Goal: Transaction & Acquisition: Purchase product/service

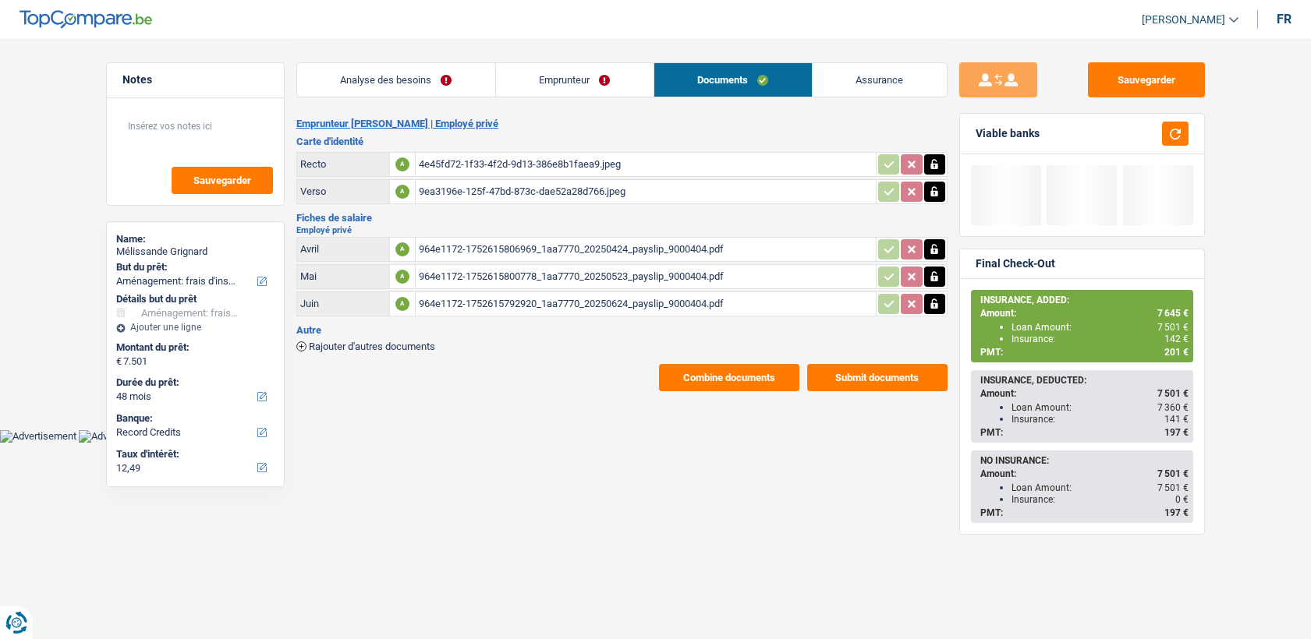
select select "movingOrInstallation"
select select "48"
select select "record credits"
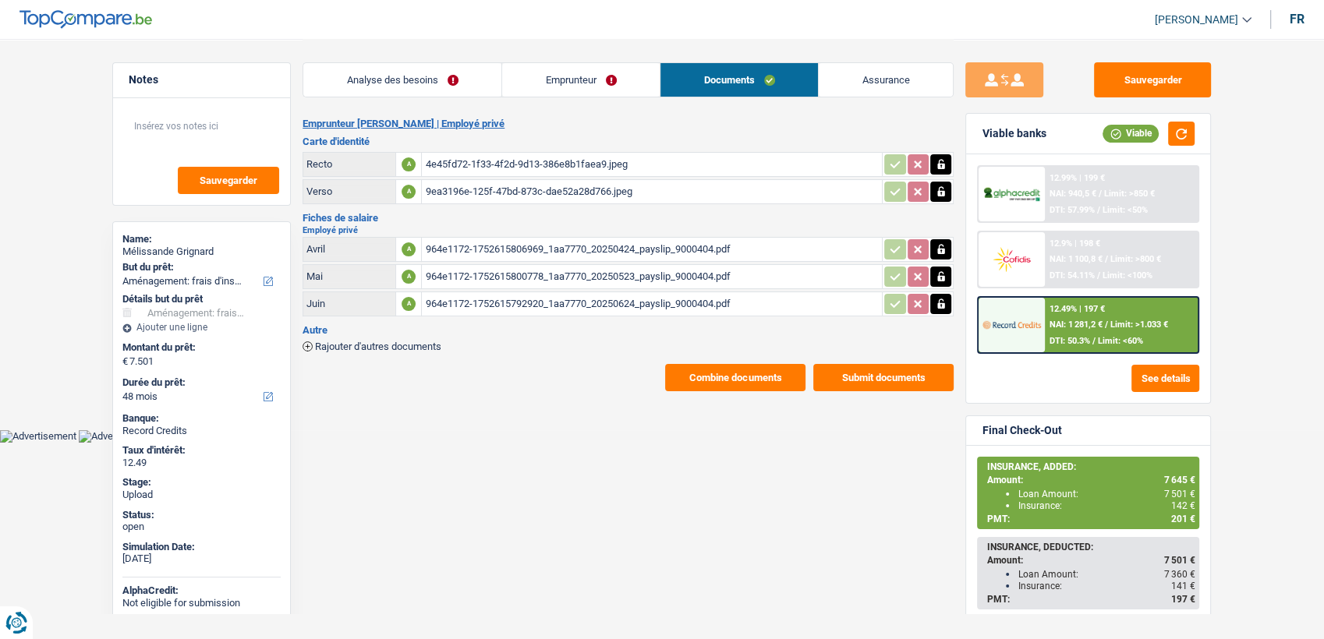
click at [705, 374] on button "Combine documents" at bounding box center [735, 377] width 140 height 27
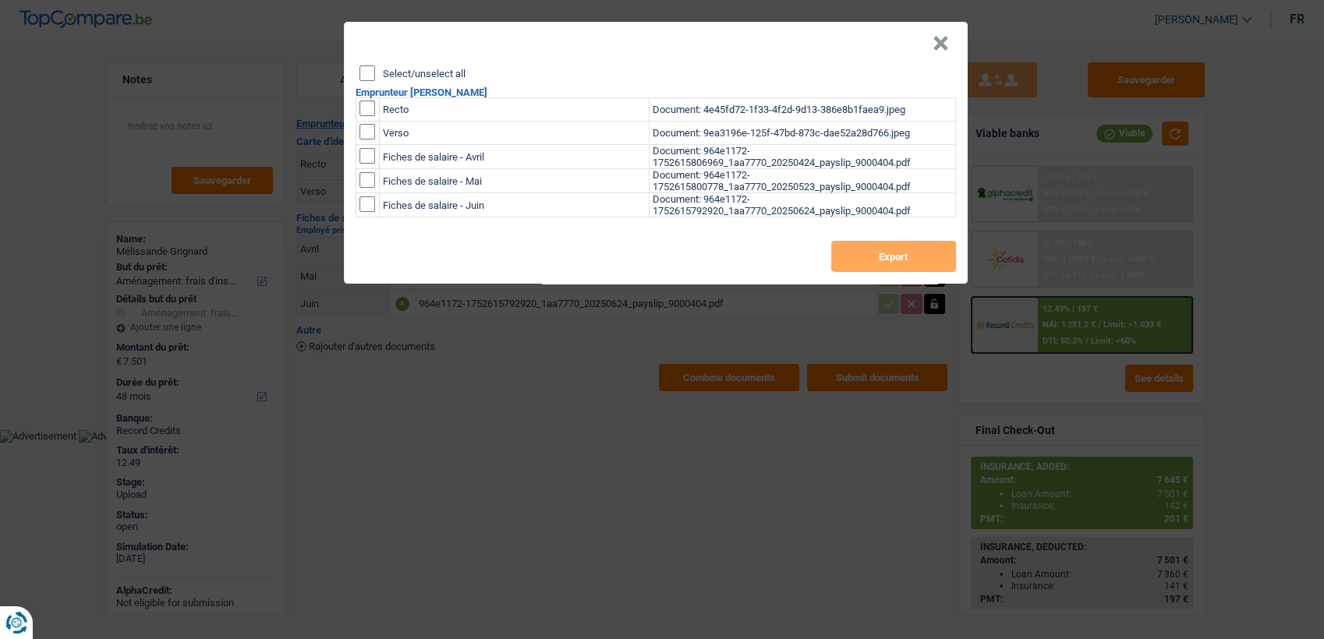
click at [372, 108] on input "checkbox" at bounding box center [368, 109] width 16 height 16
checkbox input "true"
click at [369, 133] on input "checkbox" at bounding box center [368, 132] width 16 height 16
checkbox input "true"
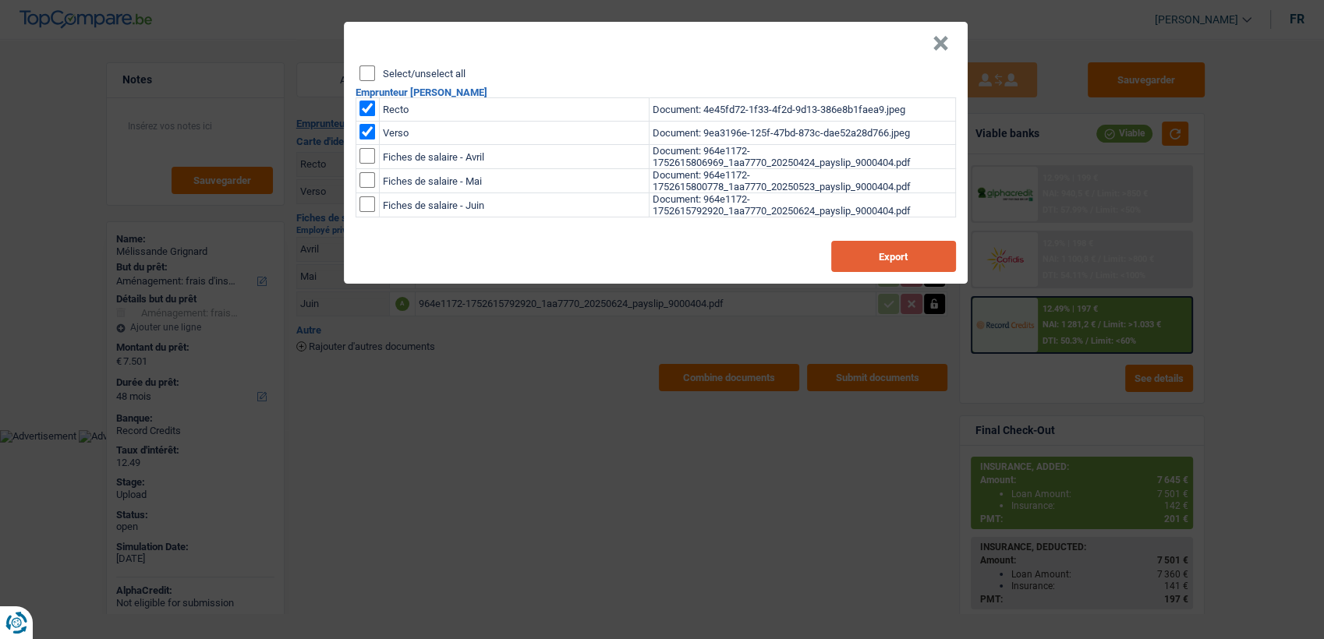
click at [874, 255] on button "Export" at bounding box center [893, 256] width 125 height 31
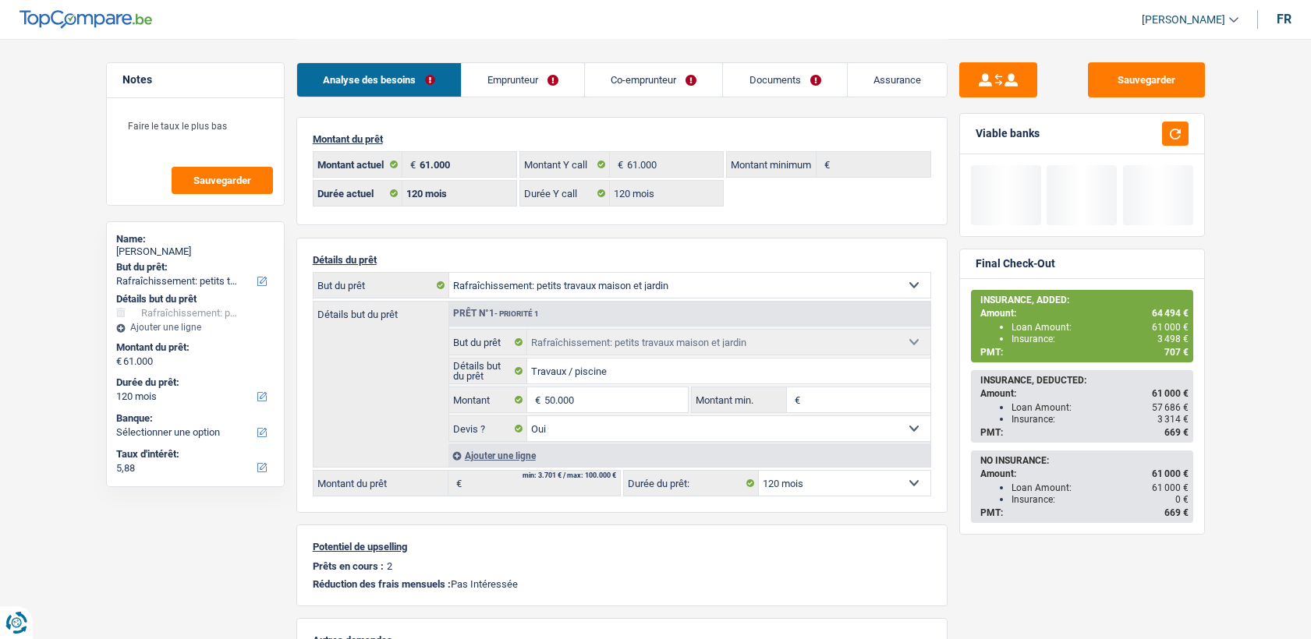
select select "houseOrGarden"
select select "120"
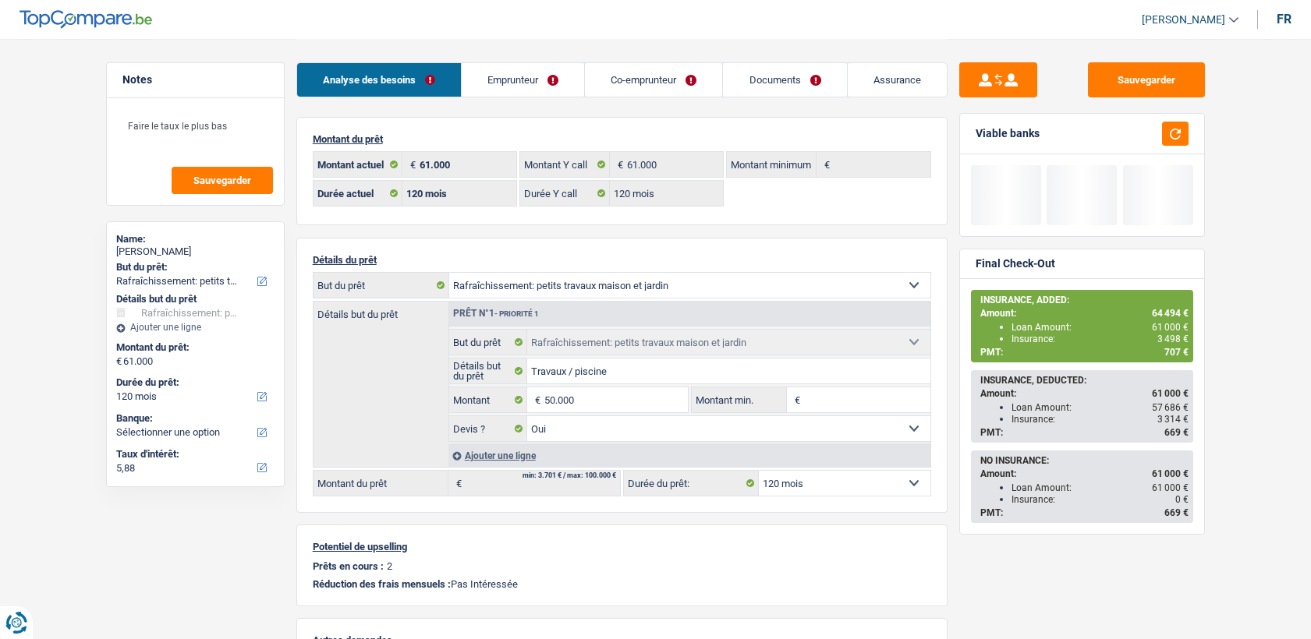
select select "houseOrGarden"
select select "yes"
select select "120"
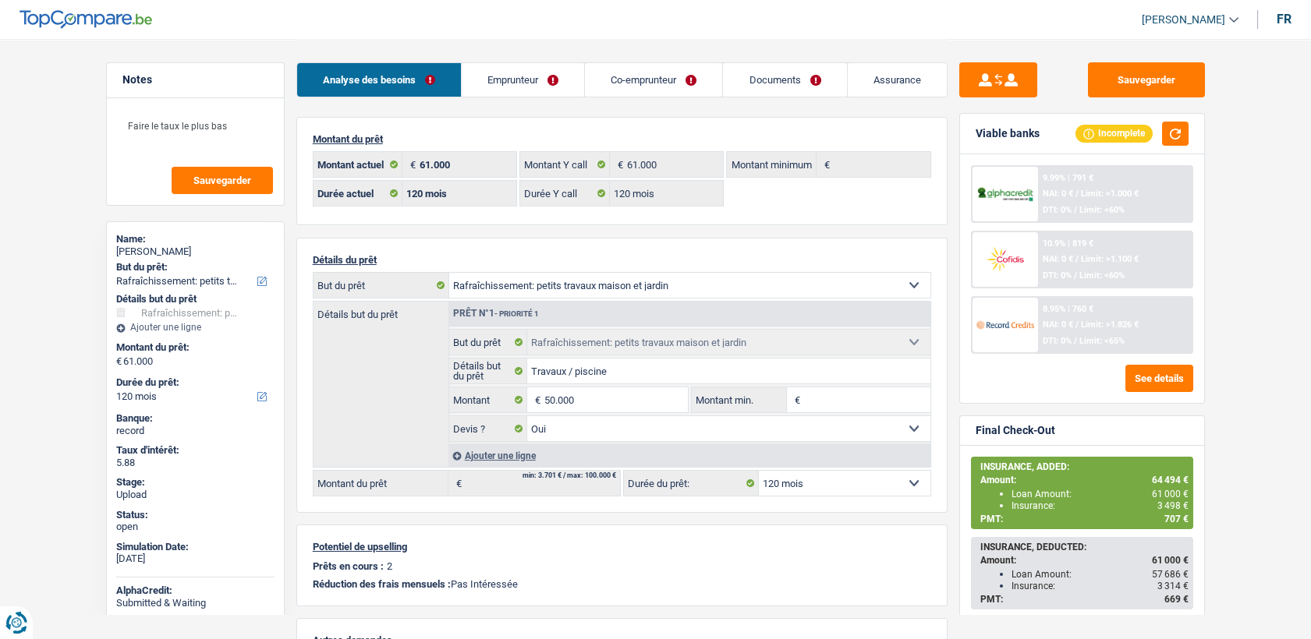
click at [750, 69] on link "Documents" at bounding box center [784, 80] width 123 height 34
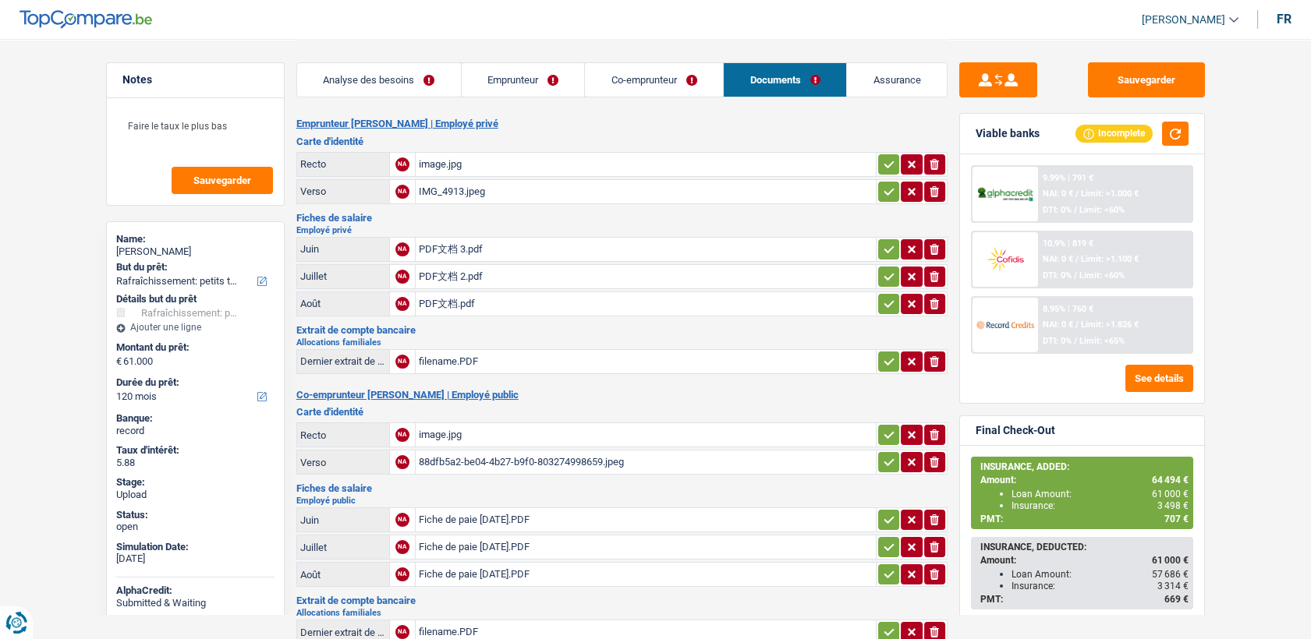
click at [420, 174] on div "image.jpg" at bounding box center [646, 164] width 454 height 23
click at [435, 434] on div "image.jpg" at bounding box center [646, 434] width 454 height 23
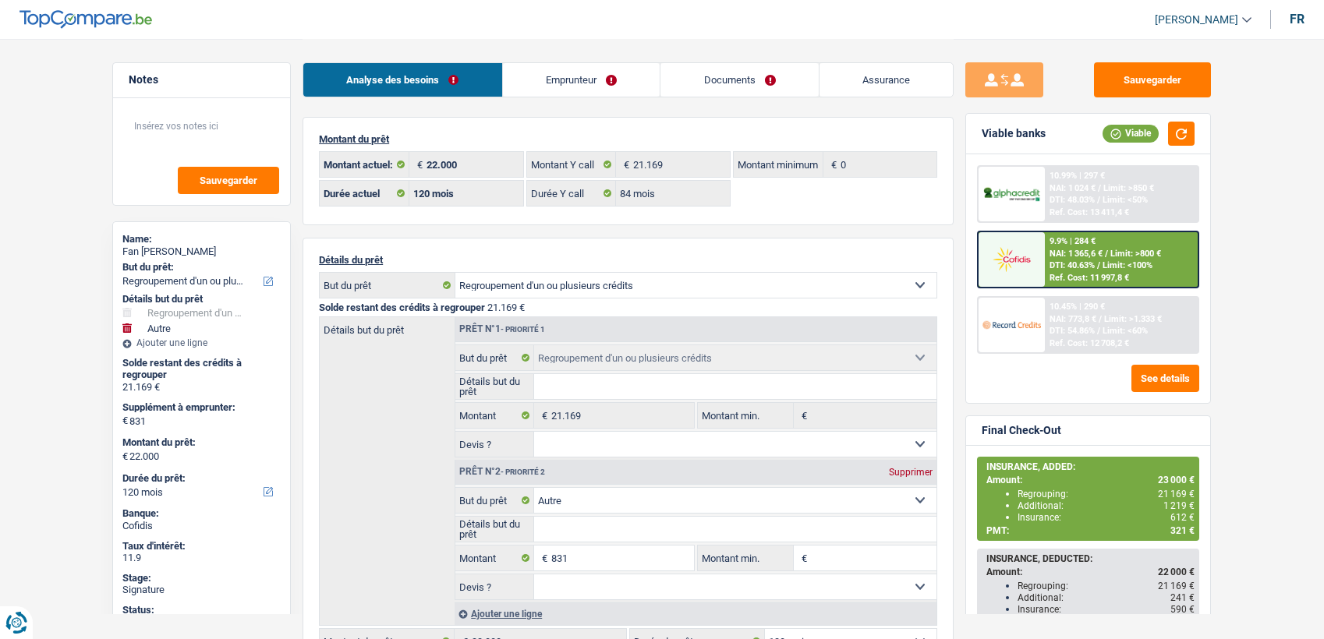
select select "refinancing"
select select "other"
select select "120"
select select "32"
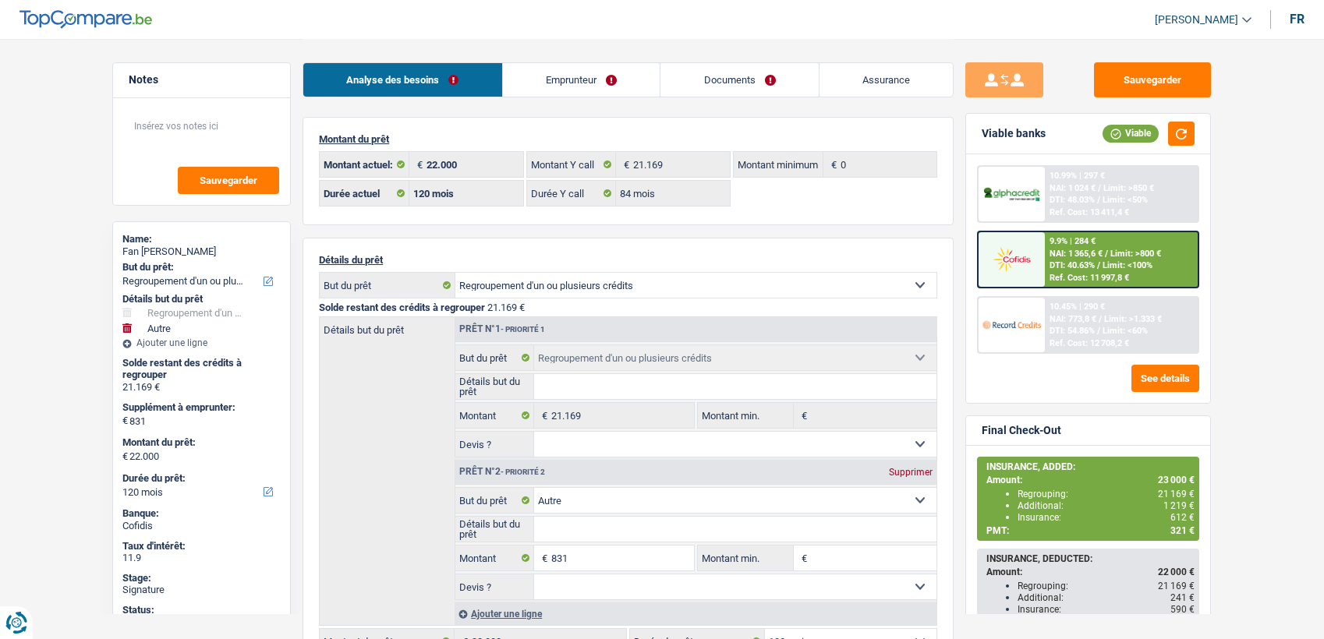
select select "divorced"
drag, startPoint x: 0, startPoint y: 0, endPoint x: 586, endPoint y: 81, distance: 592.0
click at [586, 81] on link "Emprunteur" at bounding box center [582, 80] width 158 height 34
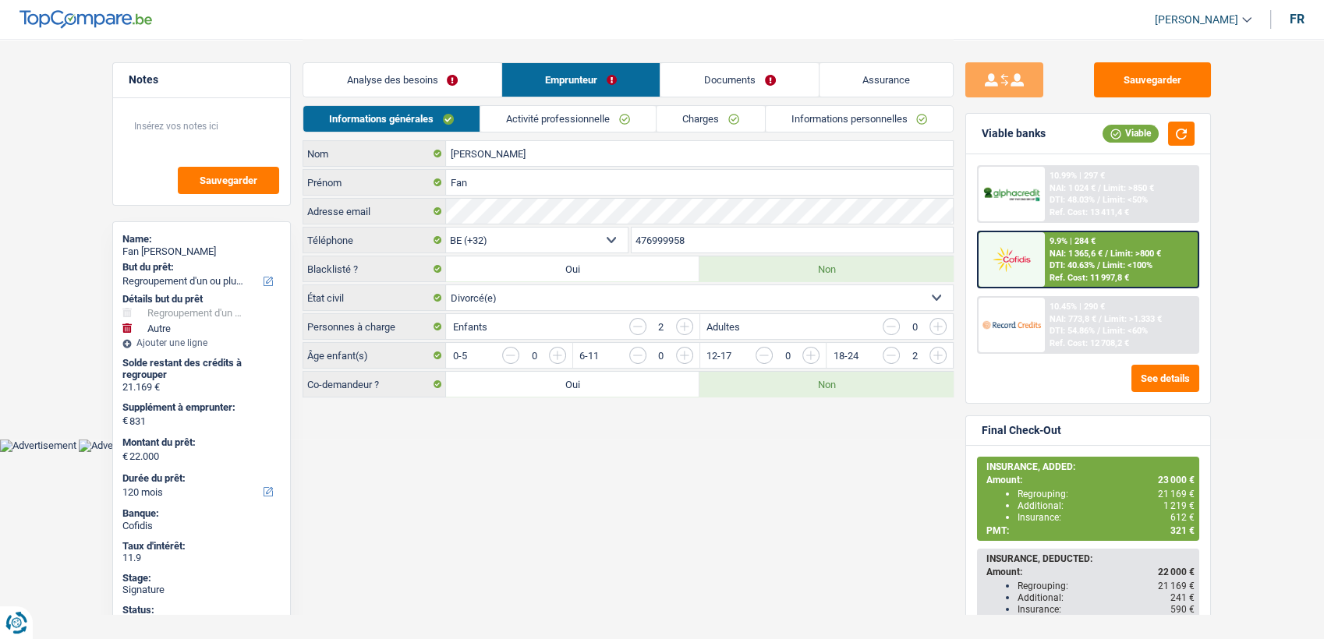
click at [811, 120] on link "Informations personnelles" at bounding box center [860, 119] width 188 height 26
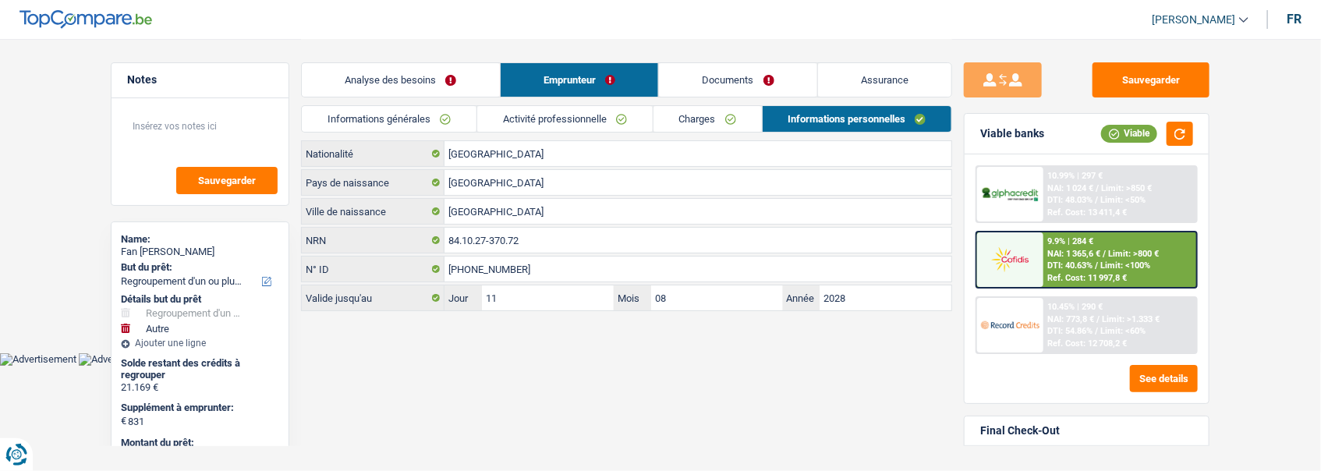
drag, startPoint x: 433, startPoint y: 114, endPoint x: 465, endPoint y: 122, distance: 32.9
click at [433, 114] on link "Informations générales" at bounding box center [389, 119] width 175 height 26
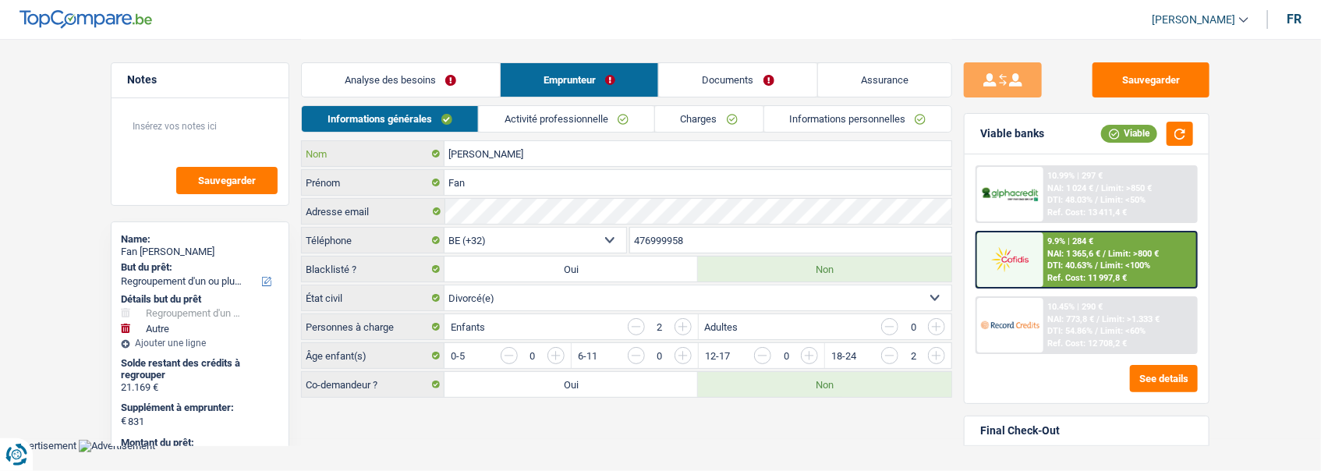
click at [489, 156] on input "[PERSON_NAME]" at bounding box center [698, 153] width 507 height 25
click at [856, 129] on link "Informations personnelles" at bounding box center [858, 119] width 188 height 26
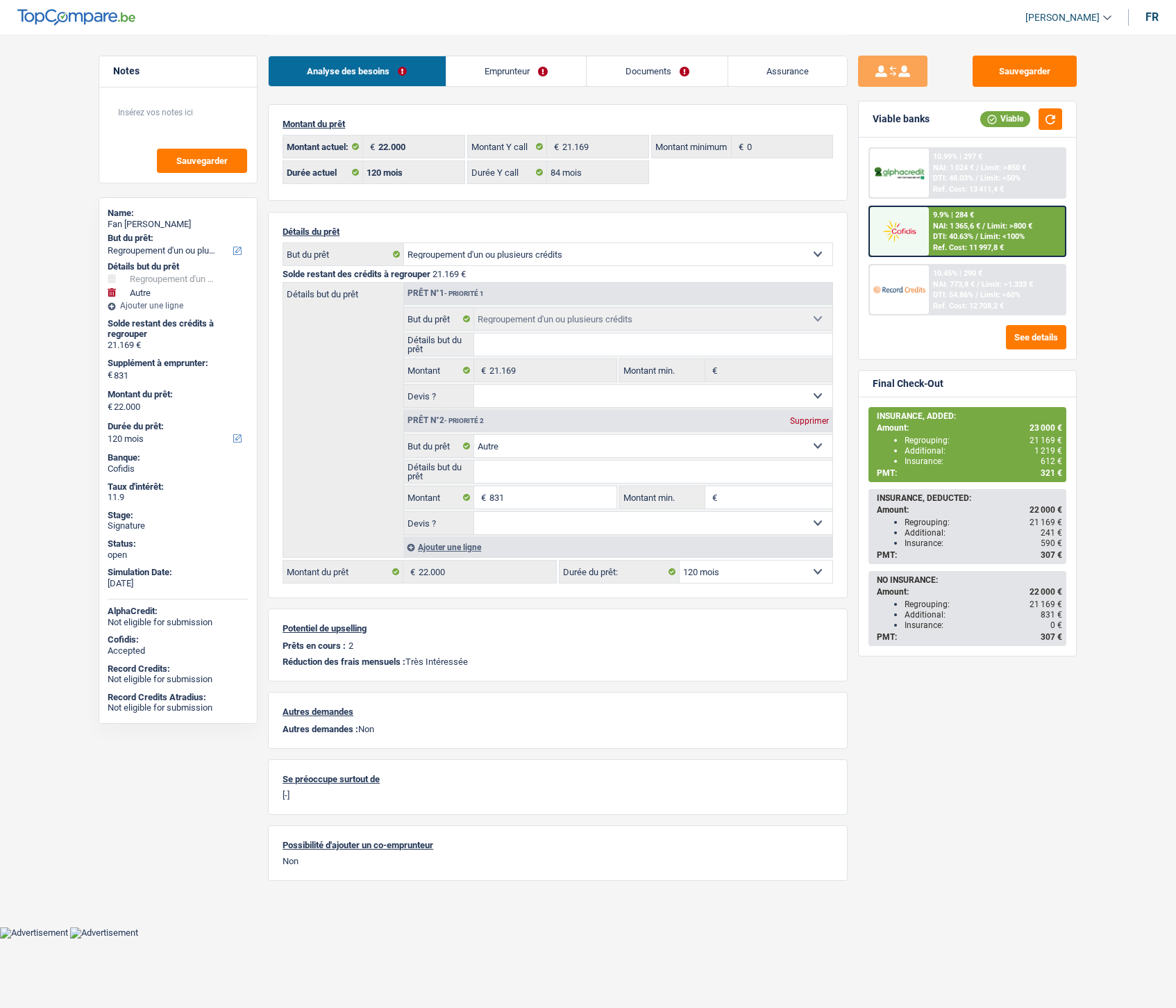
select select "refinancing"
select select "other"
select select "120"
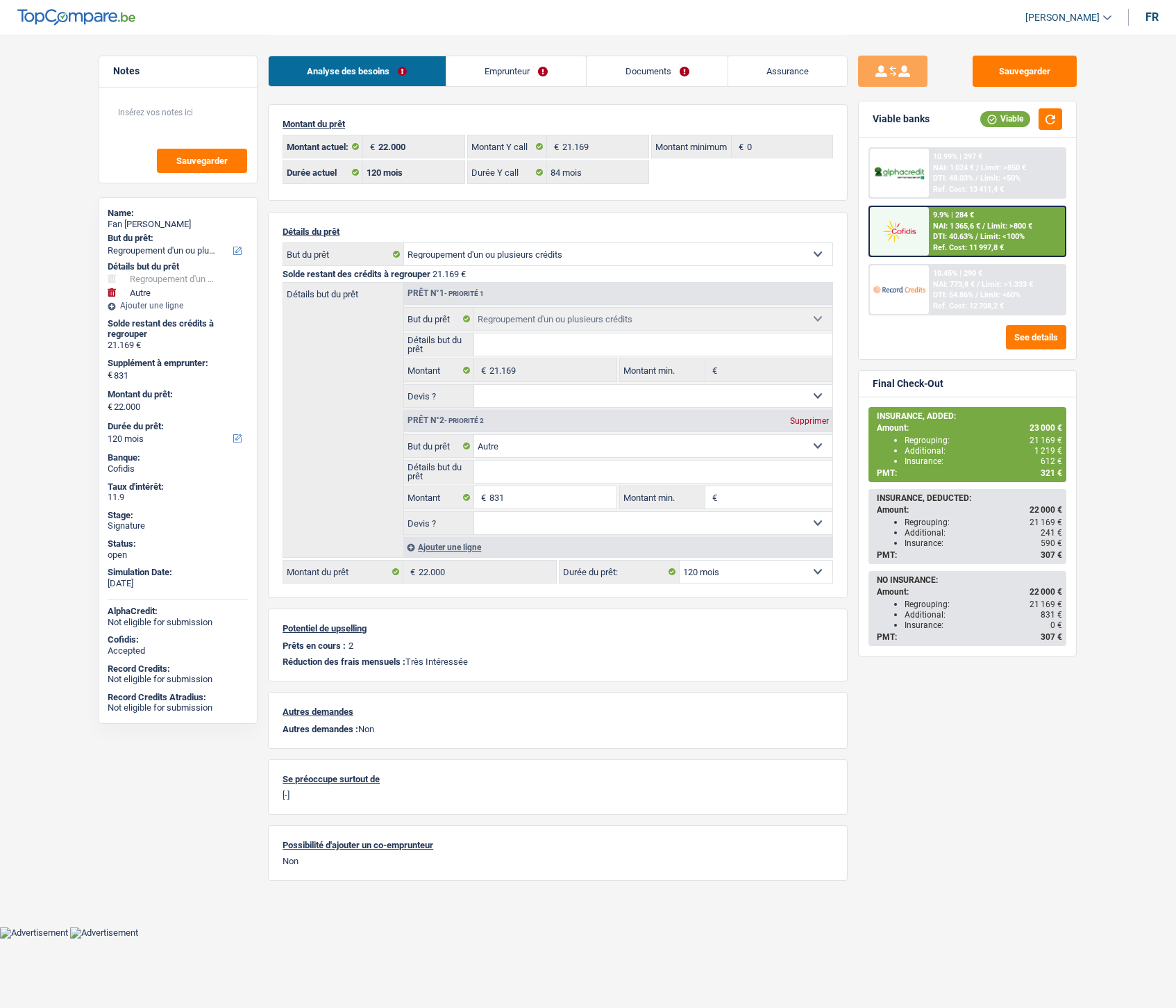
select select "84"
select select "refinancing"
select select "other"
select select "120"
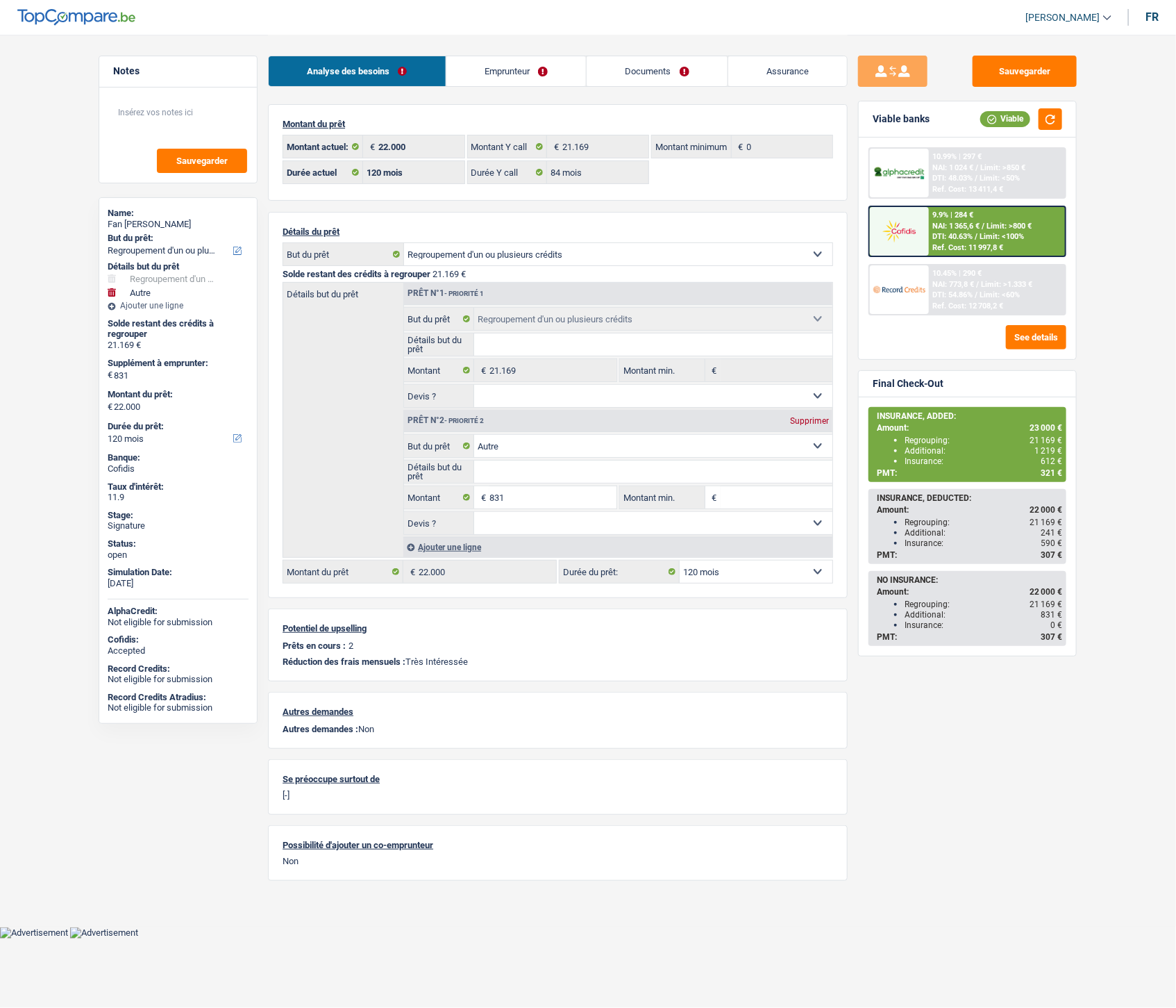
click at [963, 167] on span "NAI: 1 024 €" at bounding box center [953, 167] width 41 height 9
select select "refinancing"
select select "other"
select select "120"
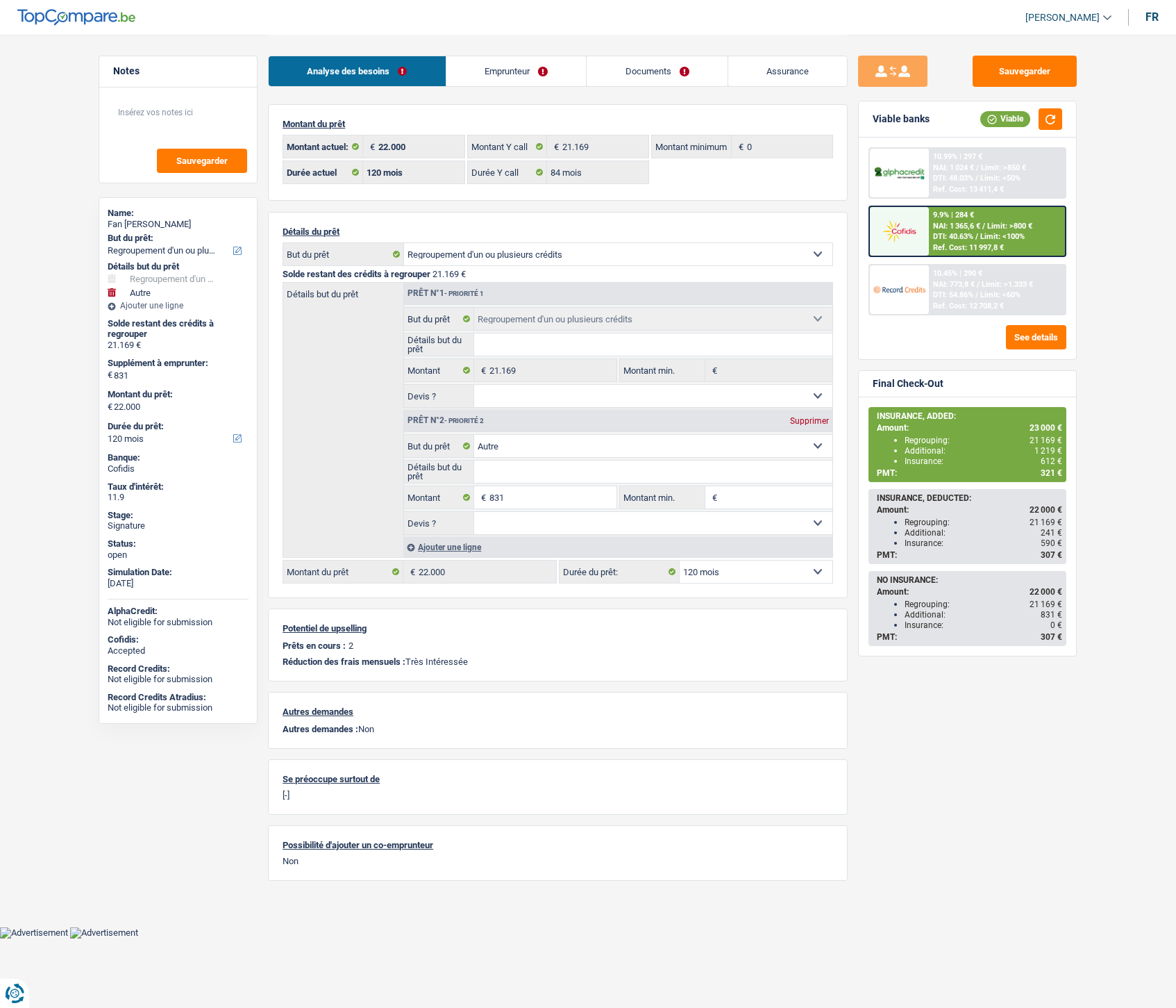
select select "120"
select select "84"
select select "refinancing"
select select "other"
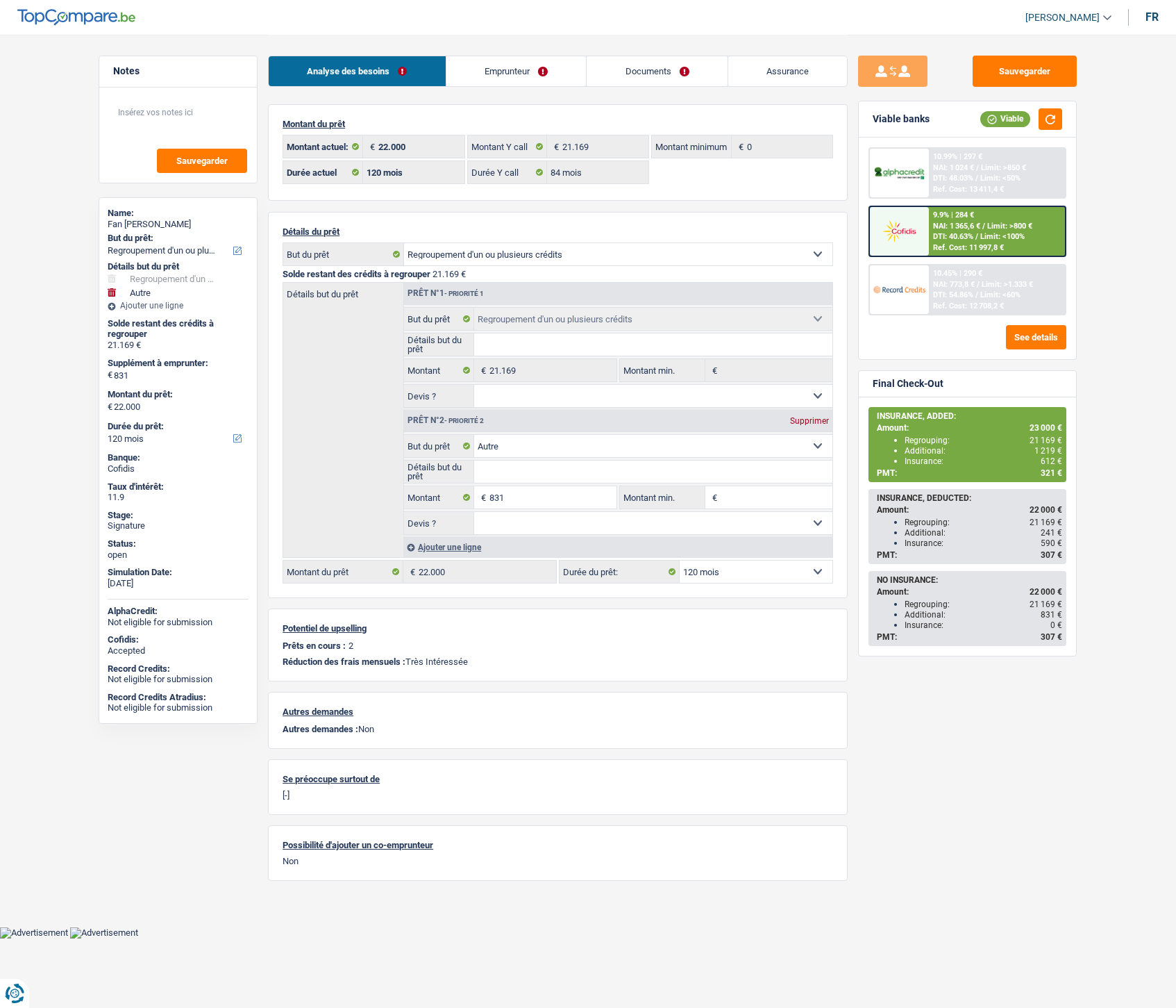
select select "120"
click at [947, 169] on span "NAI: 1 024 €" at bounding box center [953, 167] width 41 height 9
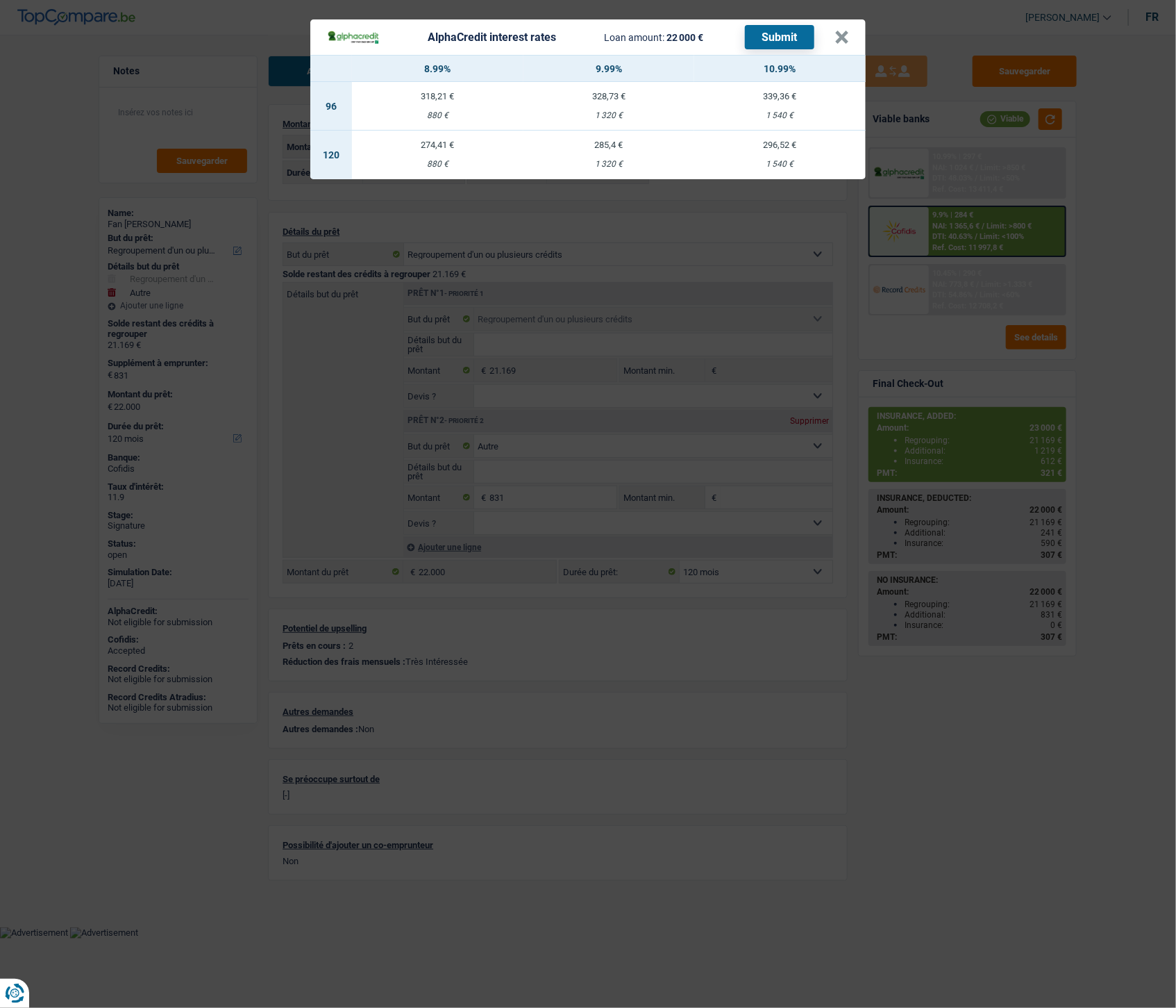
click at [753, 113] on div "1 540 €" at bounding box center [780, 116] width 172 height 9
select select "96"
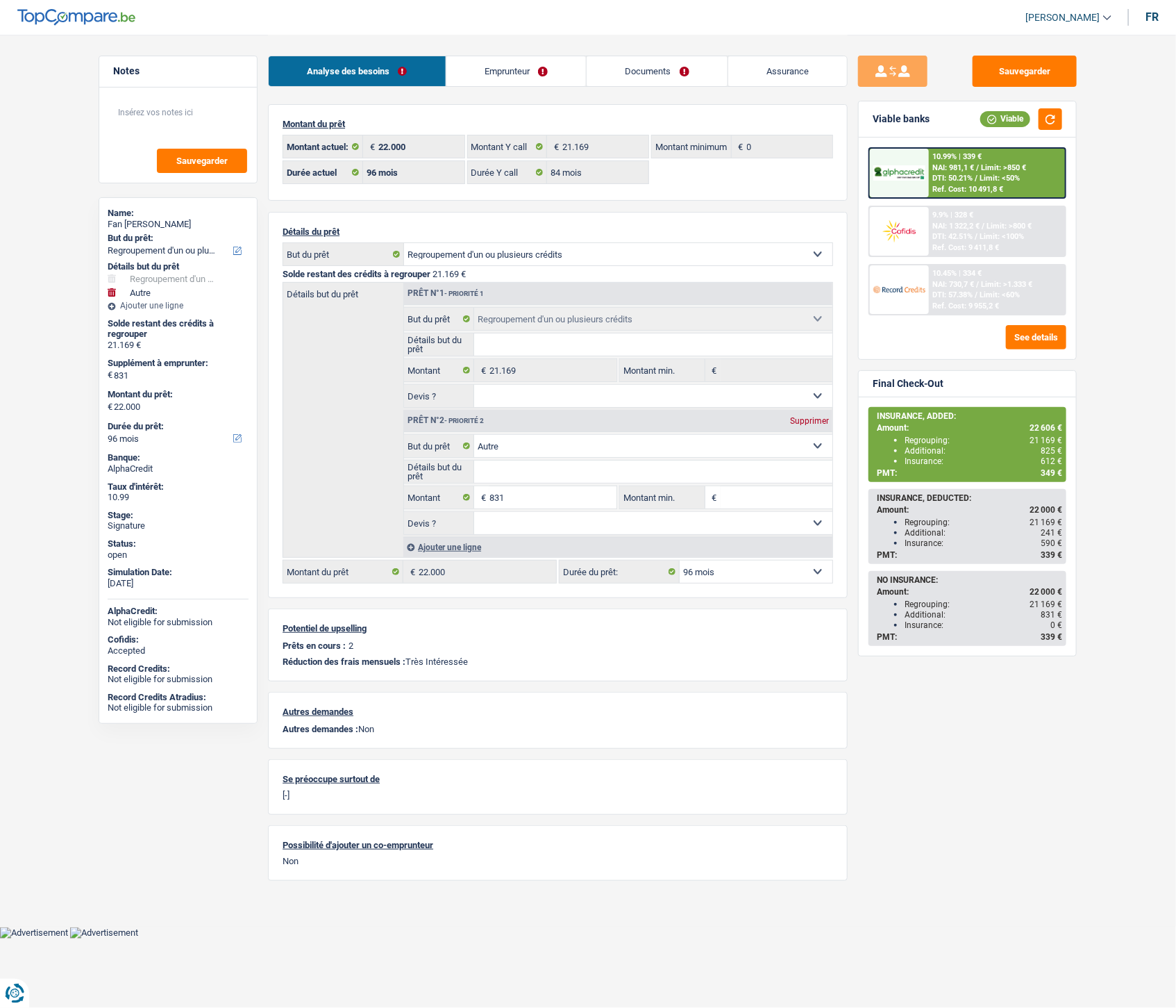
click at [945, 172] on div "10.99% | 339 € NAI: 981,1 € / Limit: >850 € DTI: 50.21% / Limit: <50% Ref. Cost…" at bounding box center [997, 173] width 137 height 49
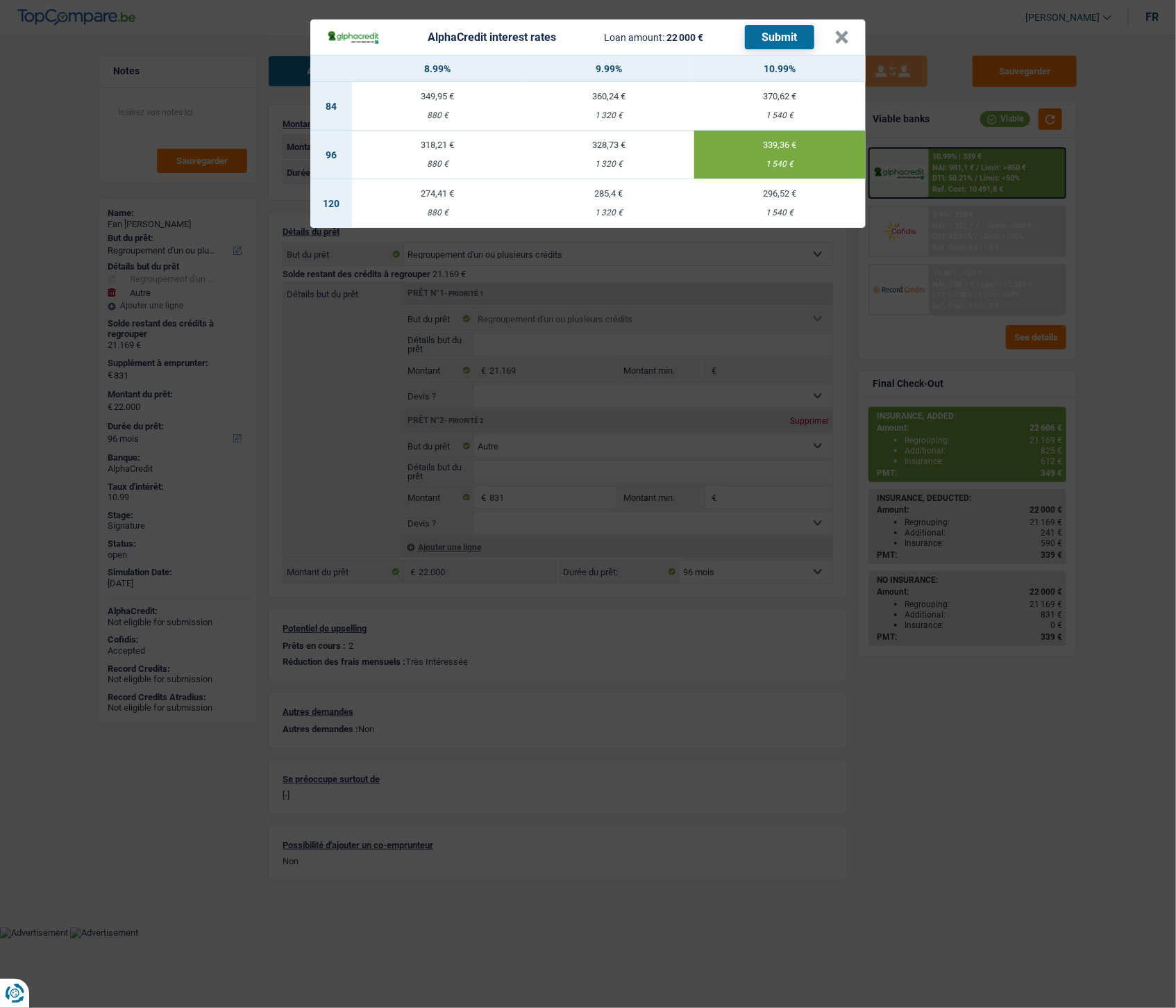
click at [790, 45] on button "Submit" at bounding box center [780, 37] width 69 height 24
click at [843, 32] on button "×" at bounding box center [841, 37] width 14 height 14
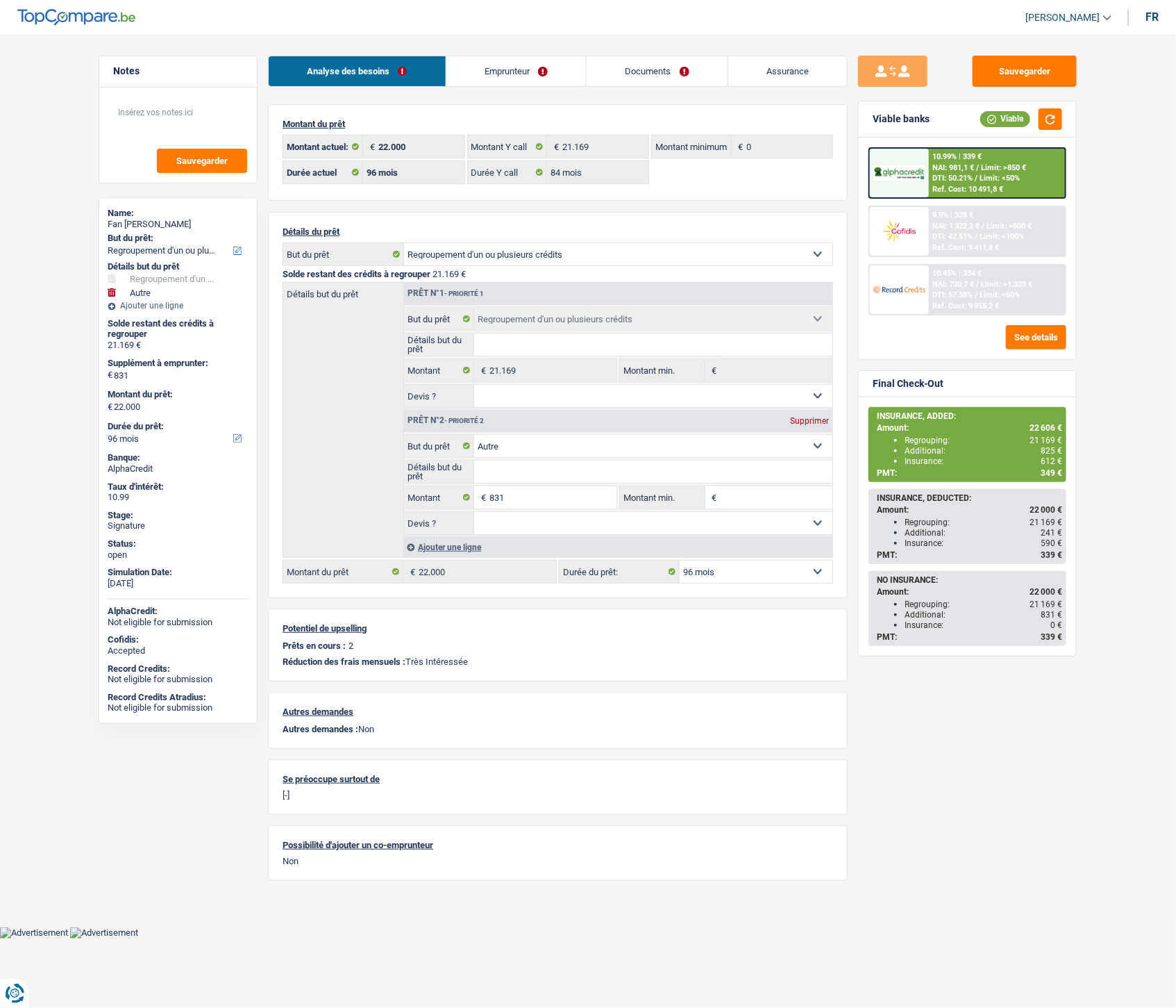
drag, startPoint x: 109, startPoint y: 223, endPoint x: 203, endPoint y: 221, distance: 94.0
click at [203, 221] on div "Fan [PERSON_NAME]" at bounding box center [178, 224] width 141 height 11
drag, startPoint x: 200, startPoint y: 220, endPoint x: 174, endPoint y: 218, distance: 26.1
copy div "Fan [PERSON_NAME]"
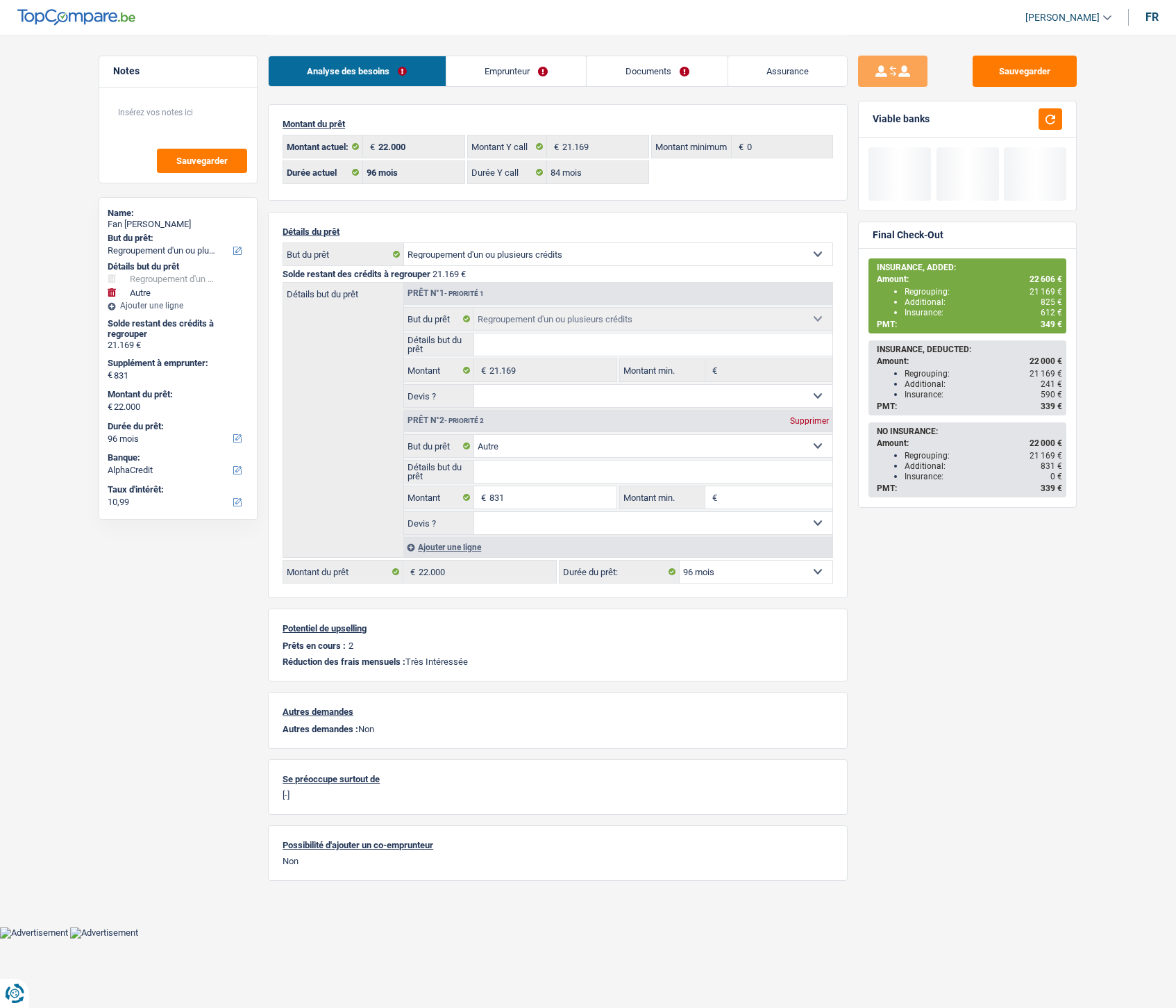
select select "refinancing"
select select "other"
select select "96"
select select "alphacredit"
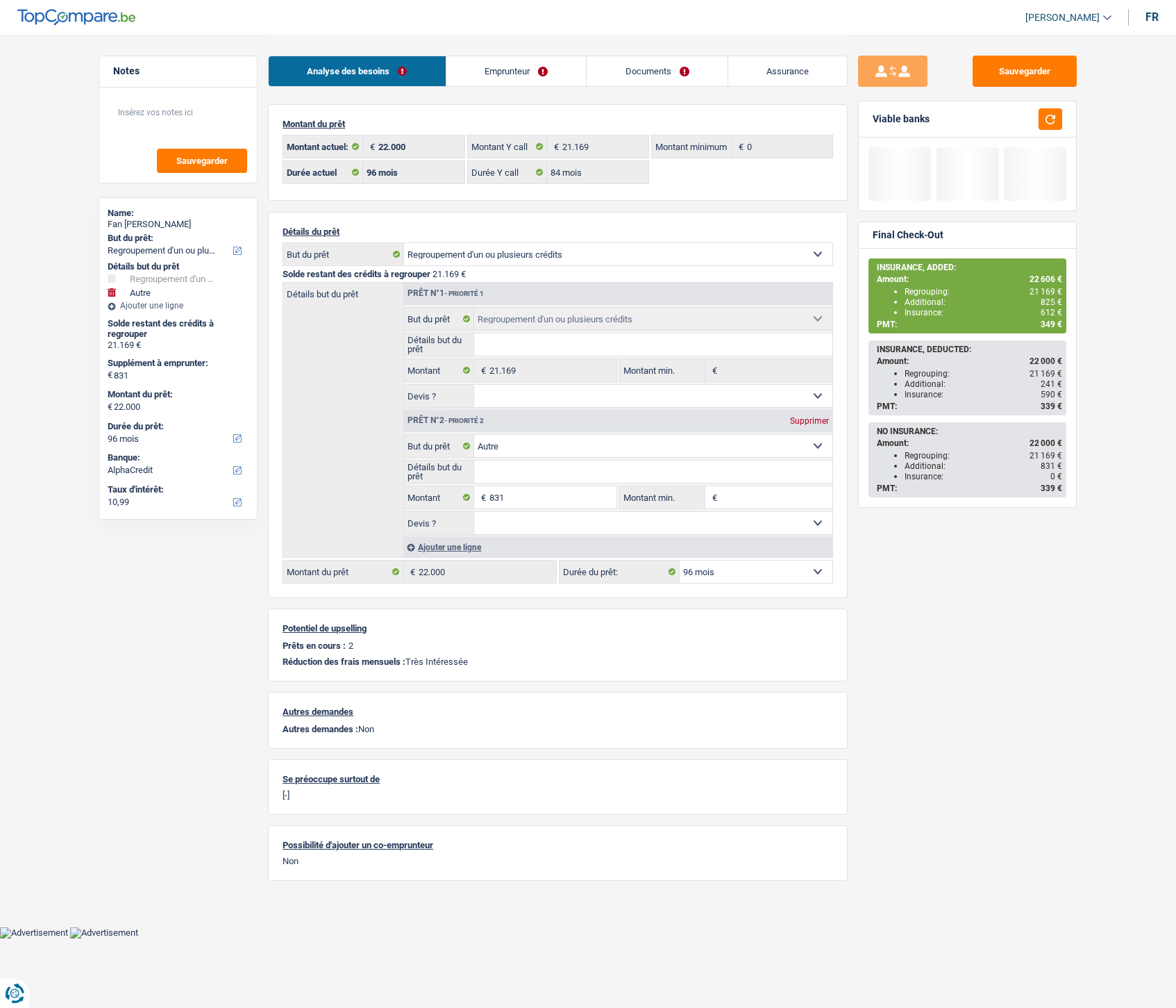
select select "96"
select select "84"
select select "refinancing"
select select "other"
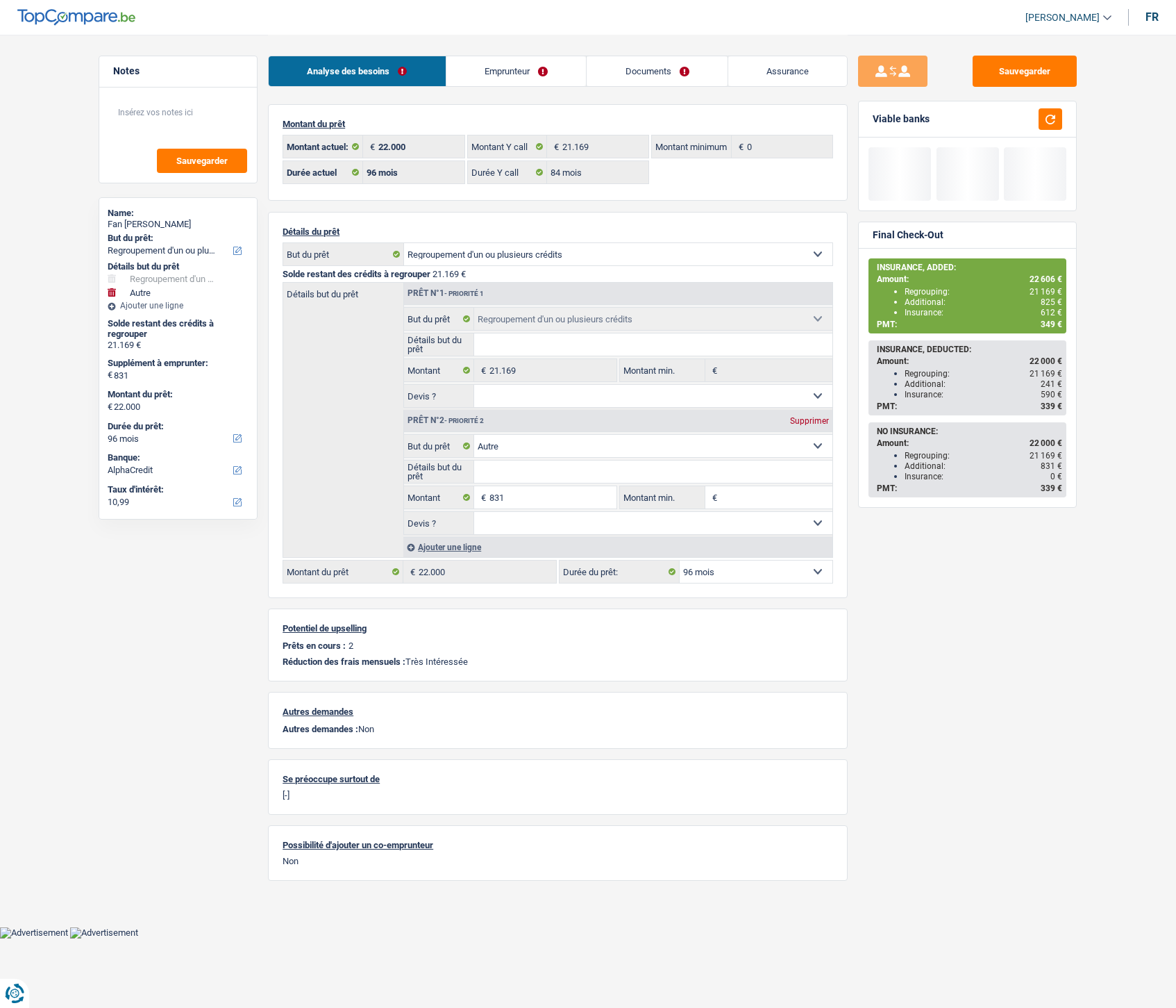
select select "96"
click at [678, 74] on link "Documents" at bounding box center [657, 71] width 141 height 30
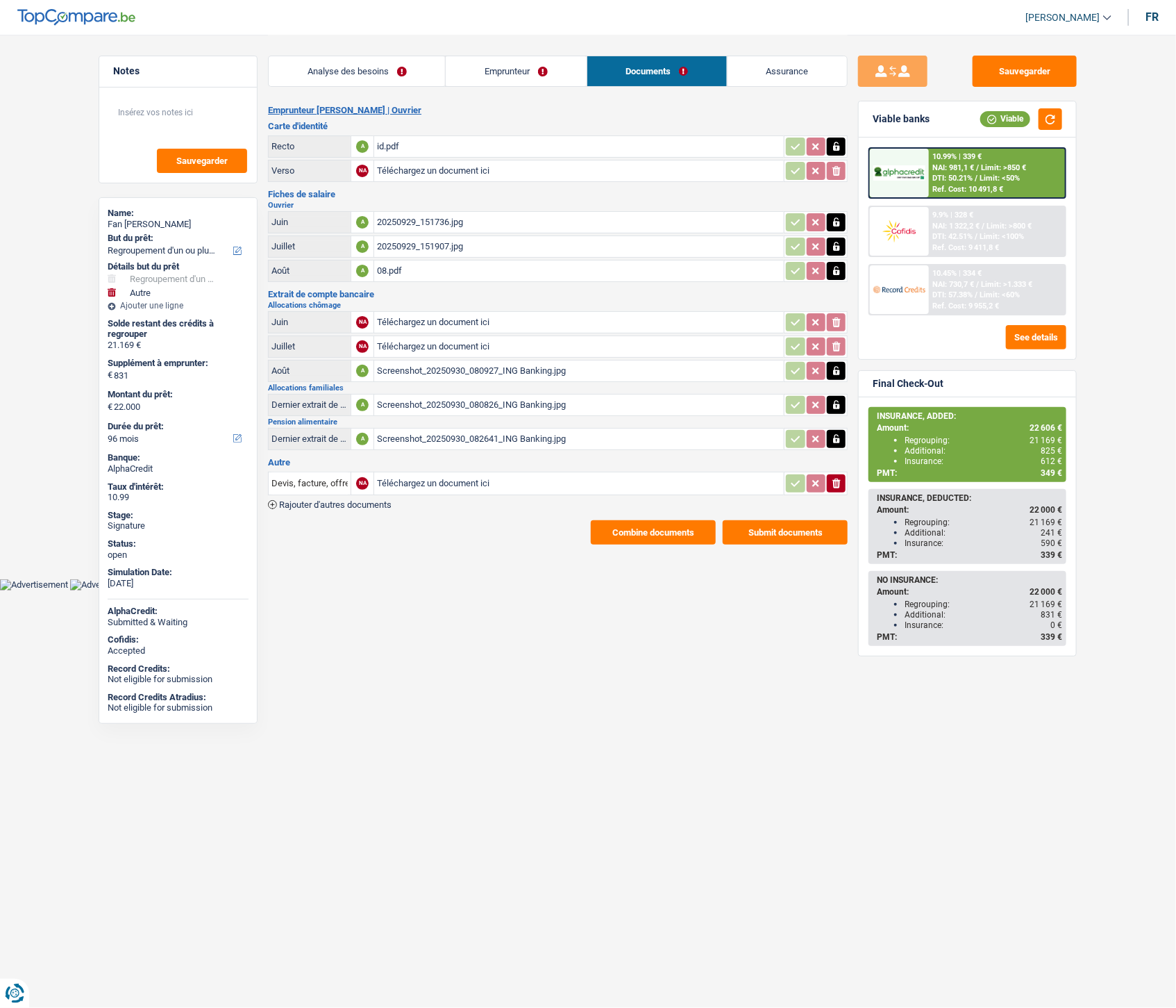
click at [778, 79] on link "Assurance" at bounding box center [787, 71] width 119 height 30
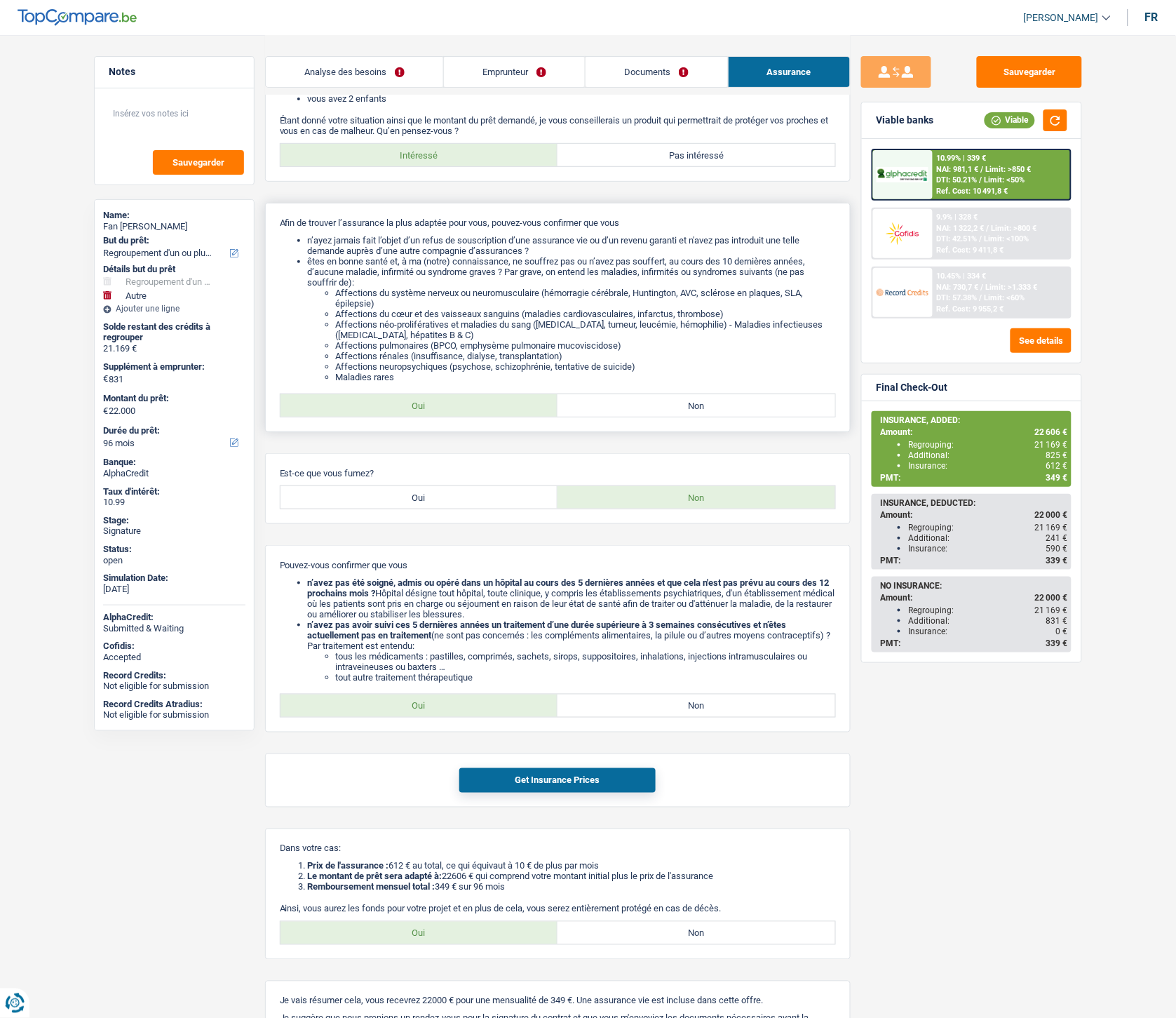
scroll to position [156, 0]
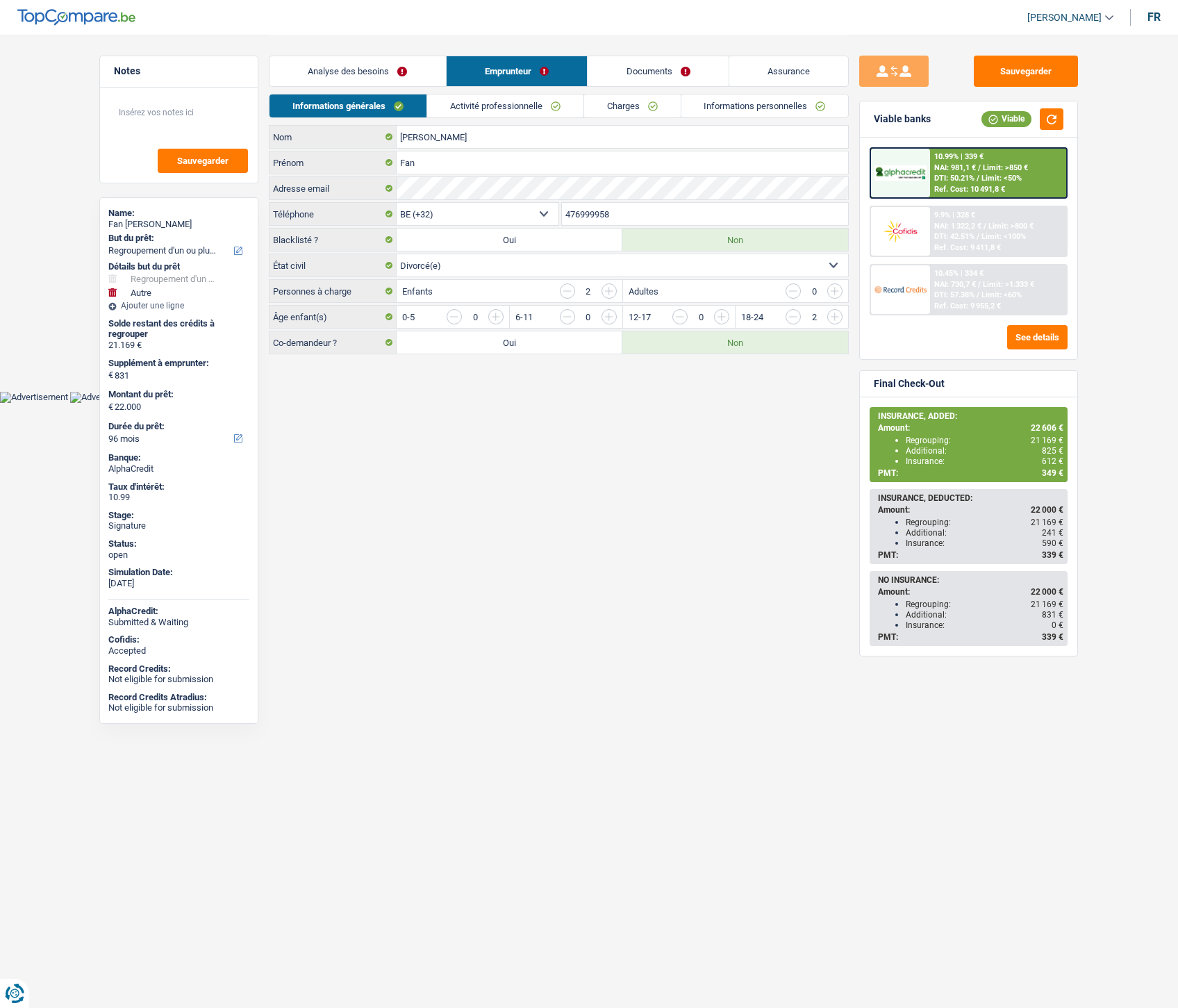
select select "refinancing"
select select "other"
select select "96"
select select "32"
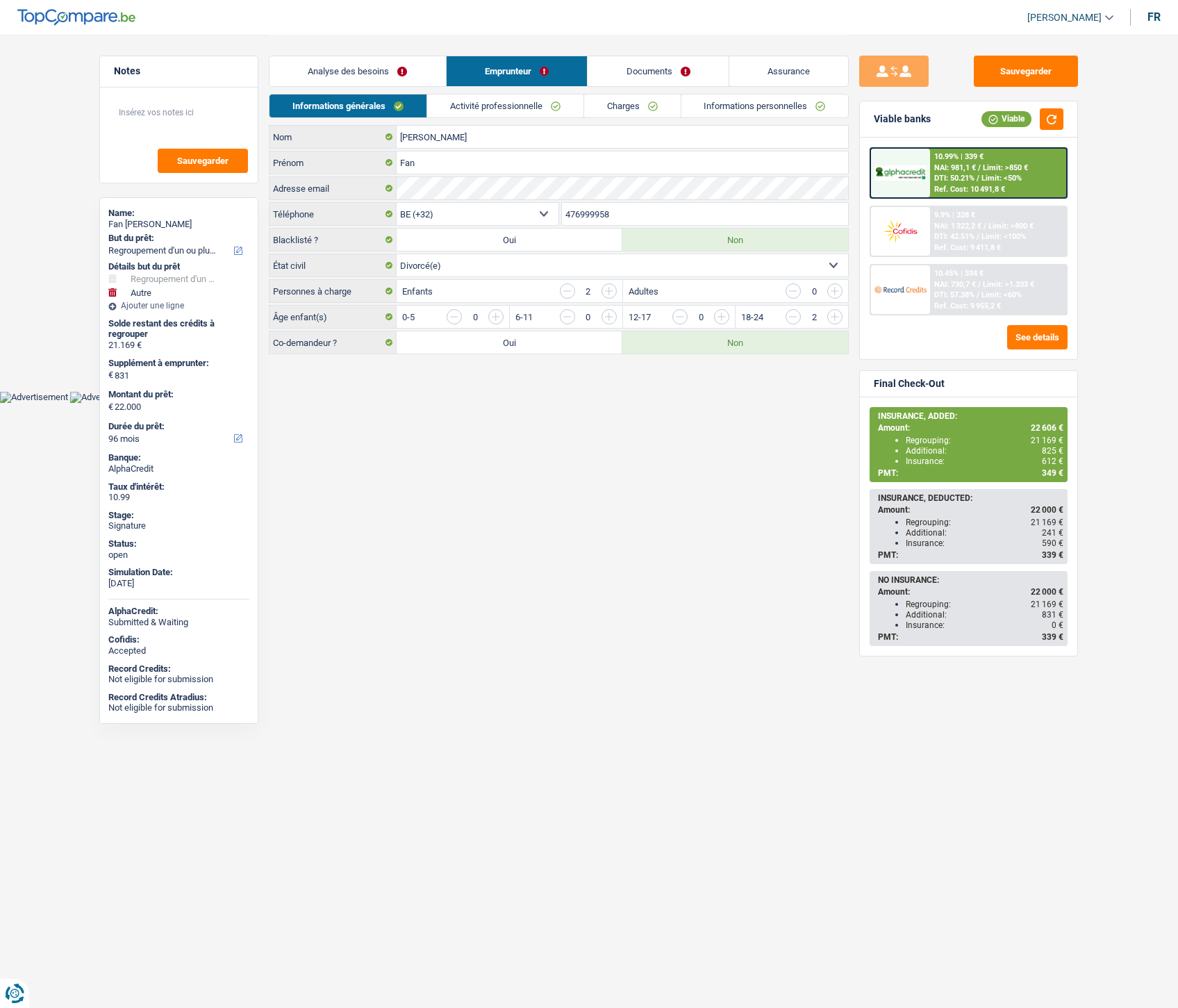
select select "divorced"
select select "rents"
select select "BE"
select select "personalLoan"
select select "homeFurnishingOrRelocation"
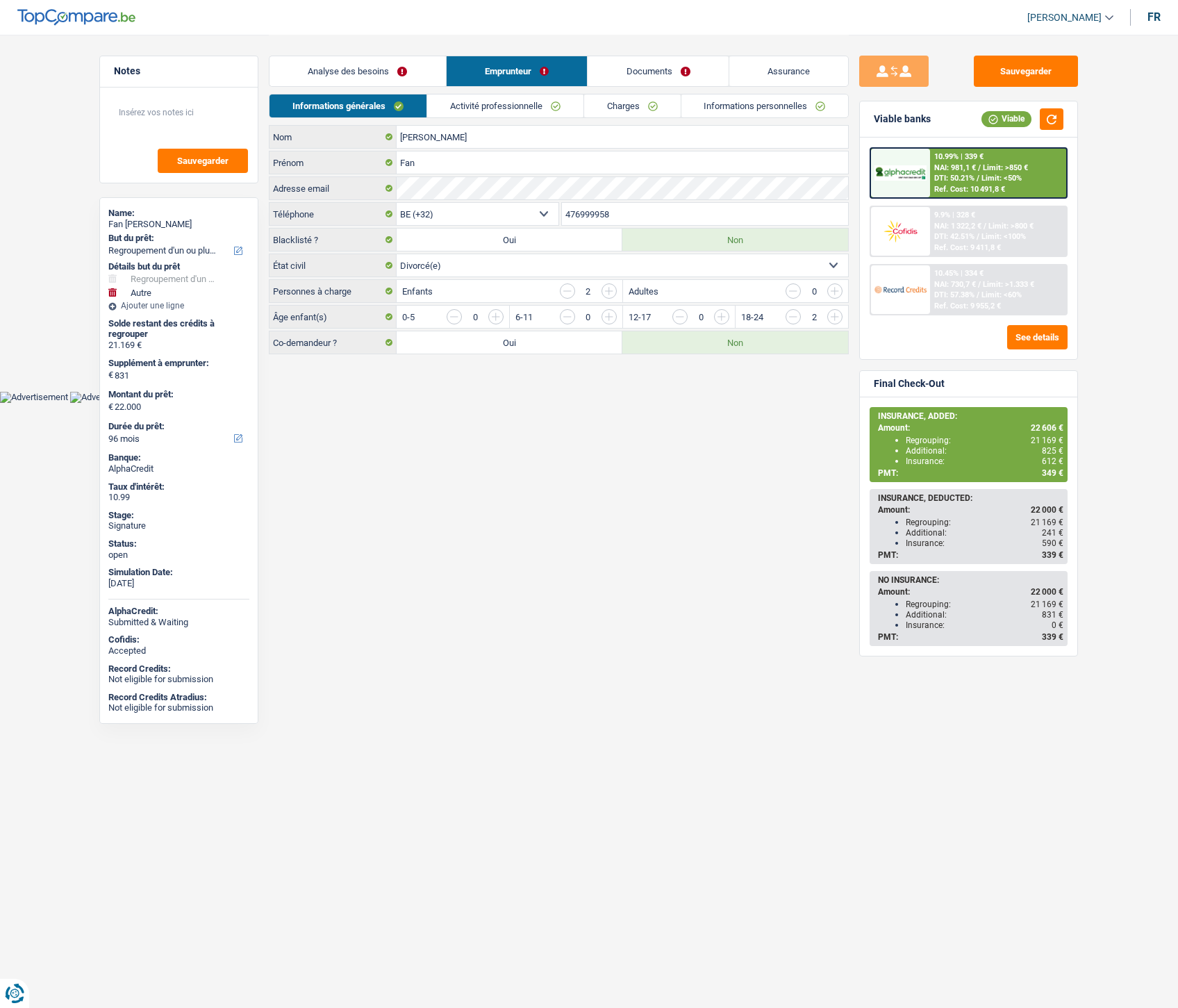
select select "36"
select select "carLoan"
select select "60"
click at [537, 102] on link "Activité professionnelle" at bounding box center [505, 106] width 156 height 23
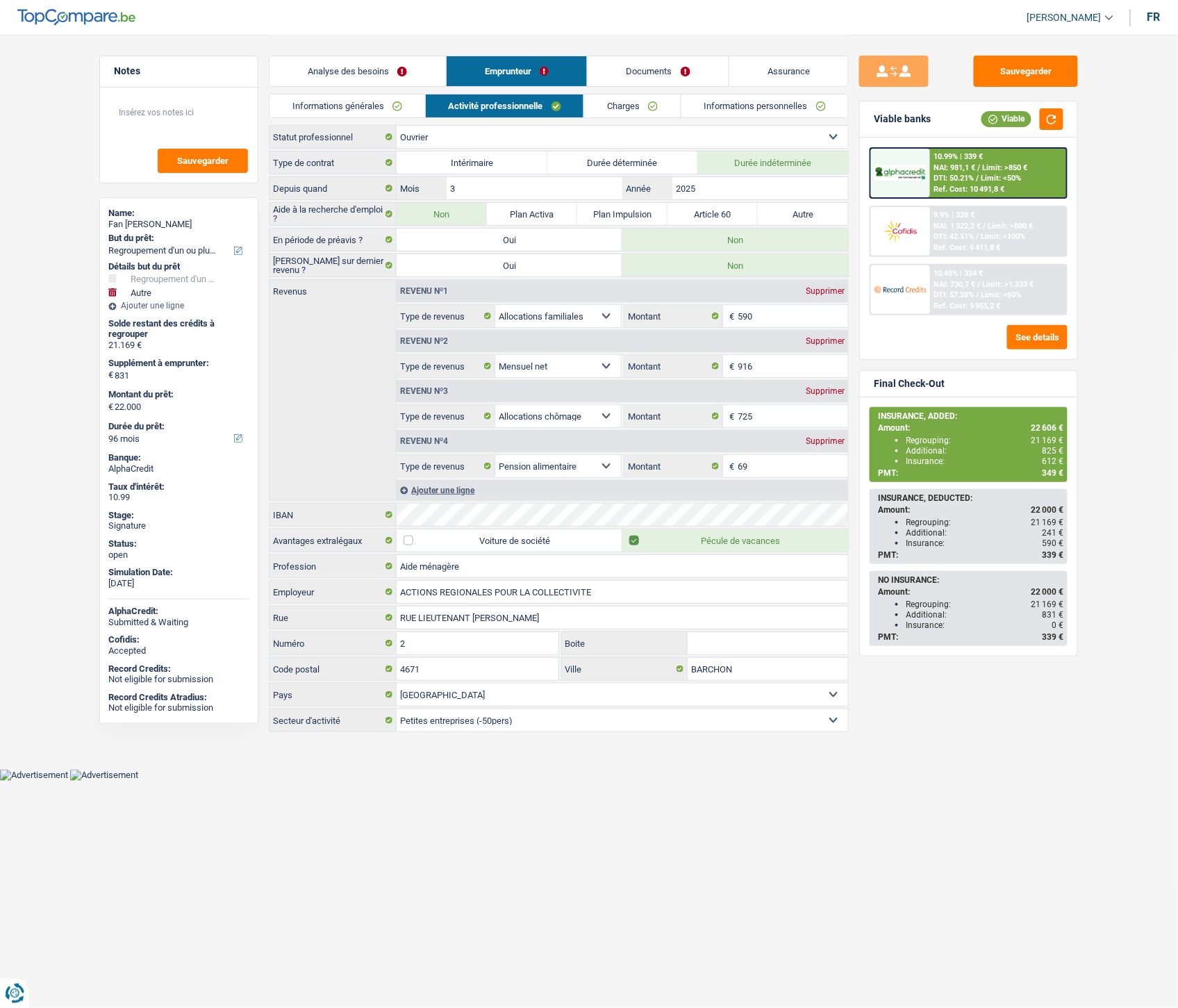
click at [638, 102] on link "Charges" at bounding box center [632, 106] width 96 height 23
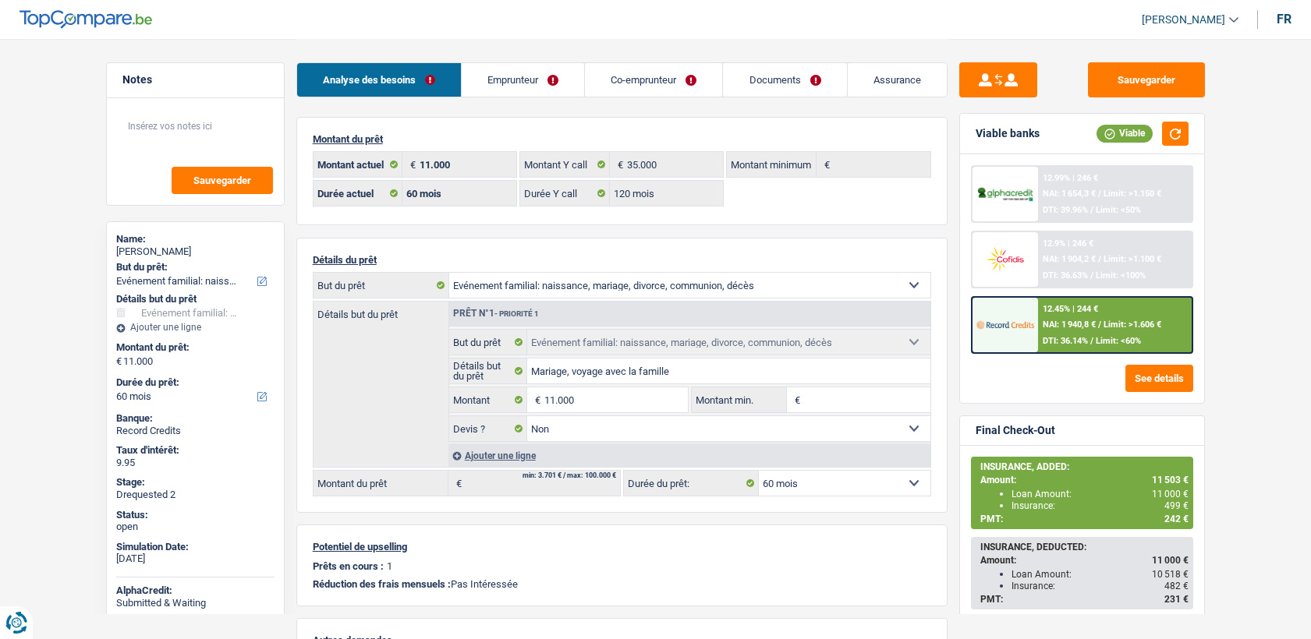
select select "familyEvent"
select select "60"
click at [800, 85] on link "Documents" at bounding box center [784, 80] width 123 height 34
click at [907, 44] on div "Analyse des besoins Emprunteur Co-emprunteur Documents Assurance" at bounding box center [621, 72] width 651 height 66
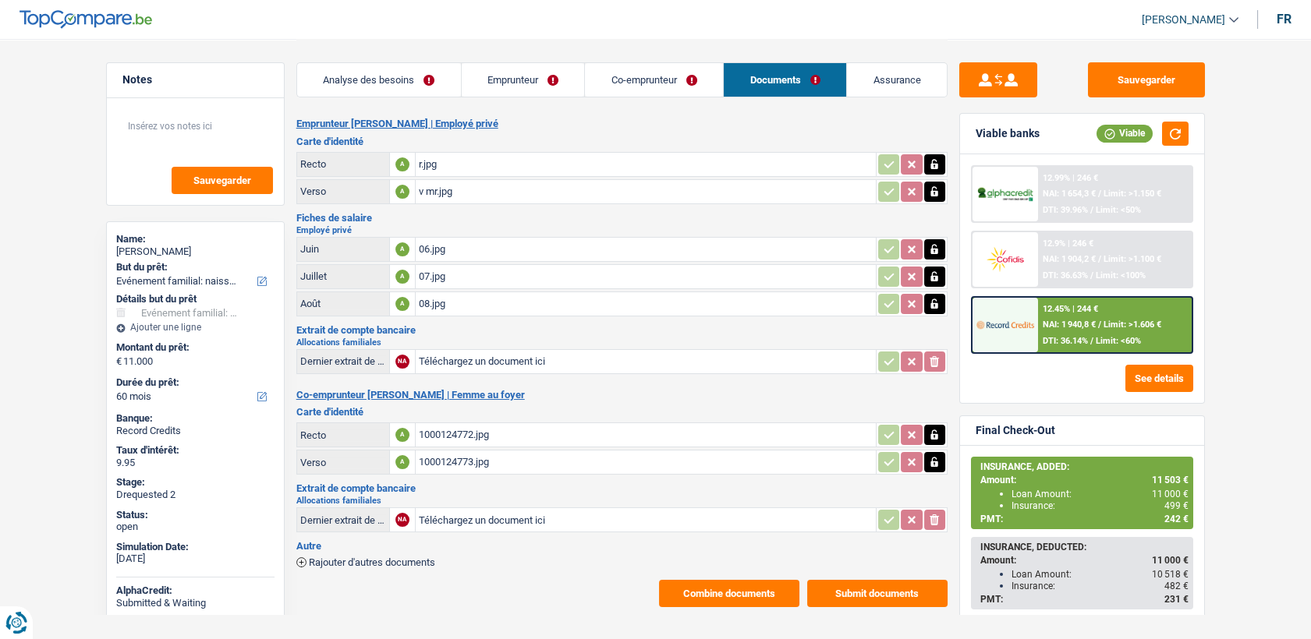
click at [900, 70] on link "Assurance" at bounding box center [897, 80] width 100 height 34
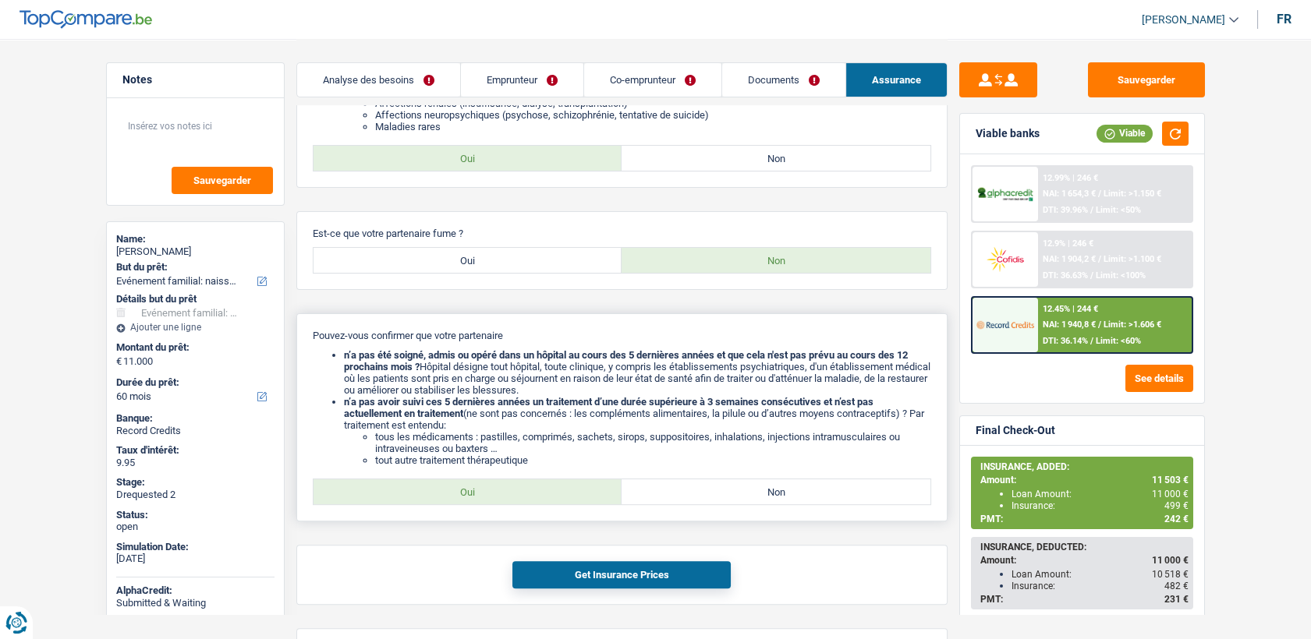
scroll to position [1343, 0]
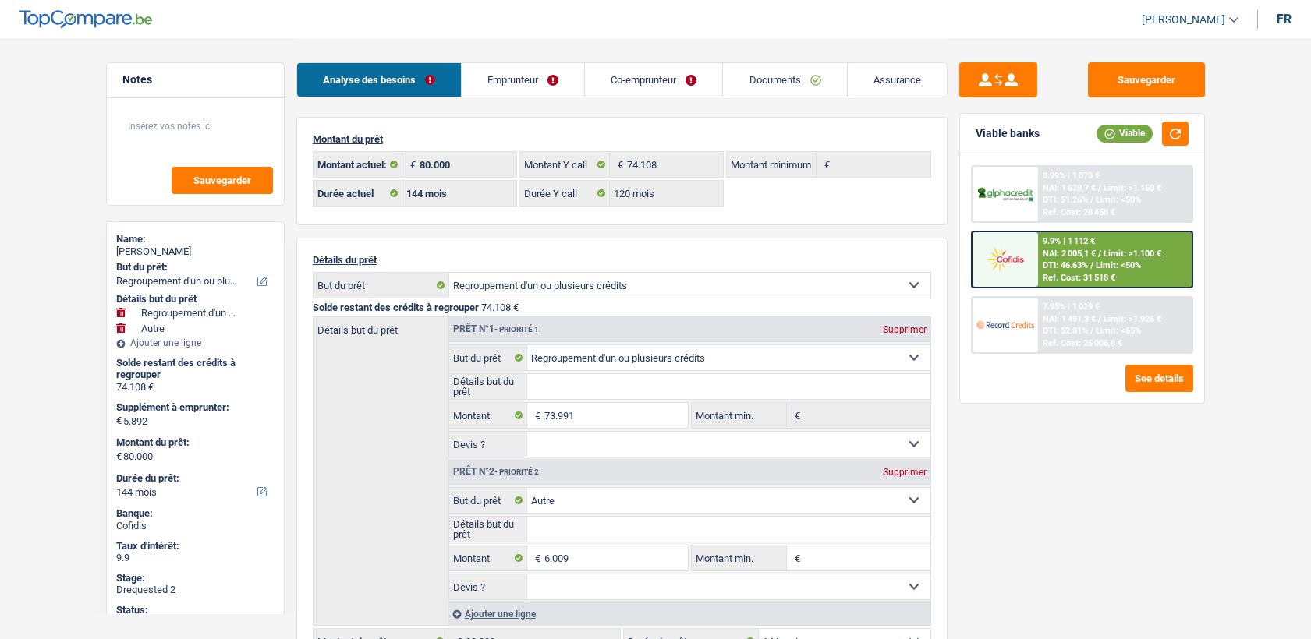
select select "refinancing"
select select "other"
select select "144"
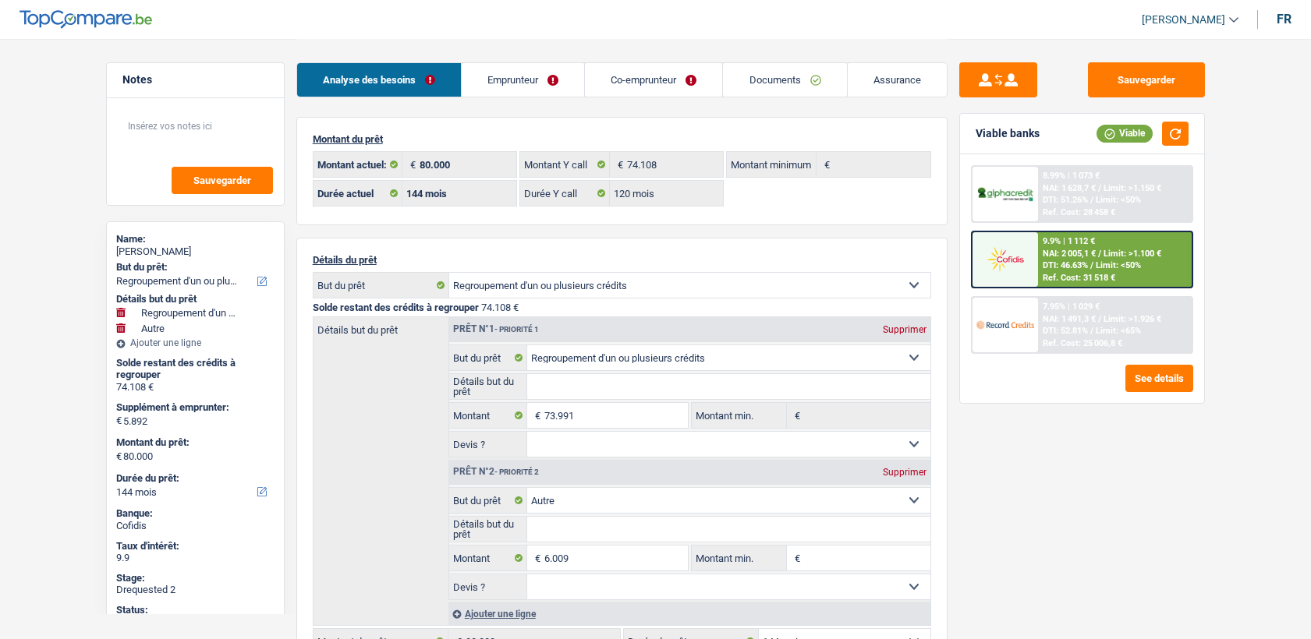
select select "120"
select select "refinancing"
select select "other"
select select "144"
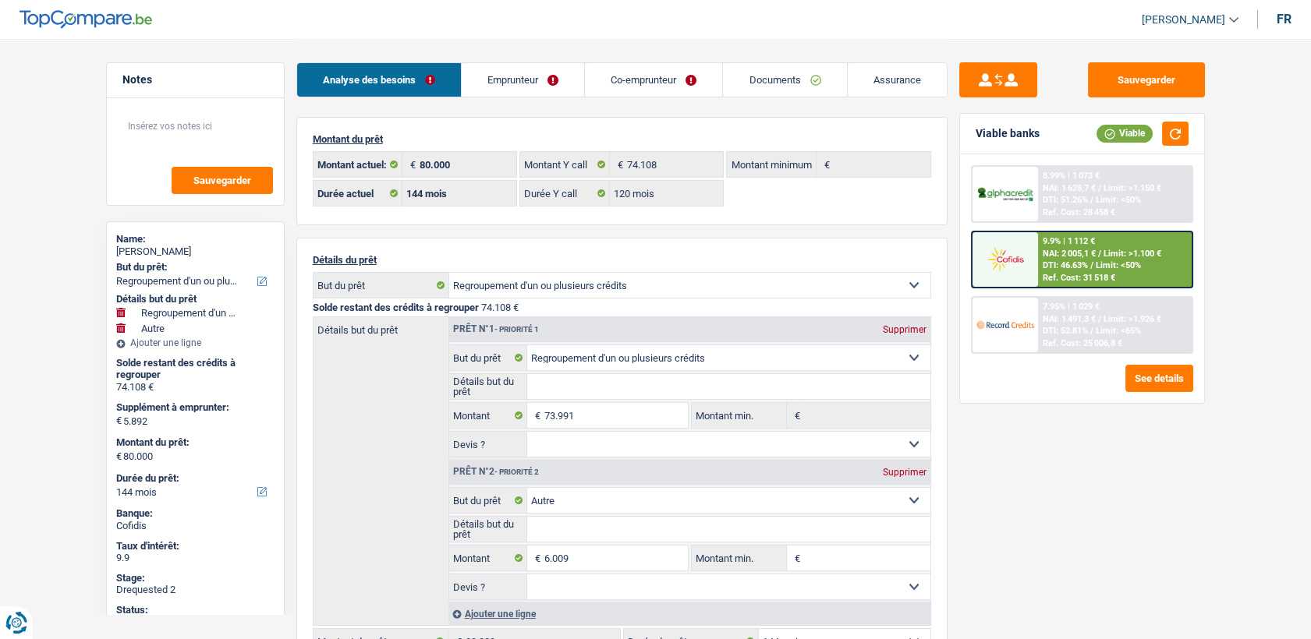
click at [556, 76] on link "Emprunteur" at bounding box center [523, 80] width 122 height 34
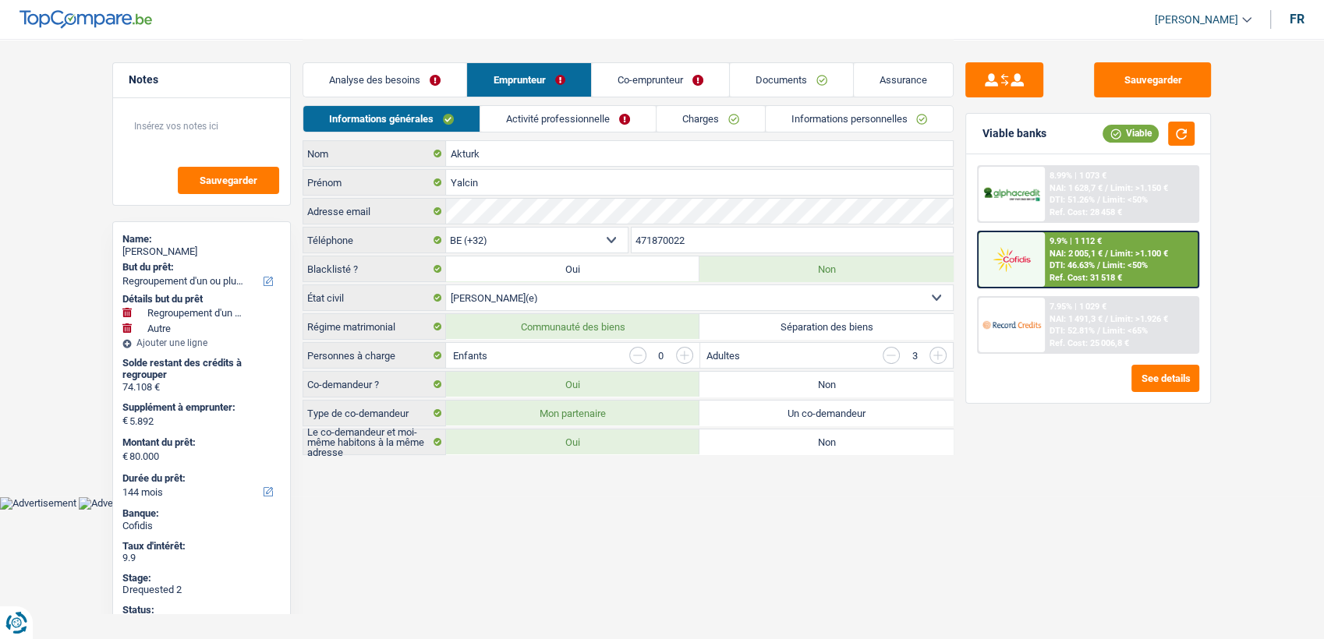
click at [838, 115] on link "Informations personnelles" at bounding box center [860, 119] width 188 height 26
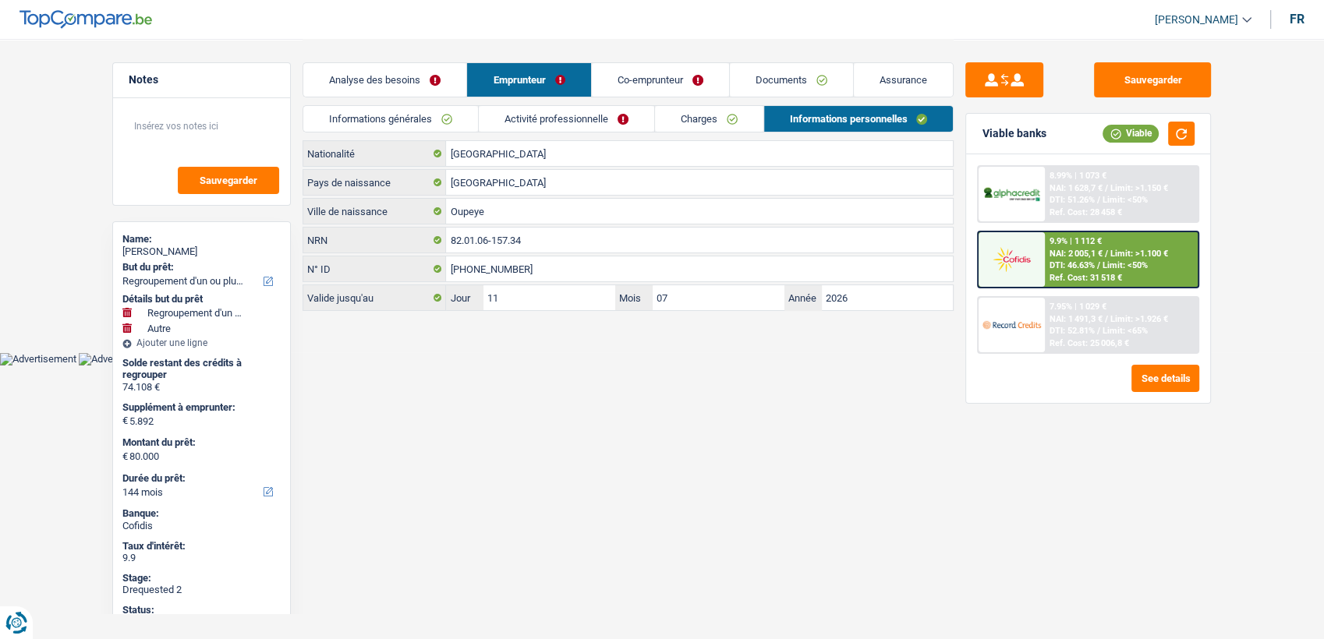
click at [651, 366] on html "Vous avez le contrôle de vos données Nous utilisons des cookies, tout comme nos…" at bounding box center [662, 183] width 1324 height 366
click at [1006, 253] on img at bounding box center [1012, 259] width 58 height 29
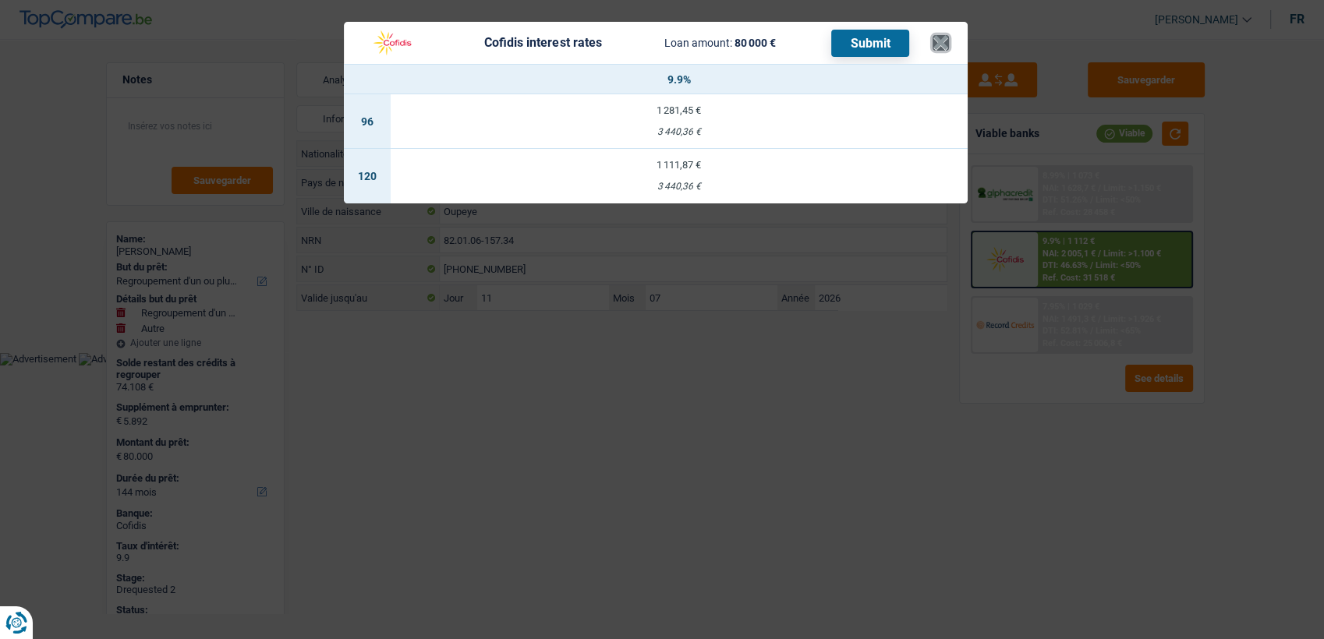
click at [938, 41] on button "×" at bounding box center [941, 43] width 16 height 16
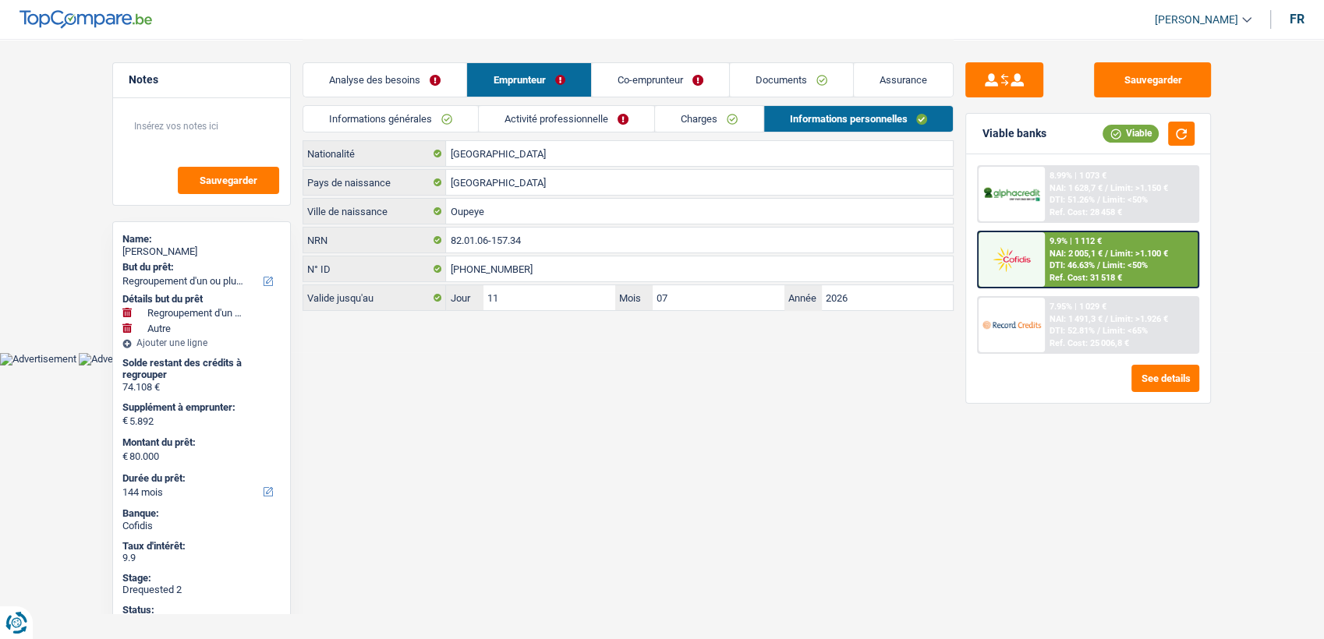
click at [404, 115] on link "Informations générales" at bounding box center [390, 119] width 175 height 26
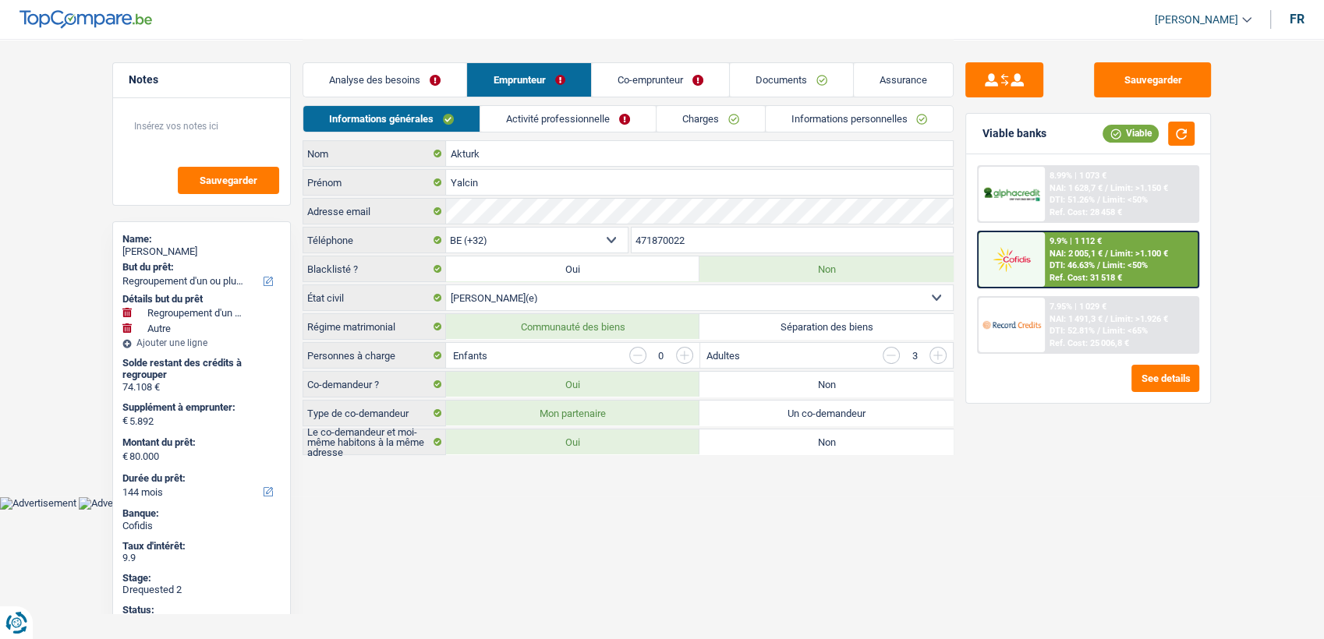
click at [393, 88] on link "Analyse des besoins" at bounding box center [384, 80] width 163 height 34
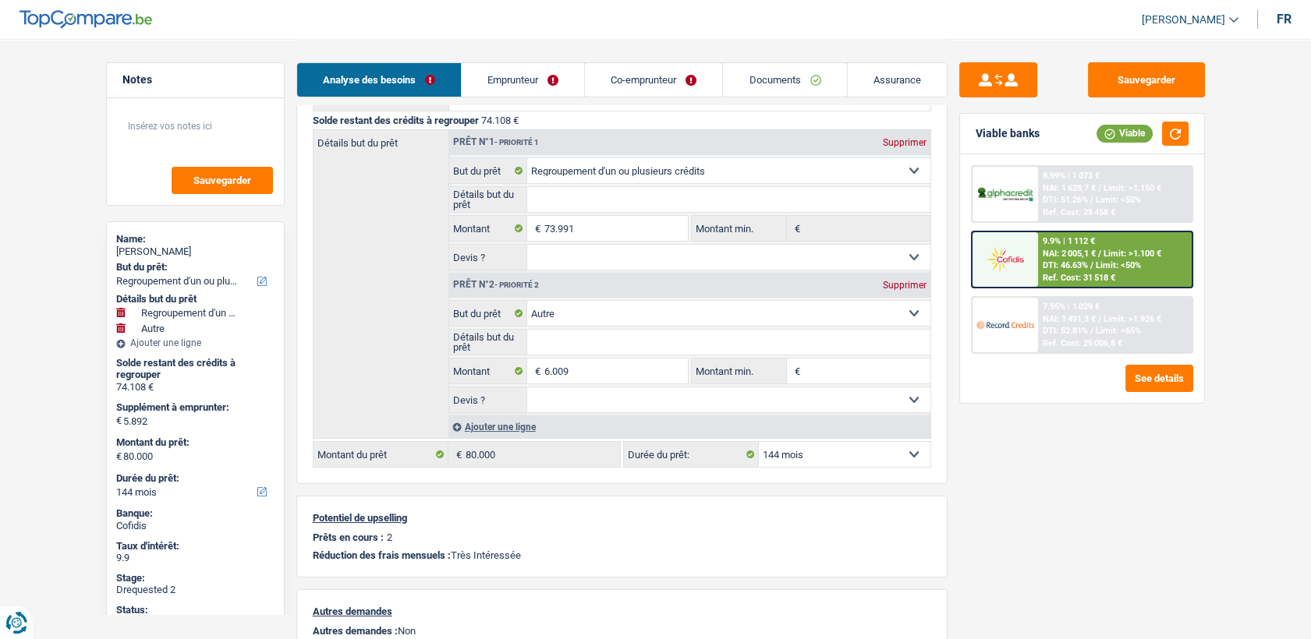
scroll to position [190, 0]
click at [798, 459] on select "12 mois 18 mois 24 mois 30 mois 36 mois 42 mois 48 mois 60 mois 72 mois 84 mois…" at bounding box center [845, 451] width 172 height 25
click at [1041, 265] on div "9.9% | 1 112 € NAI: 2 005,1 € / Limit: >1.100 € DTI: 46.63% / Limit: <50% Ref. …" at bounding box center [1115, 259] width 154 height 55
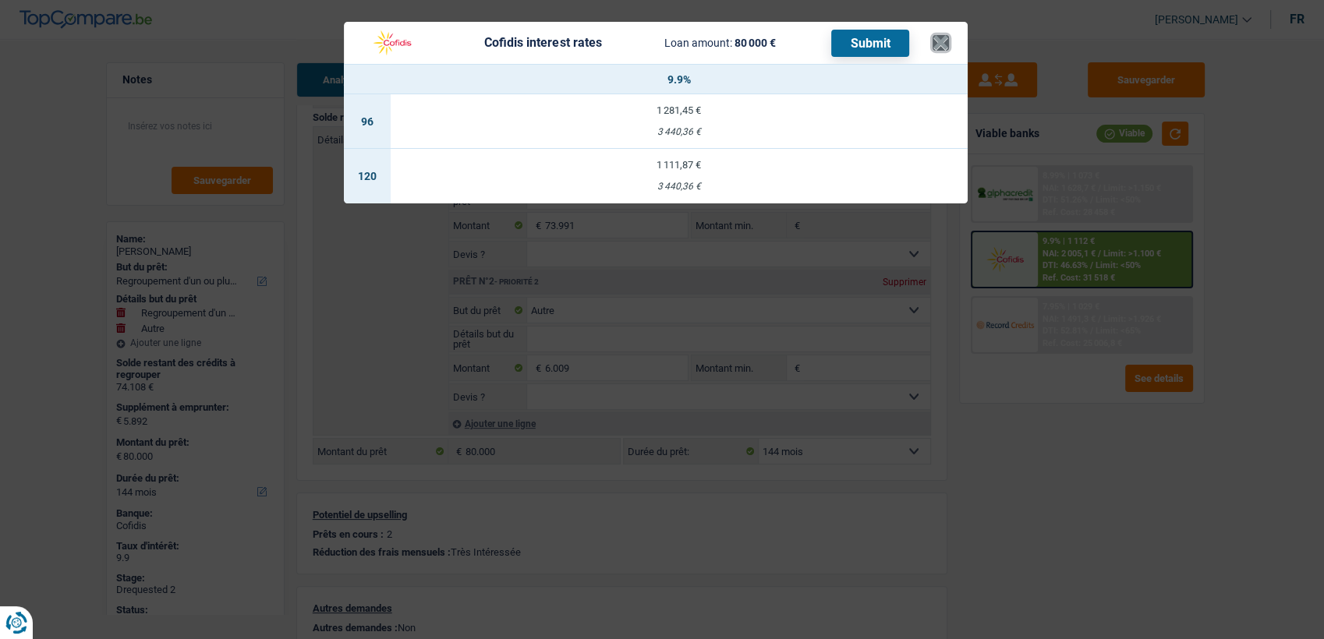
click at [941, 41] on button "×" at bounding box center [941, 43] width 16 height 16
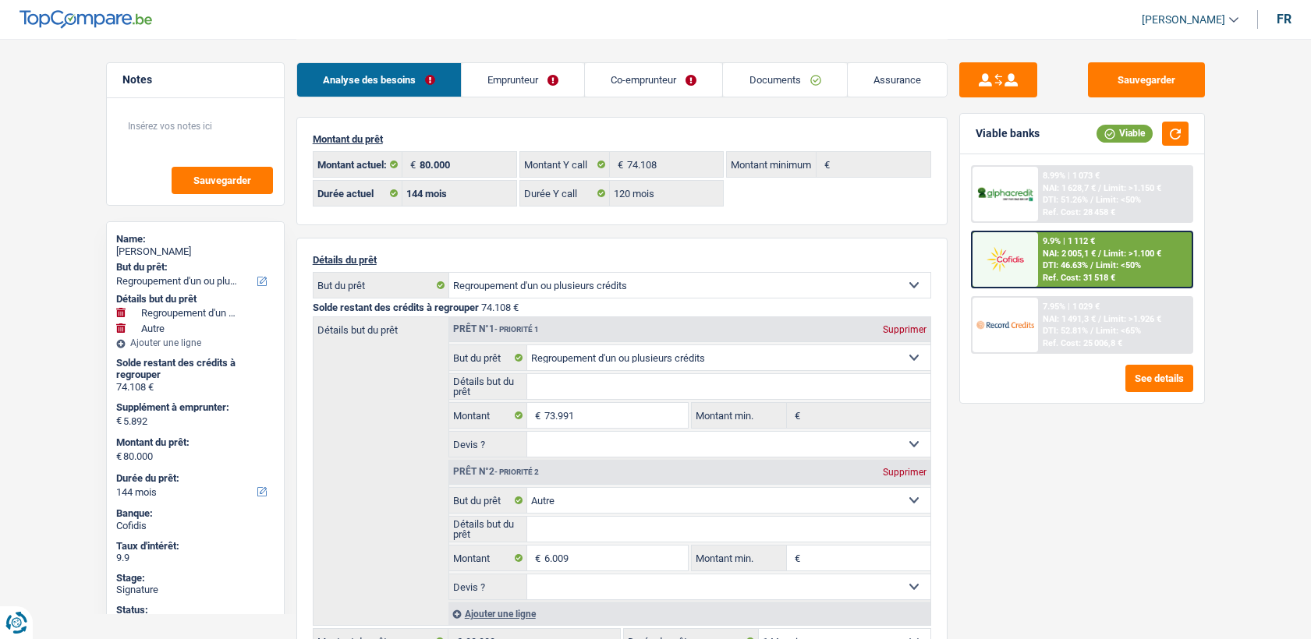
select select "refinancing"
select select "other"
select select "144"
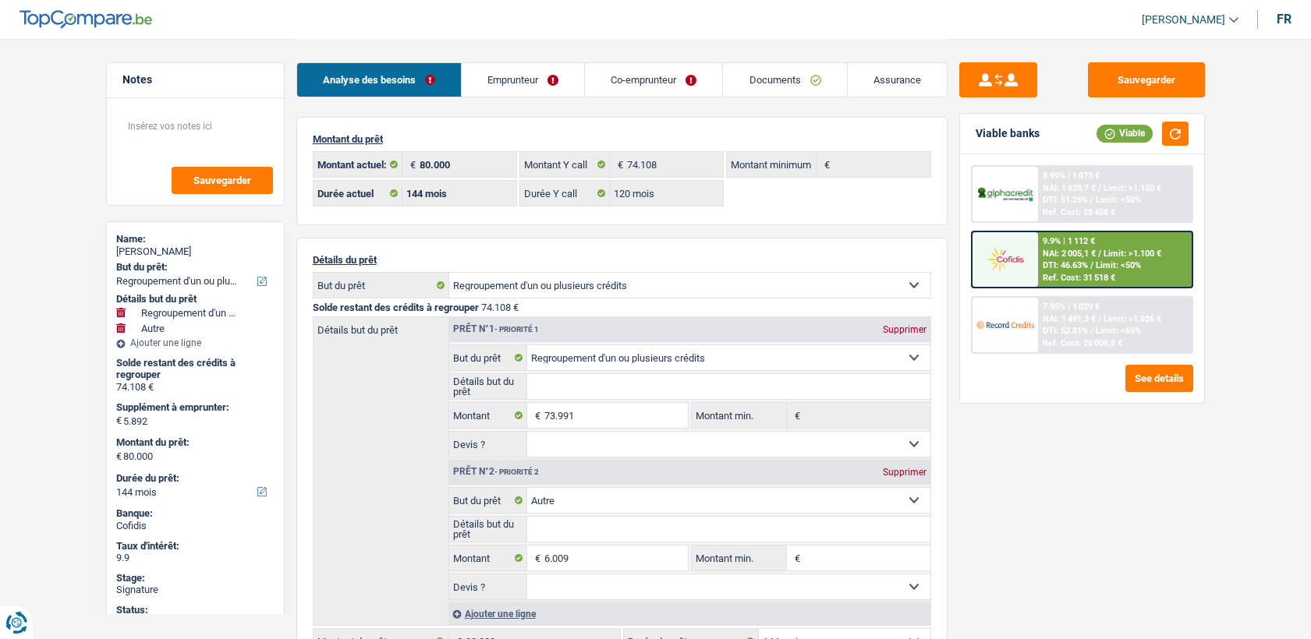
select select "120"
select select "refinancing"
select select "other"
select select "144"
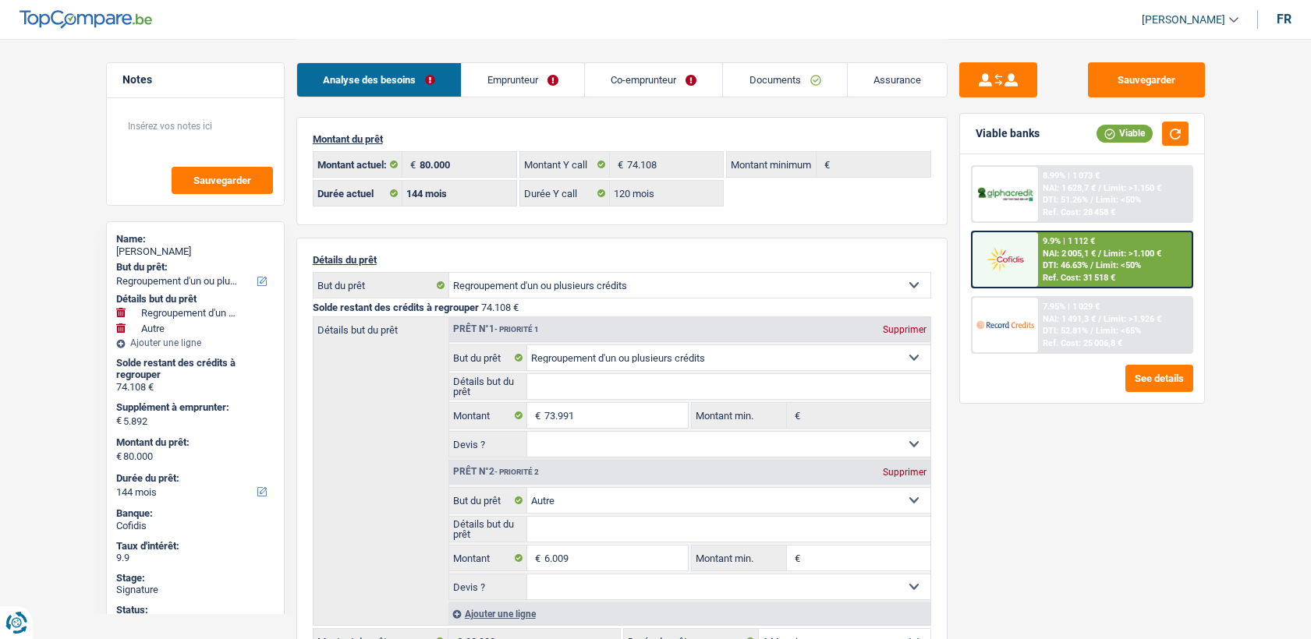
select select "rents"
select select "BE"
select select "carLoan"
select select "120"
select select "cardOrCredit"
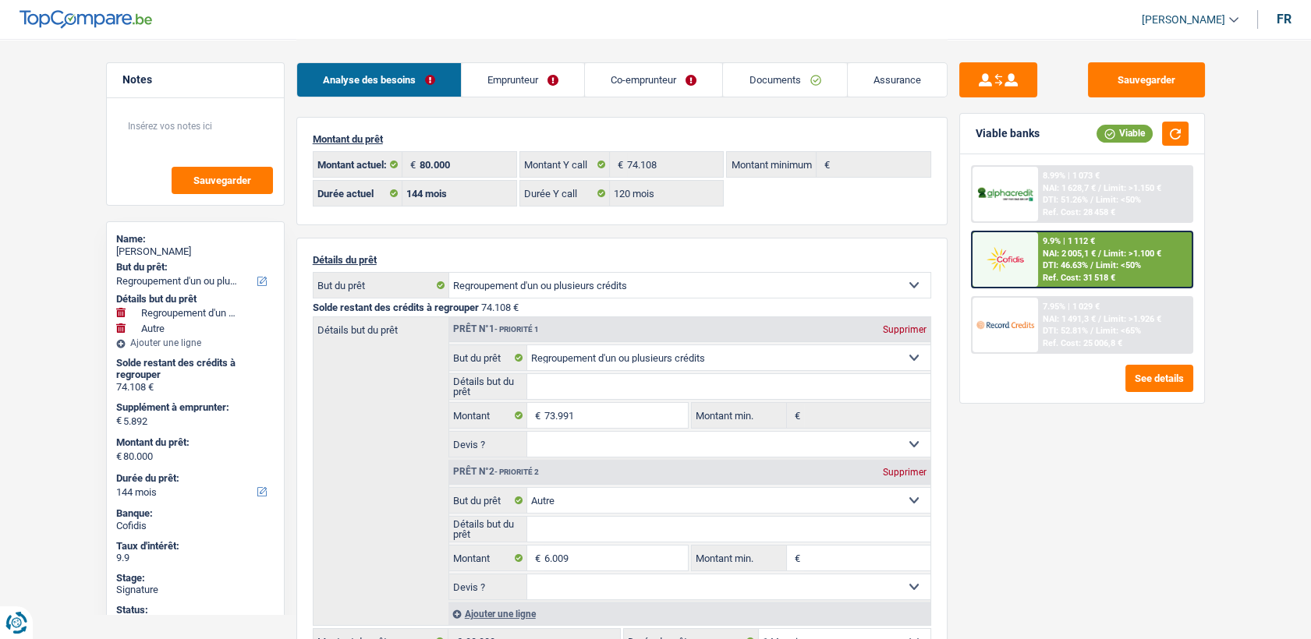
click at [544, 72] on link "Emprunteur" at bounding box center [523, 80] width 122 height 34
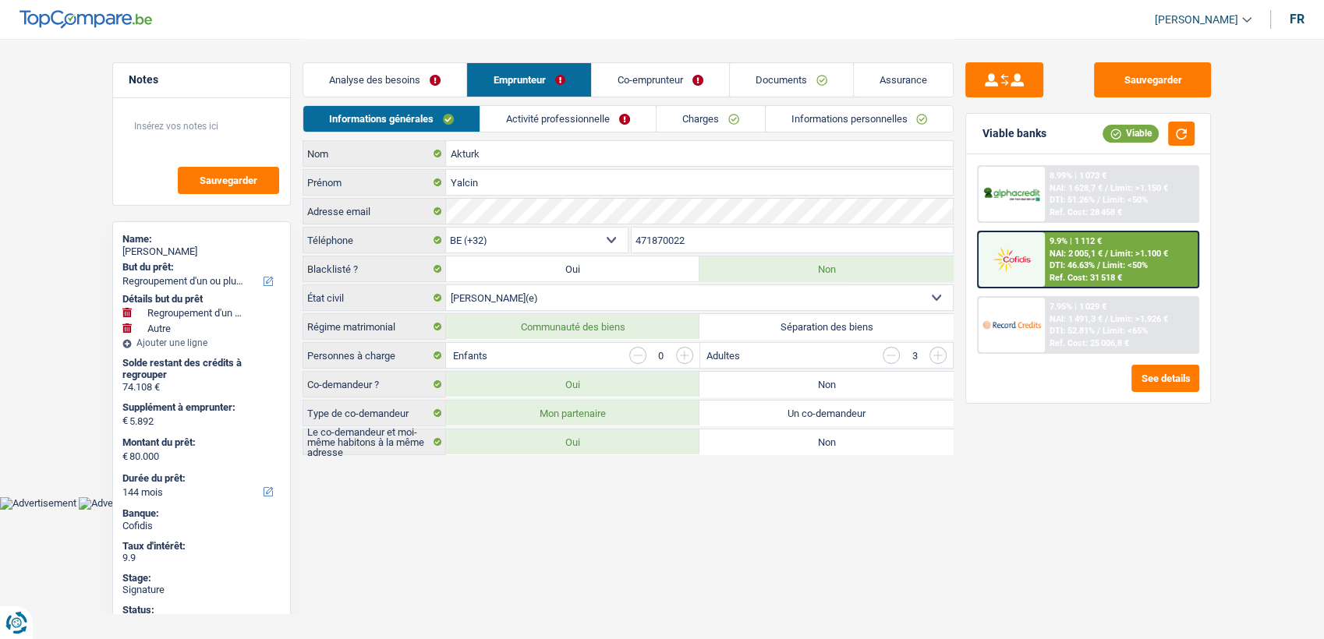
click at [568, 122] on link "Activité professionnelle" at bounding box center [567, 119] width 175 height 26
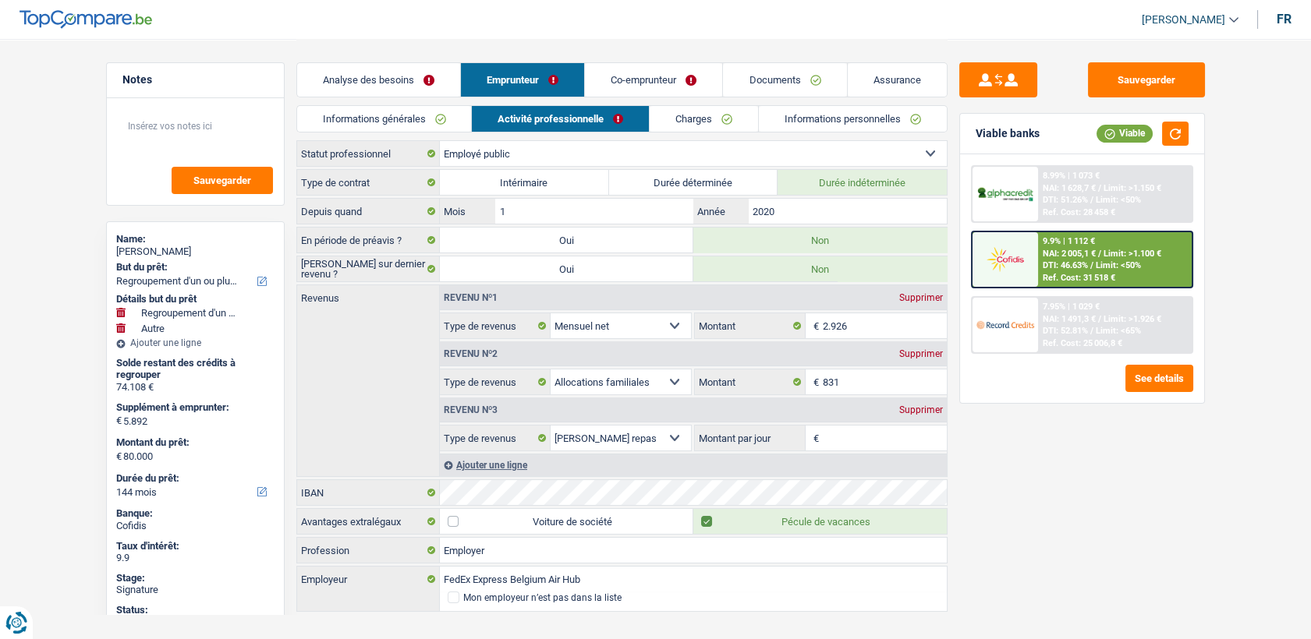
click at [739, 118] on link "Charges" at bounding box center [704, 119] width 108 height 26
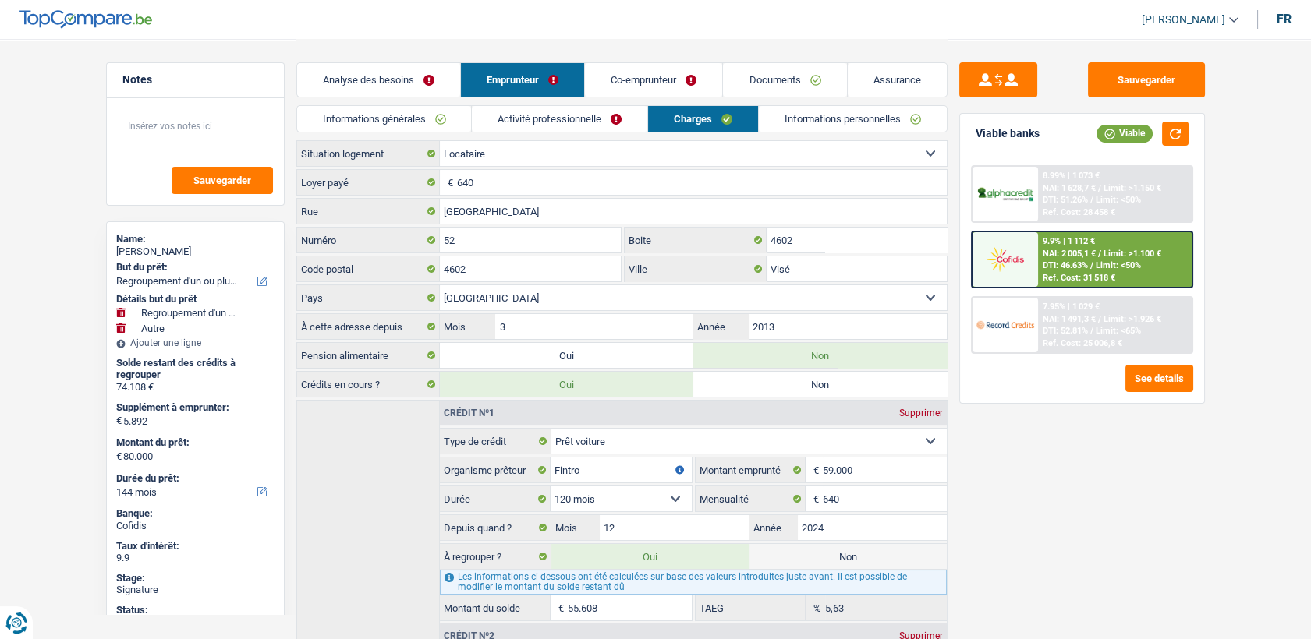
click at [827, 122] on link "Informations personnelles" at bounding box center [853, 119] width 188 height 26
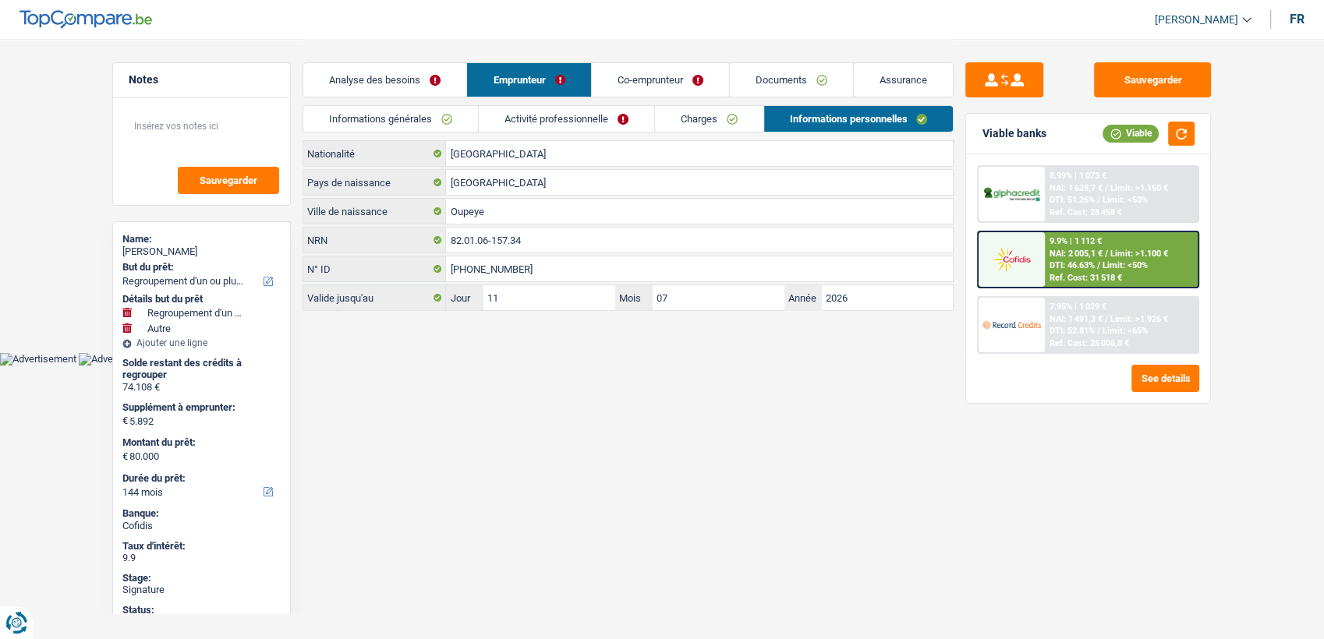
click at [749, 119] on link "Charges" at bounding box center [709, 119] width 108 height 26
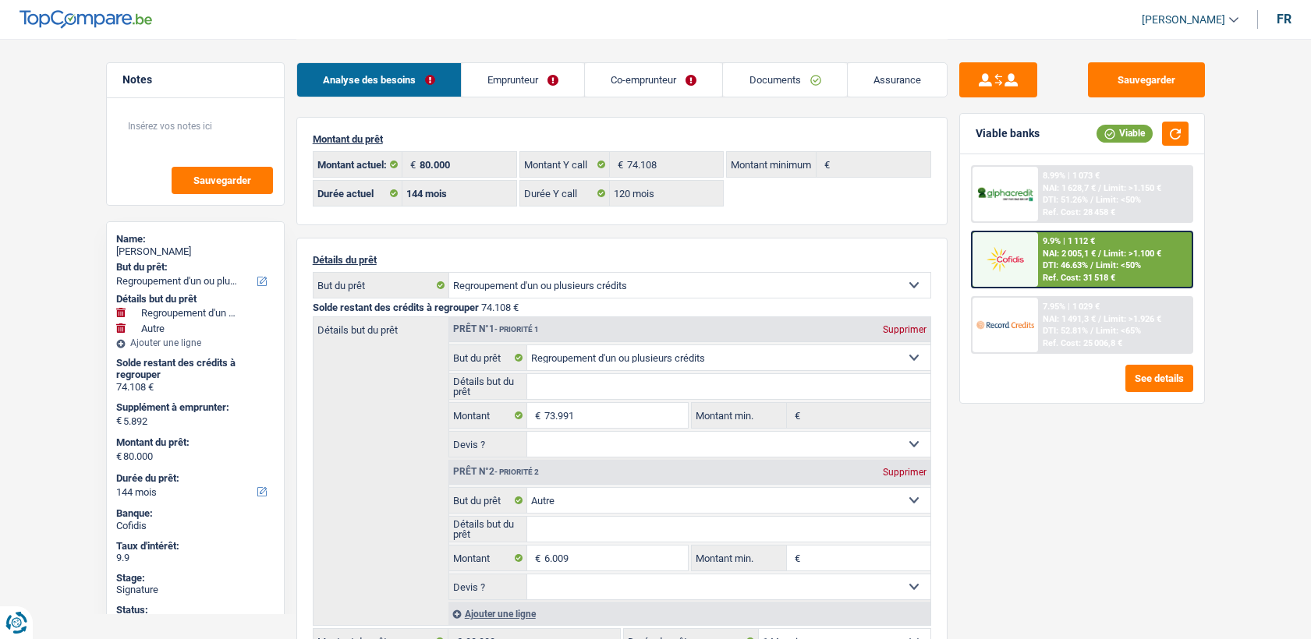
select select "refinancing"
select select "other"
select select "144"
select select "32"
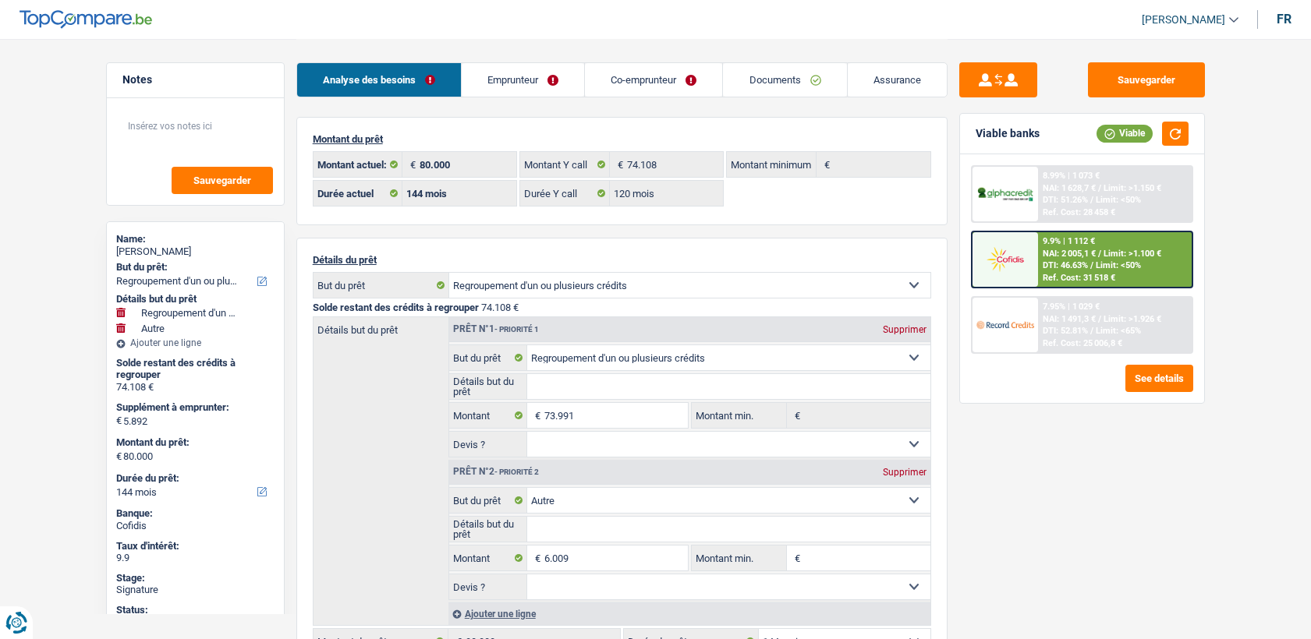
select select "married"
select select "rents"
select select "BE"
select select "carLoan"
select select "120"
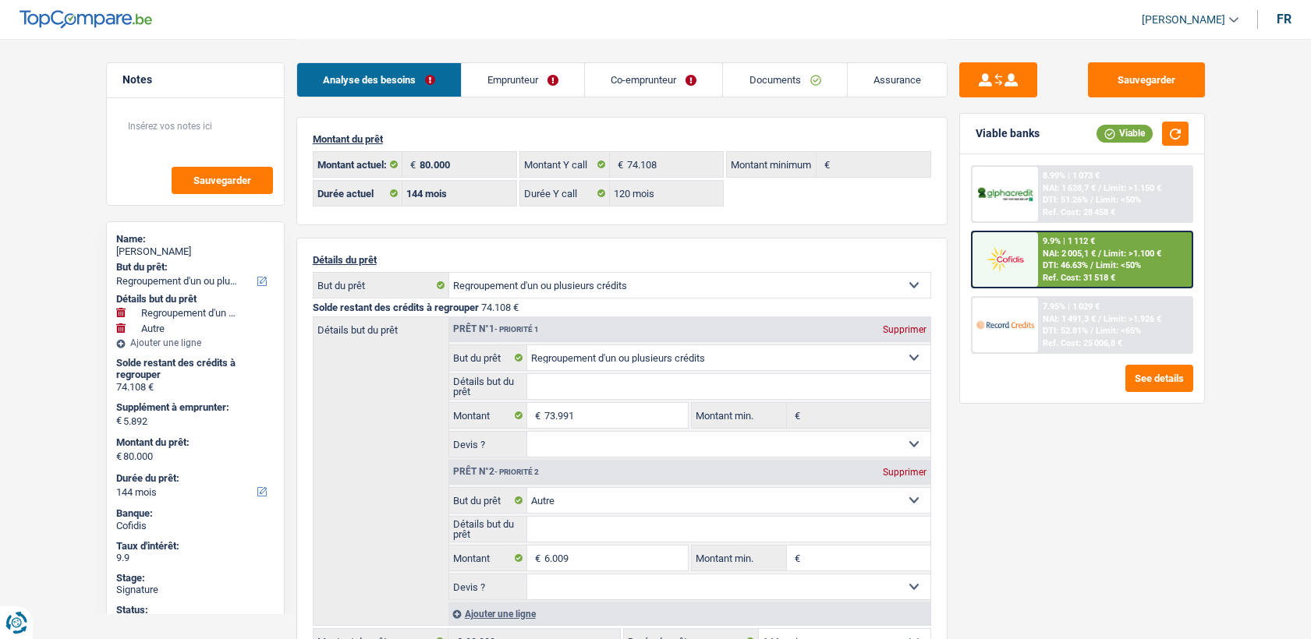
select select "cardOrCredit"
drag, startPoint x: 0, startPoint y: 0, endPoint x: 544, endPoint y: 84, distance: 550.8
click at [544, 84] on link "Emprunteur" at bounding box center [523, 80] width 122 height 34
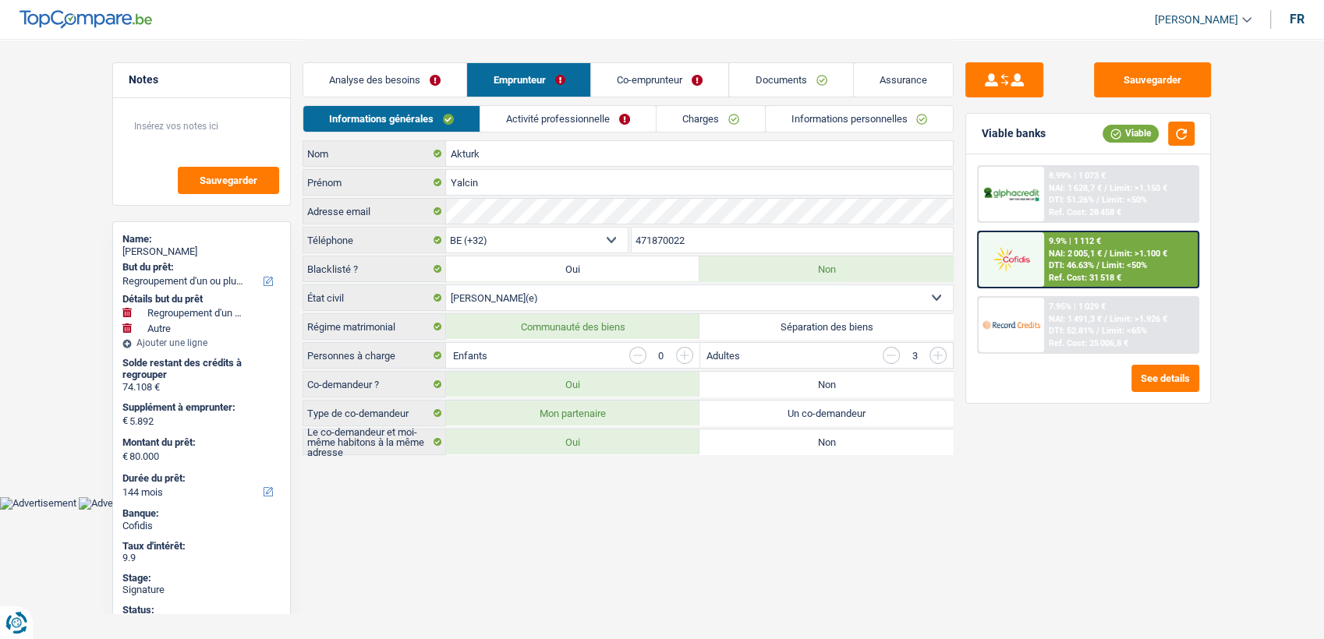
click at [569, 115] on link "Activité professionnelle" at bounding box center [567, 119] width 175 height 26
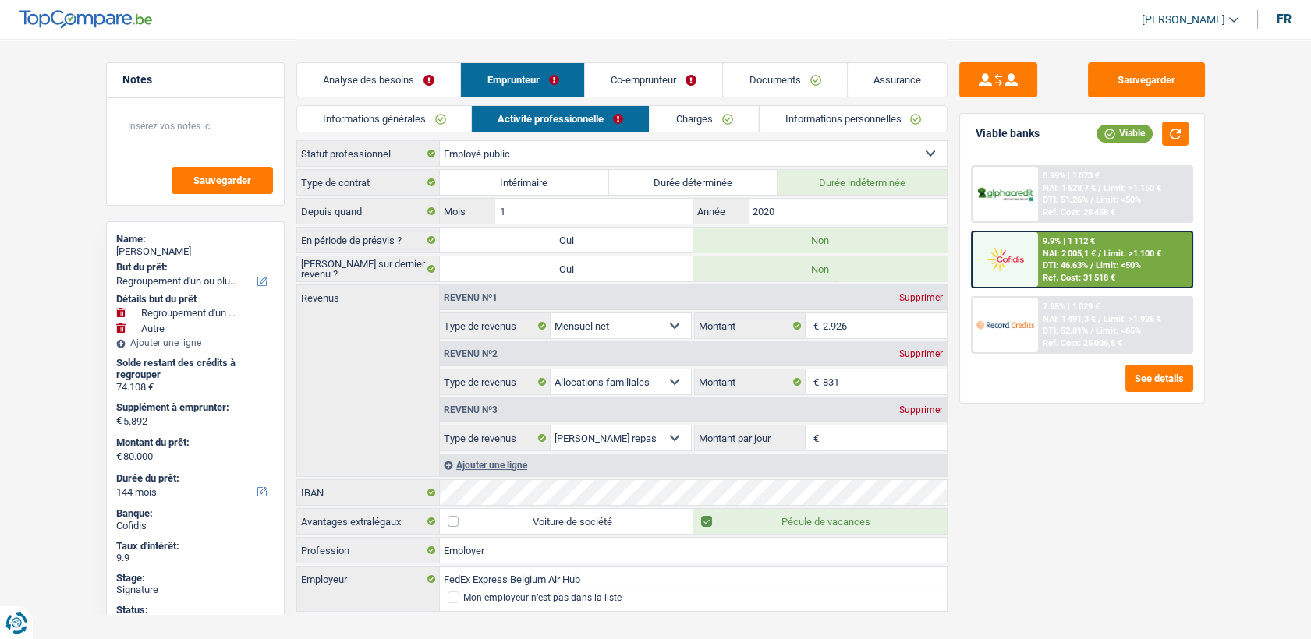
click at [662, 119] on link "Charges" at bounding box center [704, 119] width 108 height 26
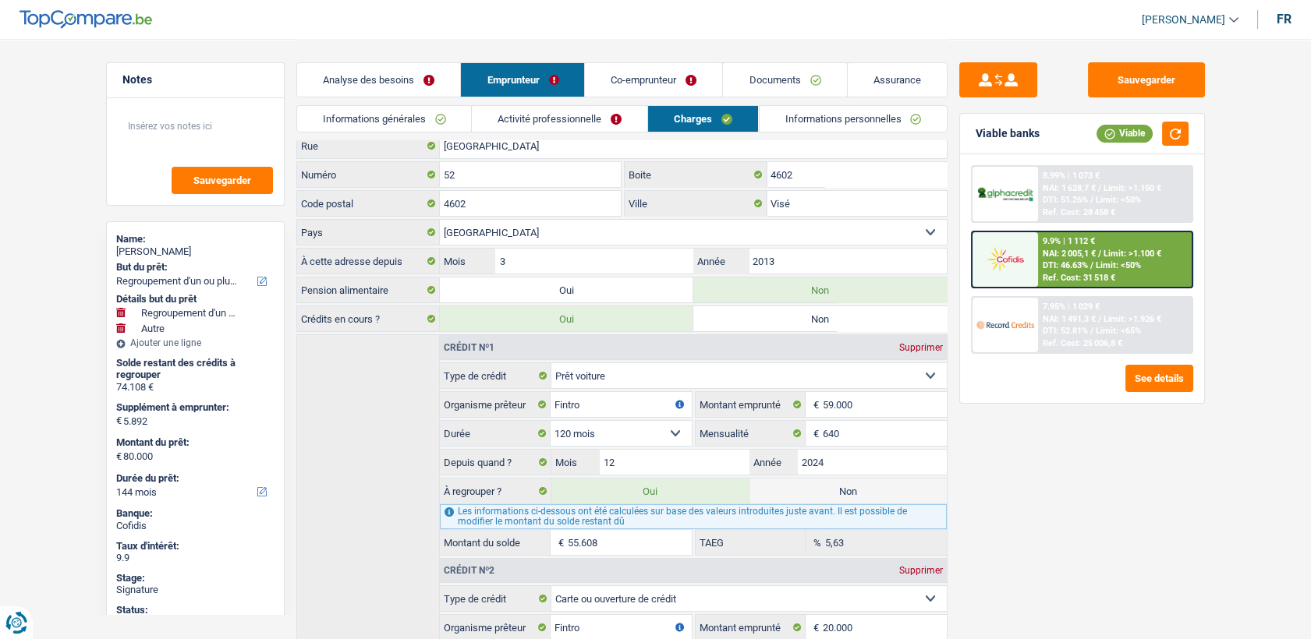
scroll to position [232, 0]
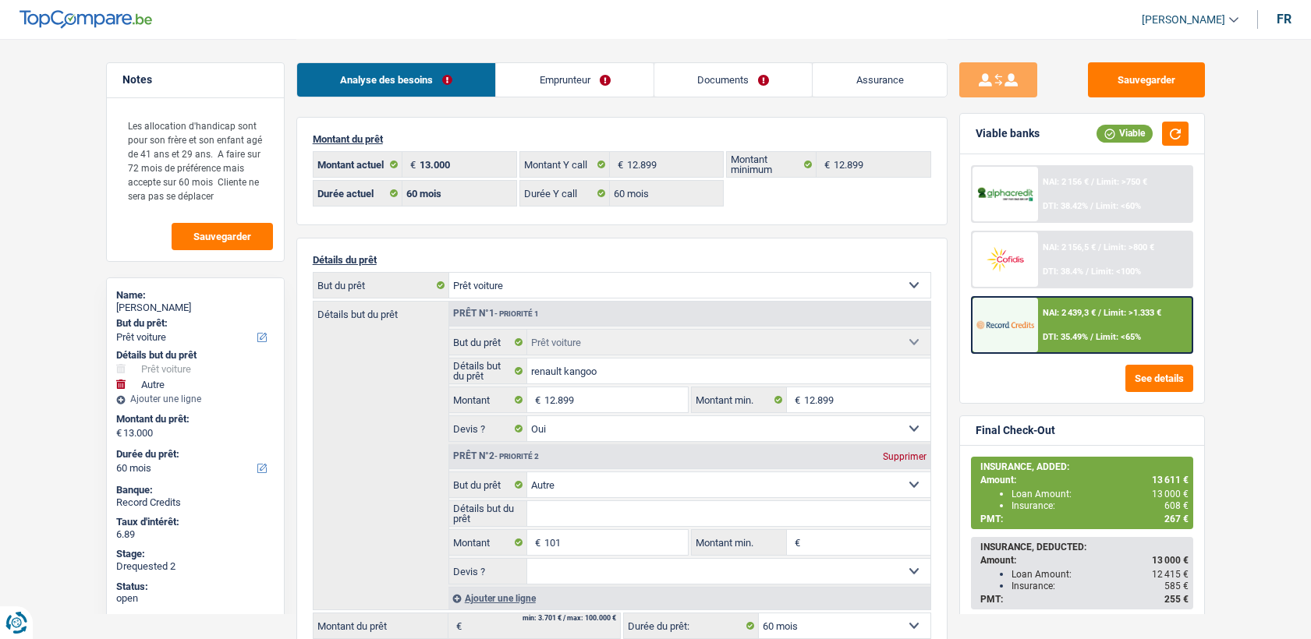
select select "car"
select select "other"
select select "60"
select select "32"
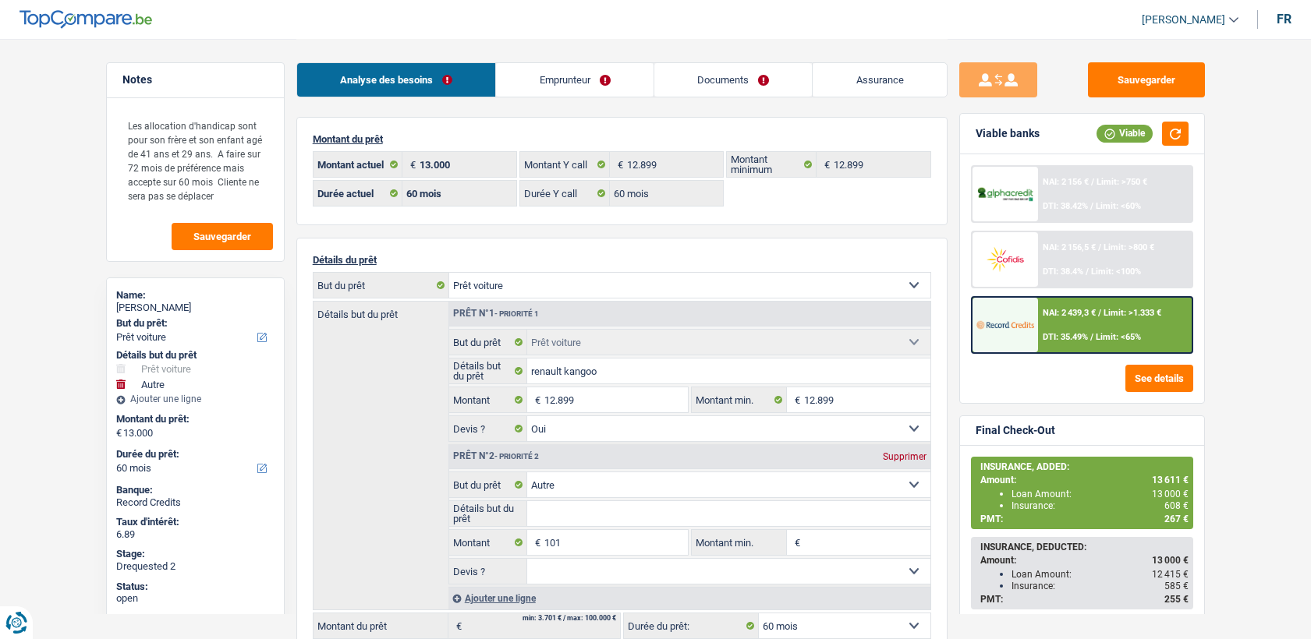
select select "divorced"
select select "ownerWithMortgage"
select select "BE"
select select "mortgage"
select select "180"
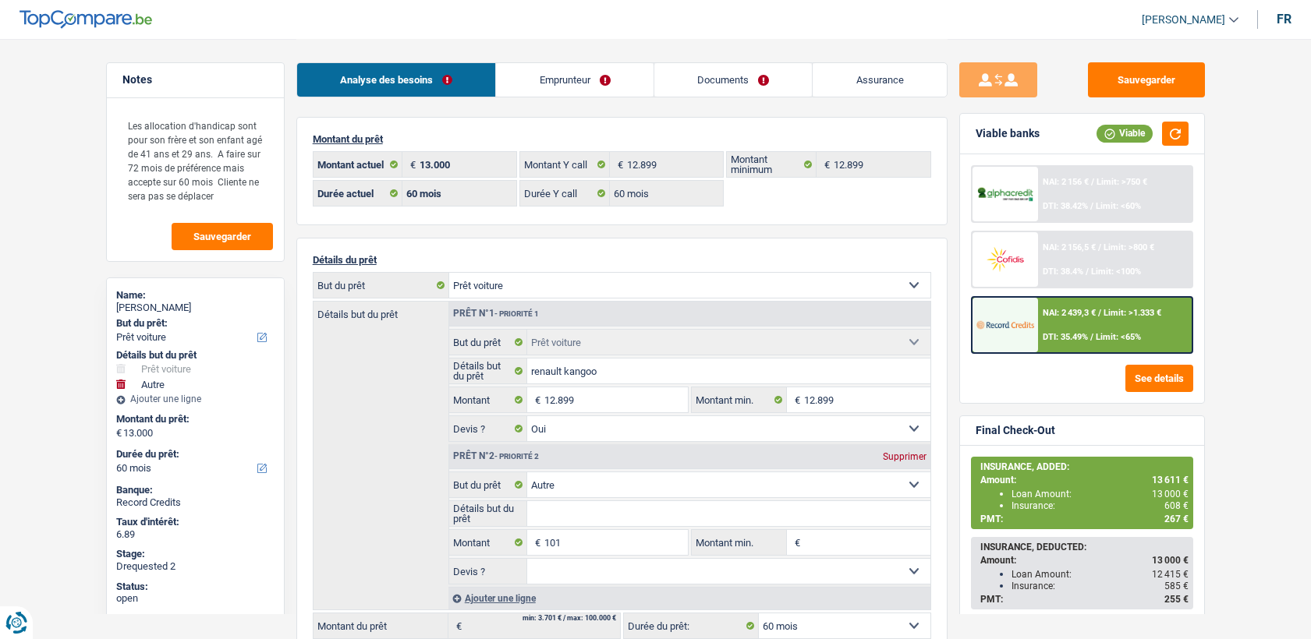
select select "mortgage"
select select "240"
click at [577, 90] on link "Emprunteur" at bounding box center [575, 80] width 158 height 34
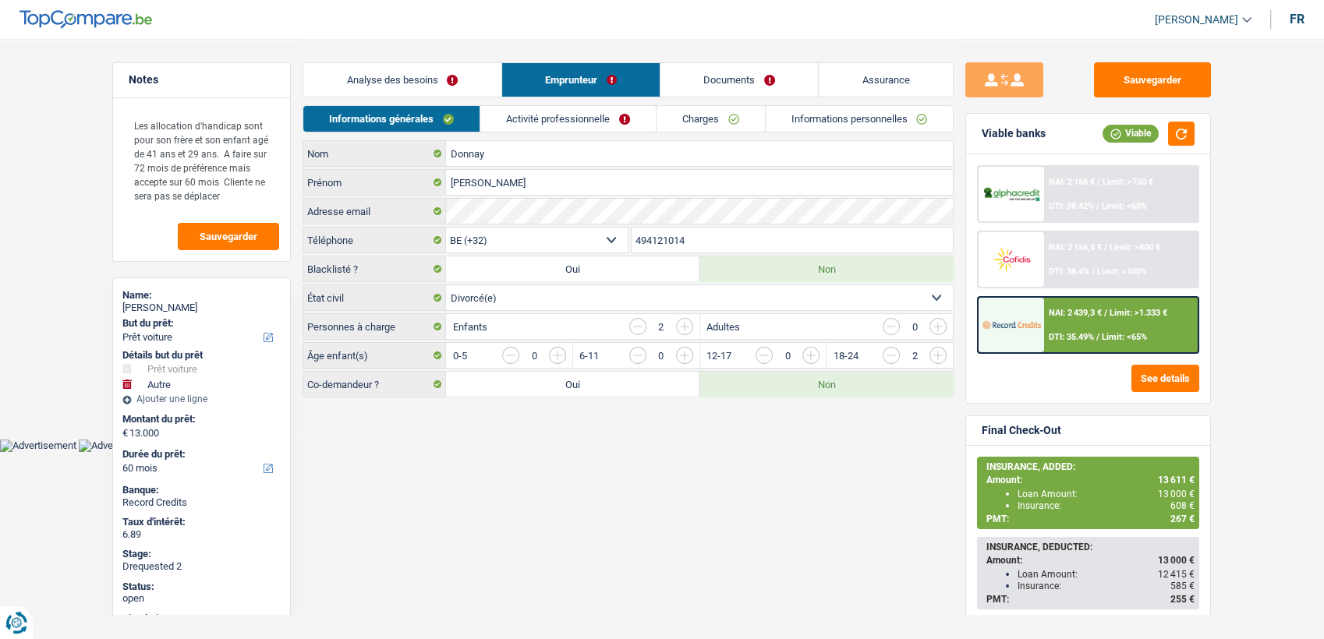
click at [811, 109] on link "Informations personnelles" at bounding box center [860, 119] width 188 height 26
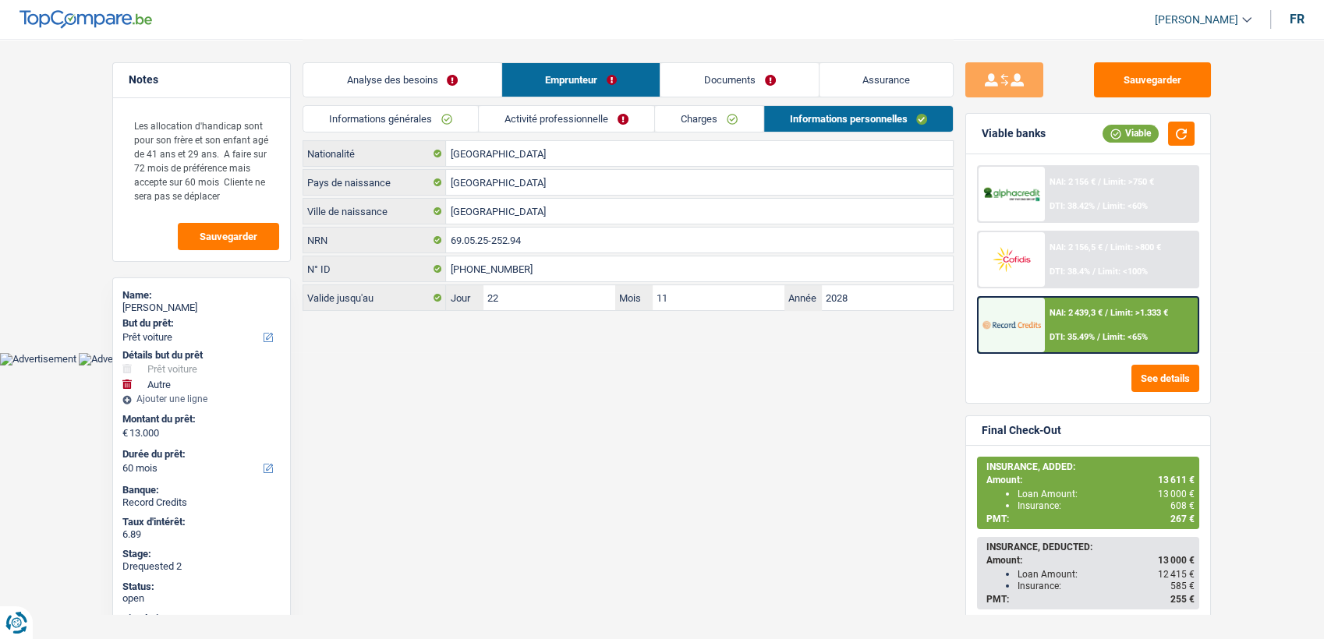
click at [664, 111] on link "Charges" at bounding box center [709, 119] width 108 height 26
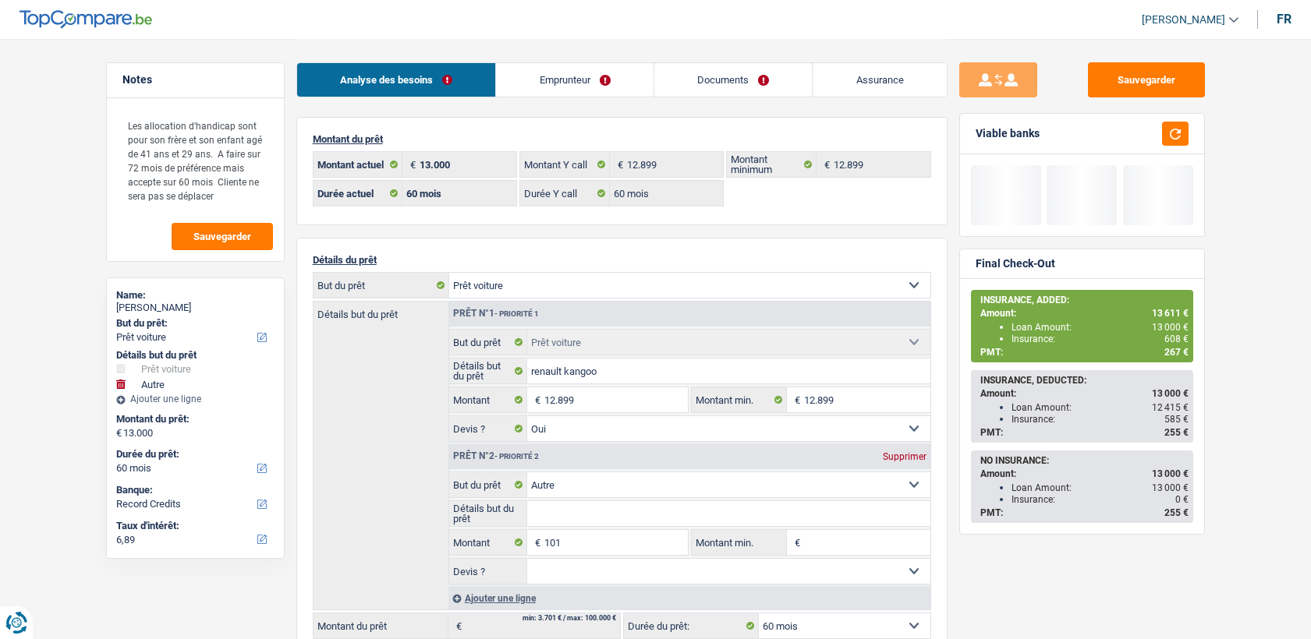
select select "car"
select select "other"
select select "60"
select select "record credits"
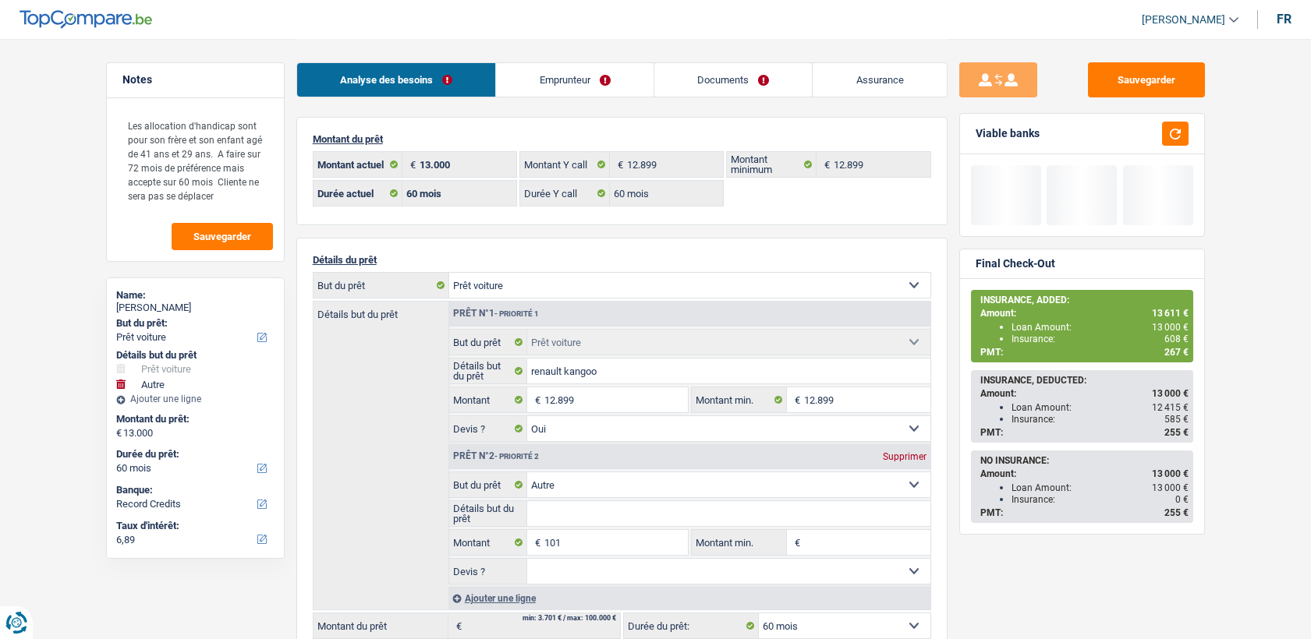
select select "60"
select select "car"
select select "yes"
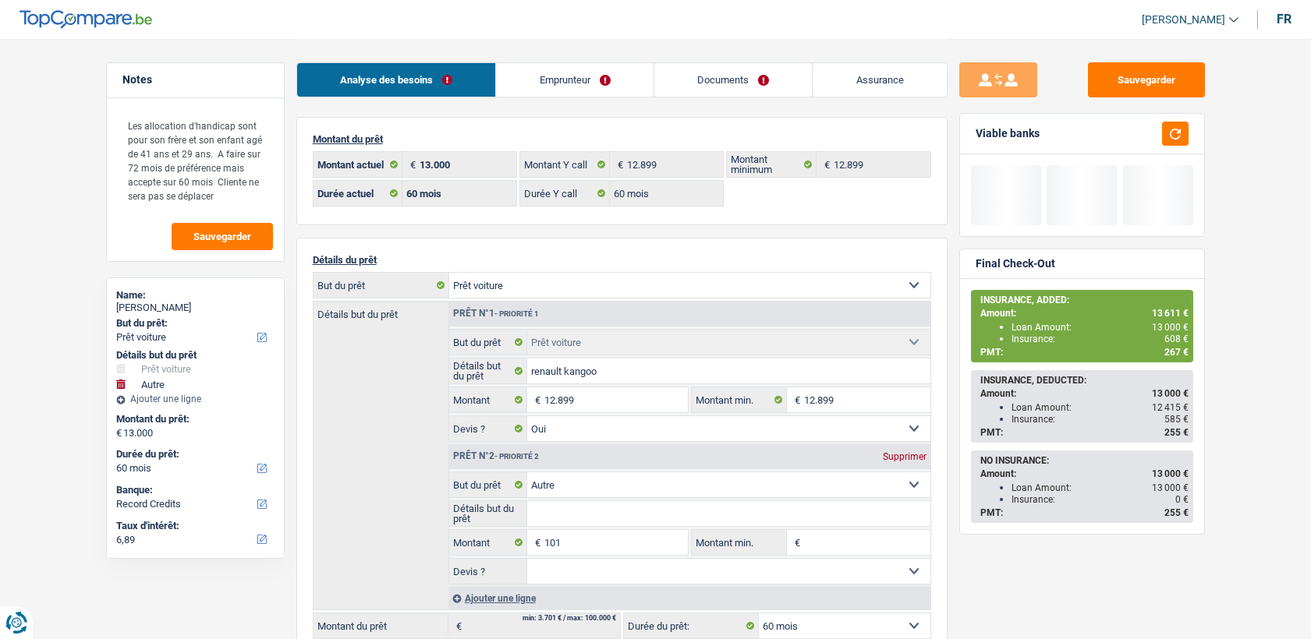
select select "other"
select select "60"
click at [559, 80] on link "Emprunteur" at bounding box center [575, 80] width 158 height 34
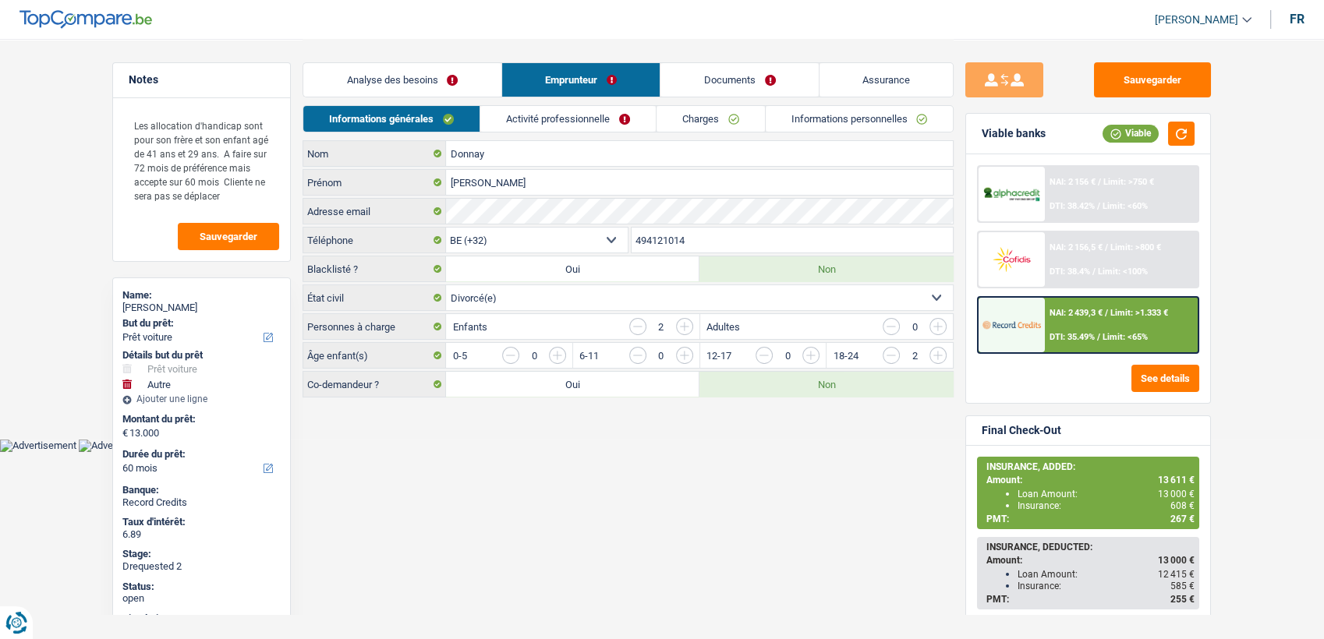
click at [811, 78] on link "Documents" at bounding box center [740, 80] width 158 height 34
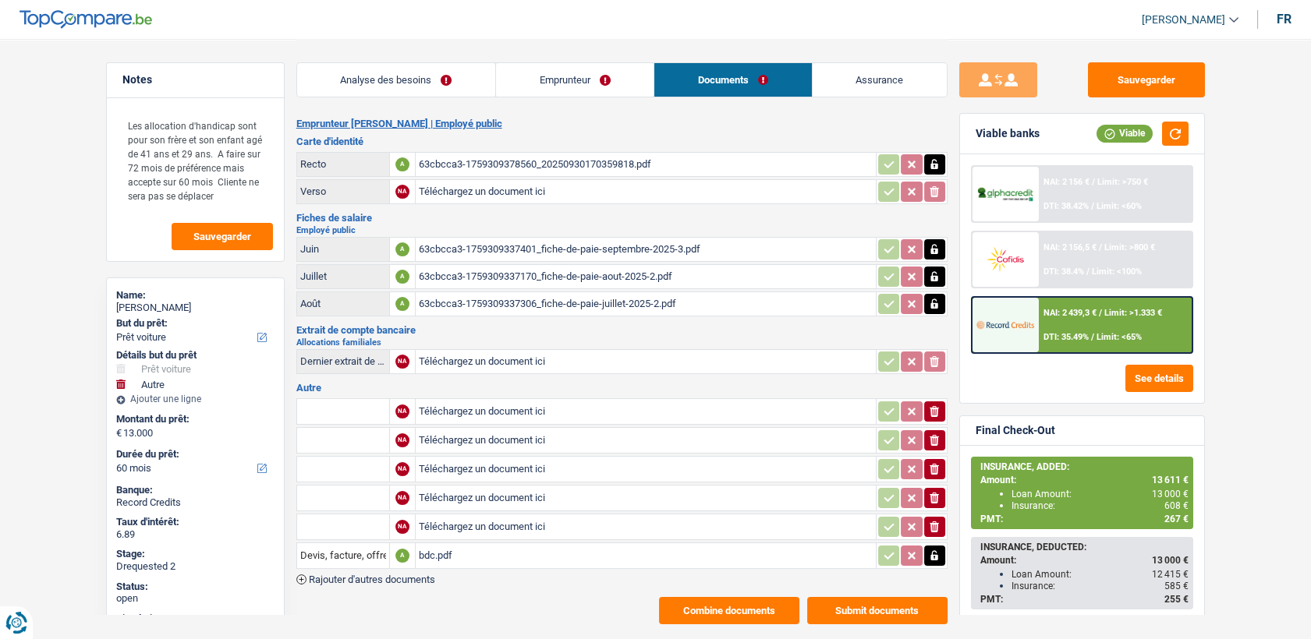
click at [438, 548] on div "bdc.pdf" at bounding box center [646, 555] width 454 height 23
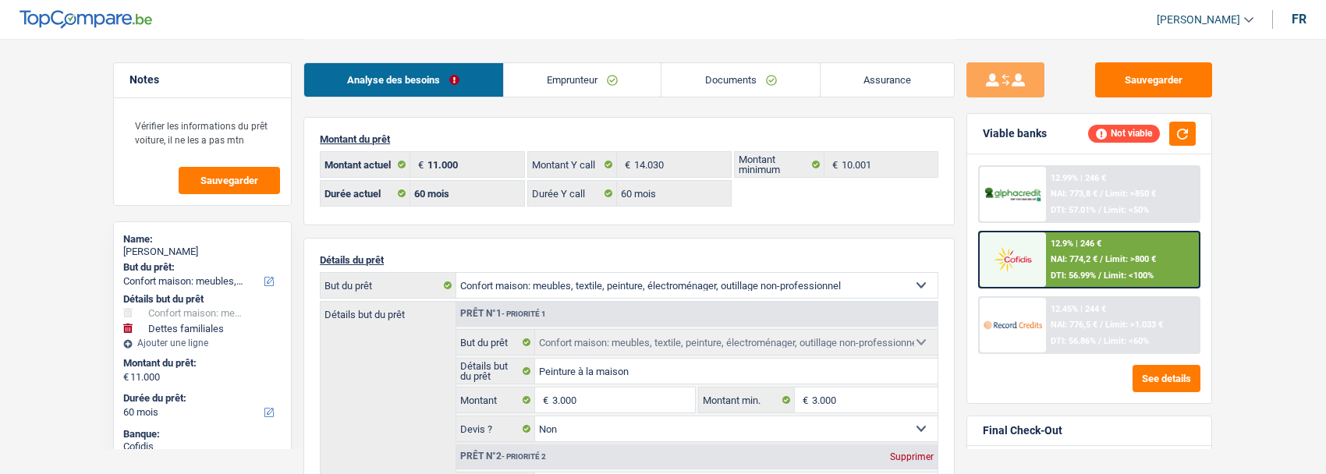
select select "household"
select select "familyDebt"
select select "60"
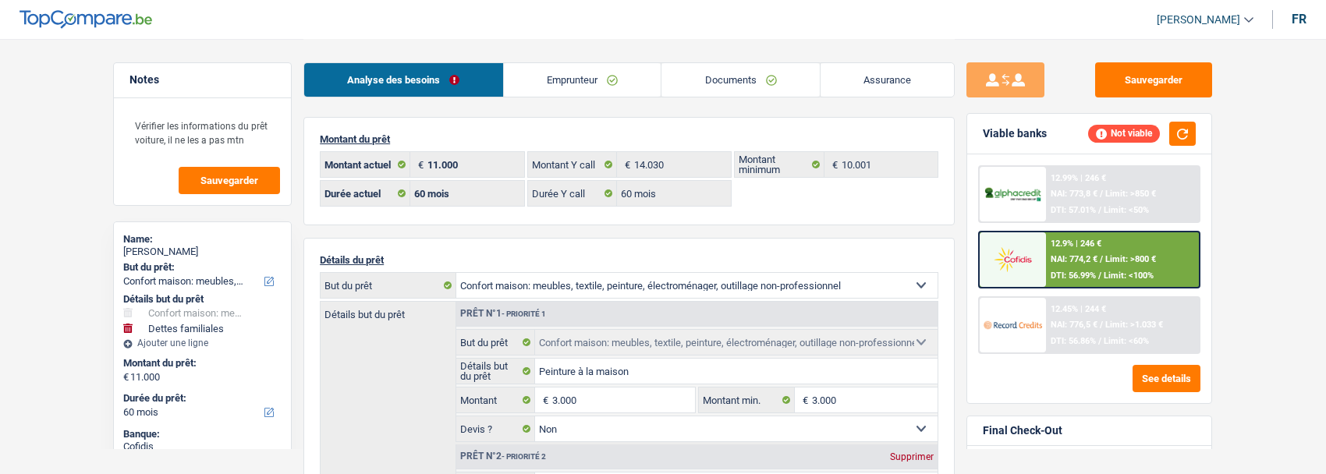
select select "60"
select select "household"
select select "false"
select select "familyDebt"
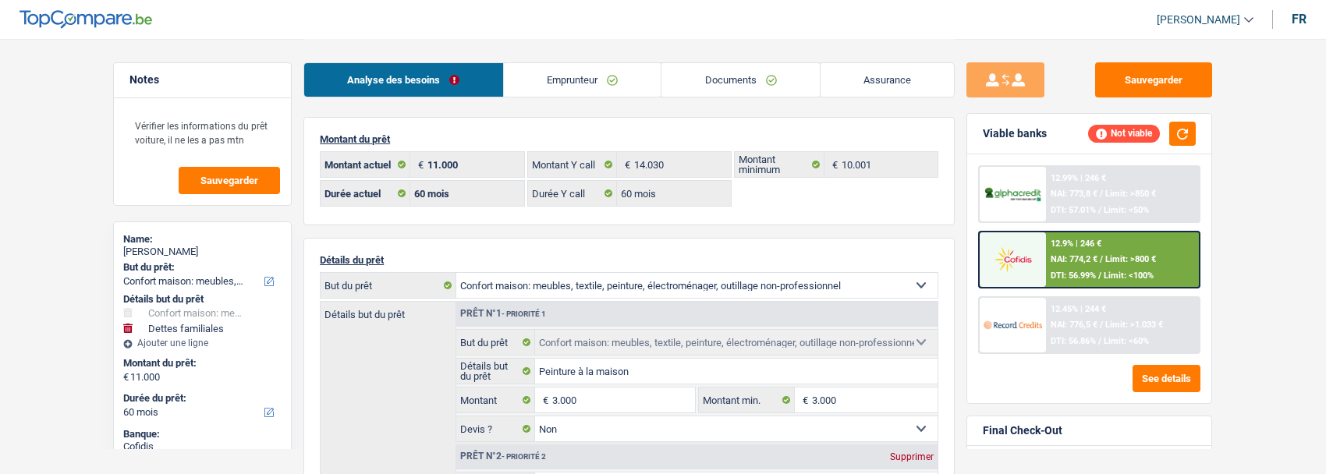
select select "false"
select select "60"
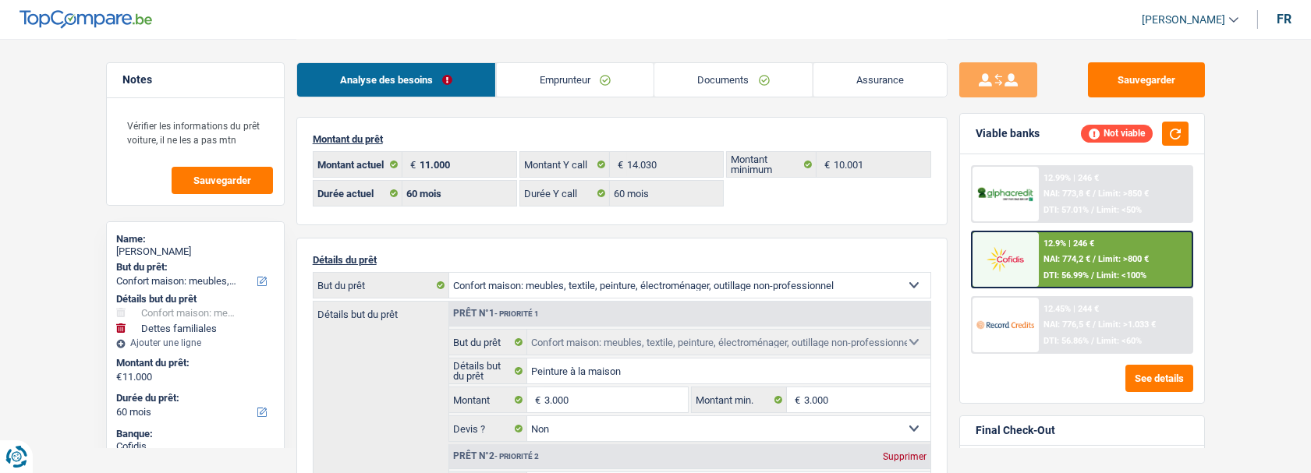
click at [549, 66] on link "Emprunteur" at bounding box center [575, 80] width 158 height 34
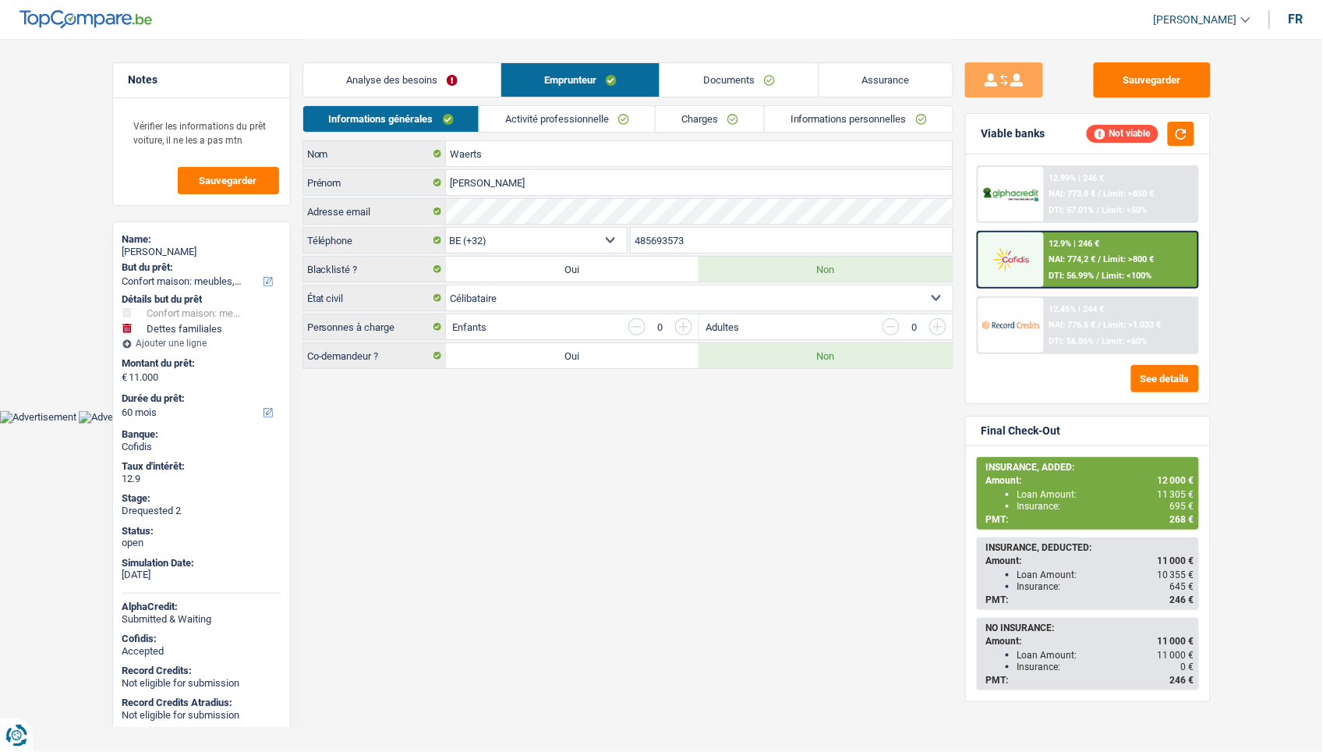
click at [838, 129] on link "Informations personnelles" at bounding box center [859, 119] width 188 height 26
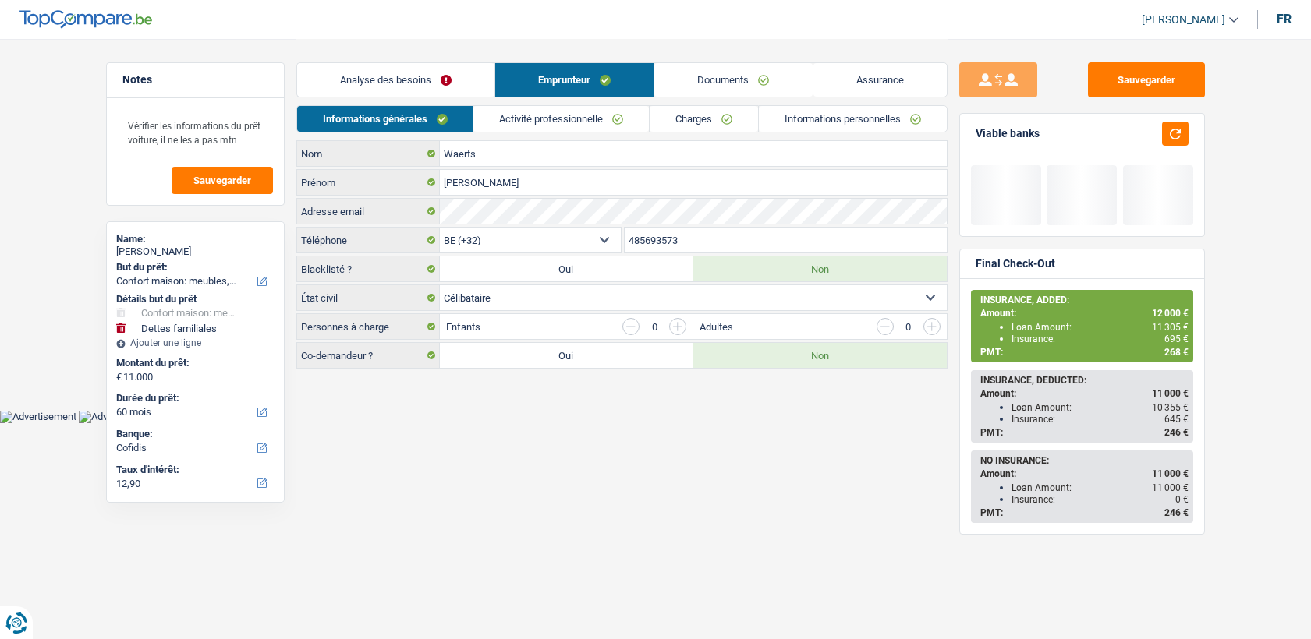
select select "household"
select select "familyDebt"
select select "60"
select select "32"
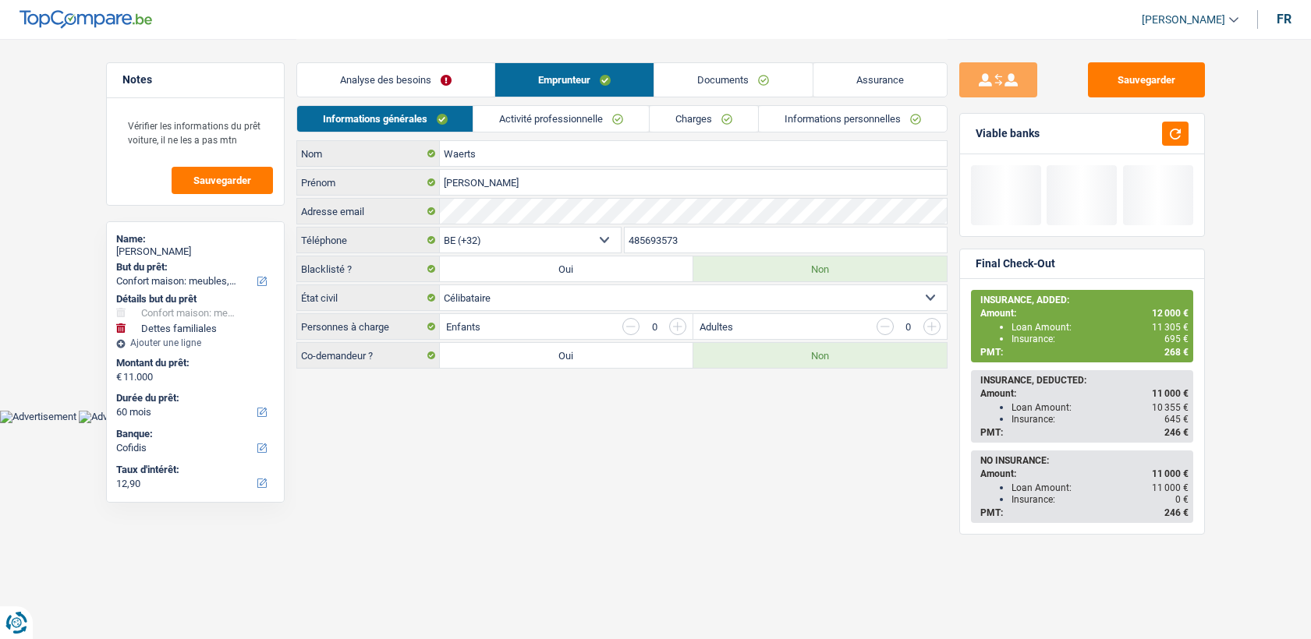
select select "single"
select select "rents"
select select "BE"
select select "carLoan"
select select "48"
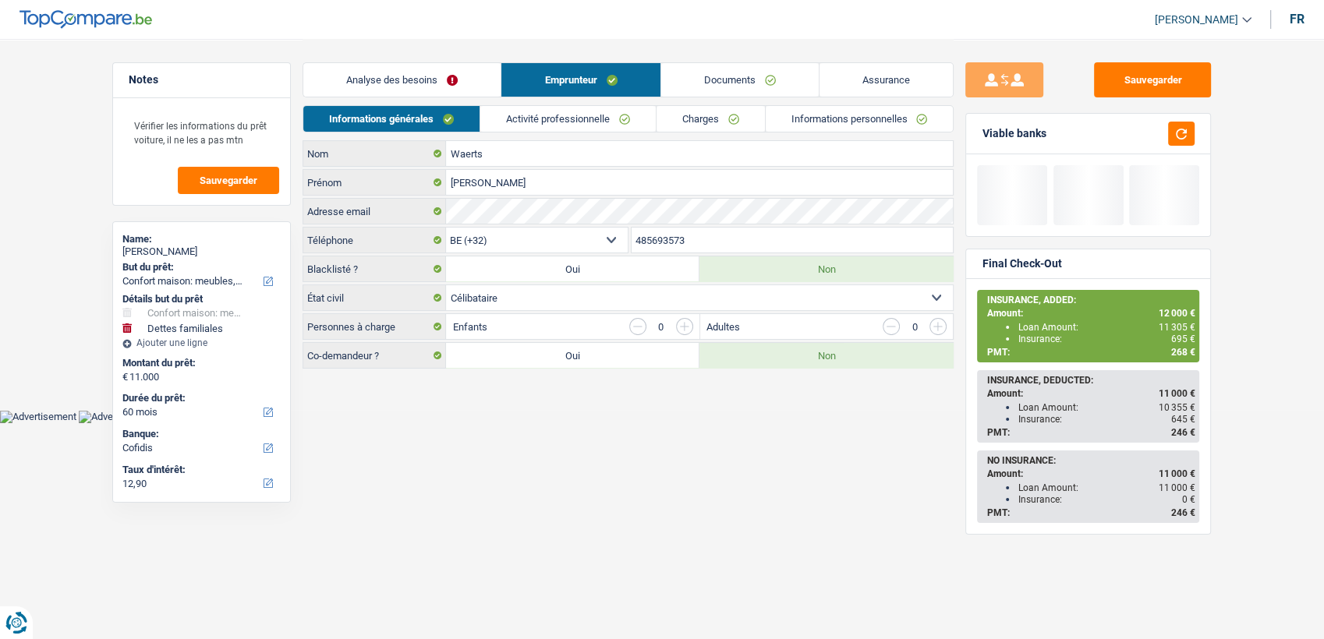
click at [611, 107] on link "Activité professionnelle" at bounding box center [567, 119] width 175 height 26
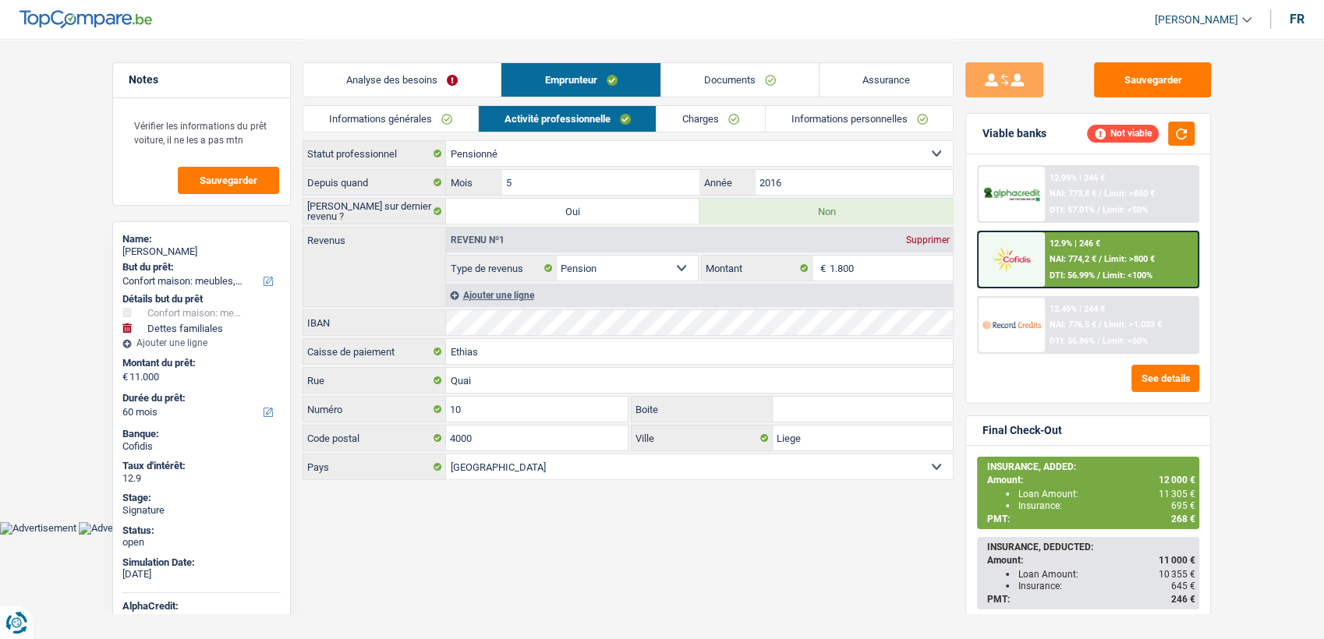
click at [711, 120] on link "Charges" at bounding box center [711, 119] width 108 height 26
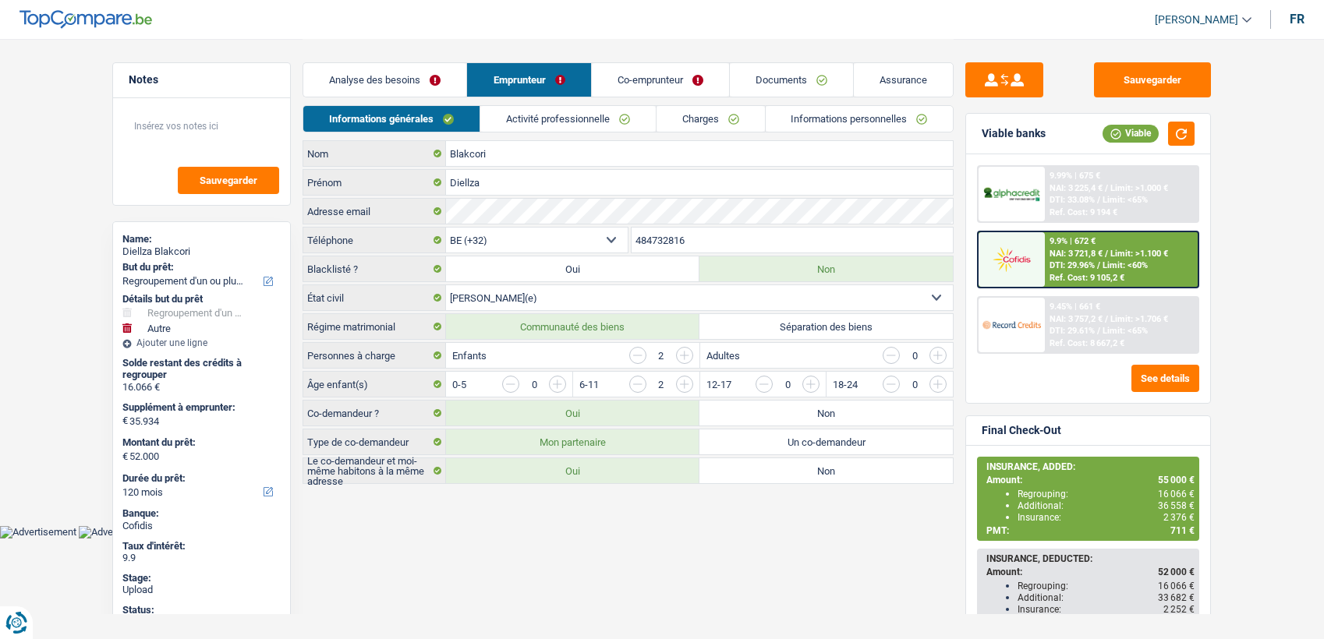
select select "refinancing"
select select "other"
select select "120"
select select "32"
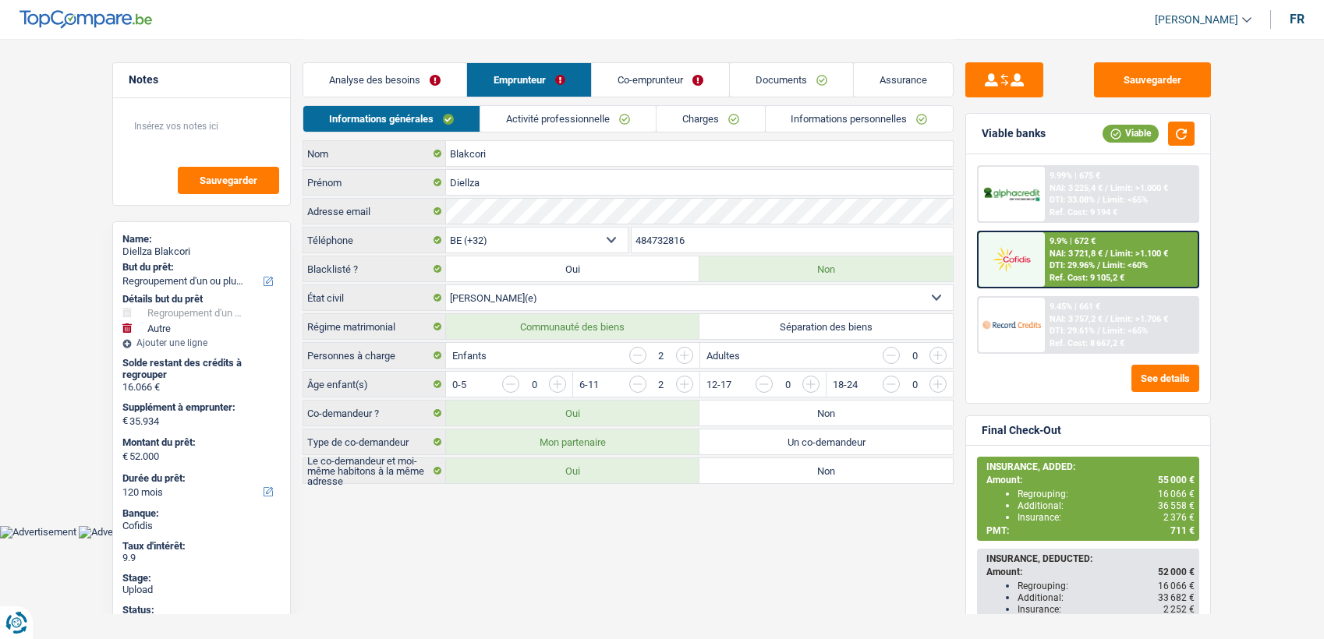
select select "married"
click at [822, 122] on link "Informations personnelles" at bounding box center [860, 119] width 188 height 26
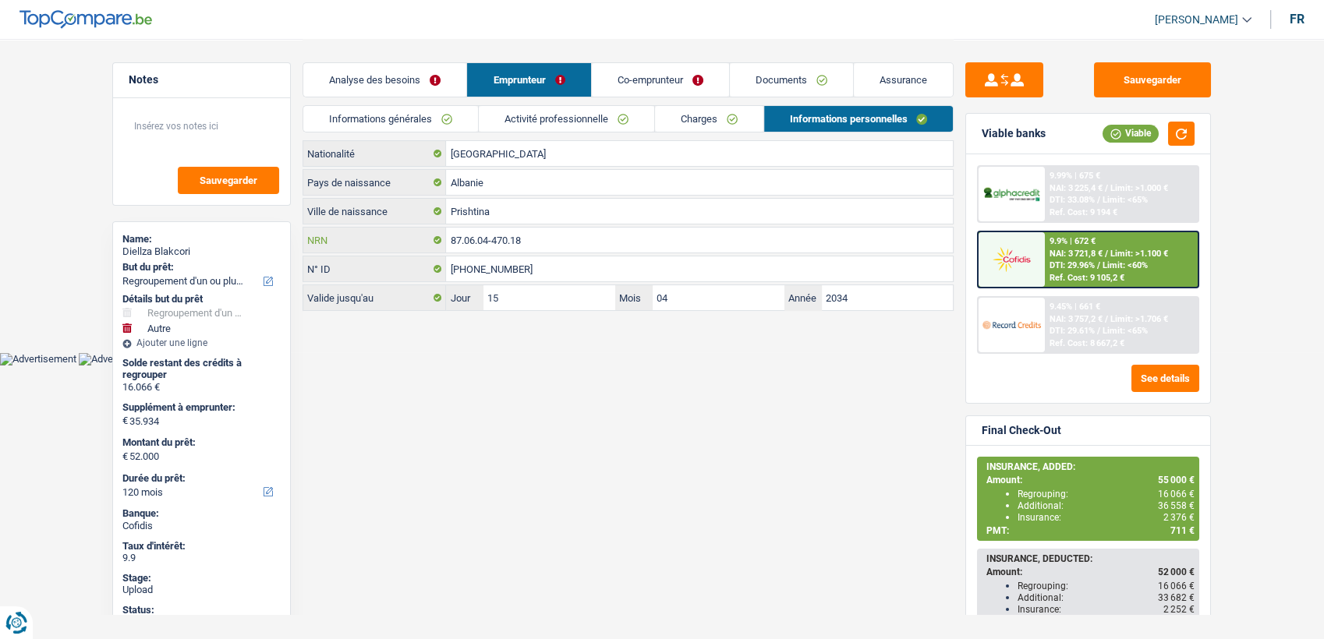
click at [553, 236] on input "87.06.04-470.18" at bounding box center [699, 240] width 507 height 25
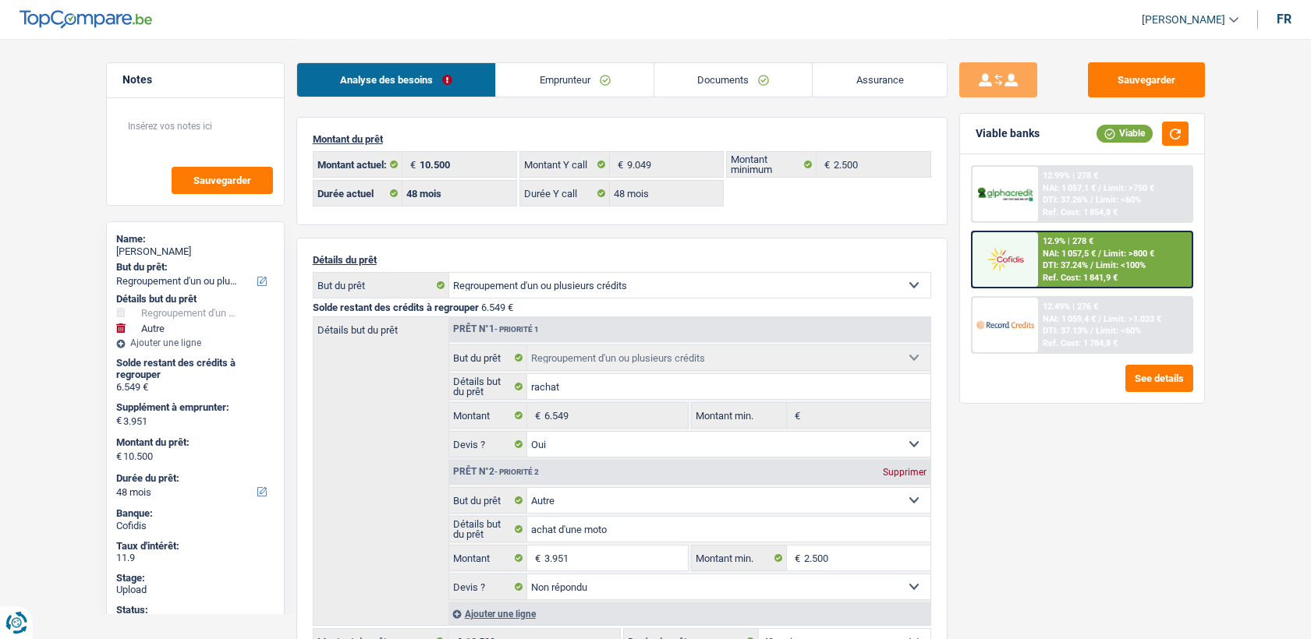
select select "refinancing"
select select "other"
select select "48"
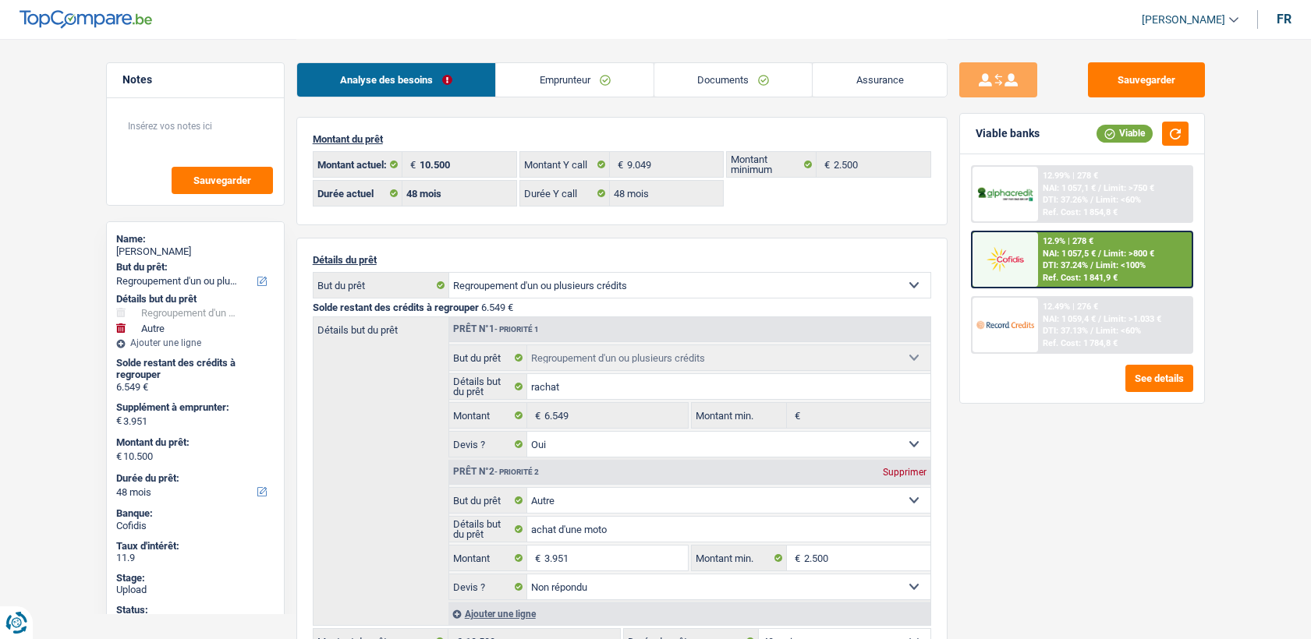
select select "48"
select select "refinancing"
select select "yes"
select select "other"
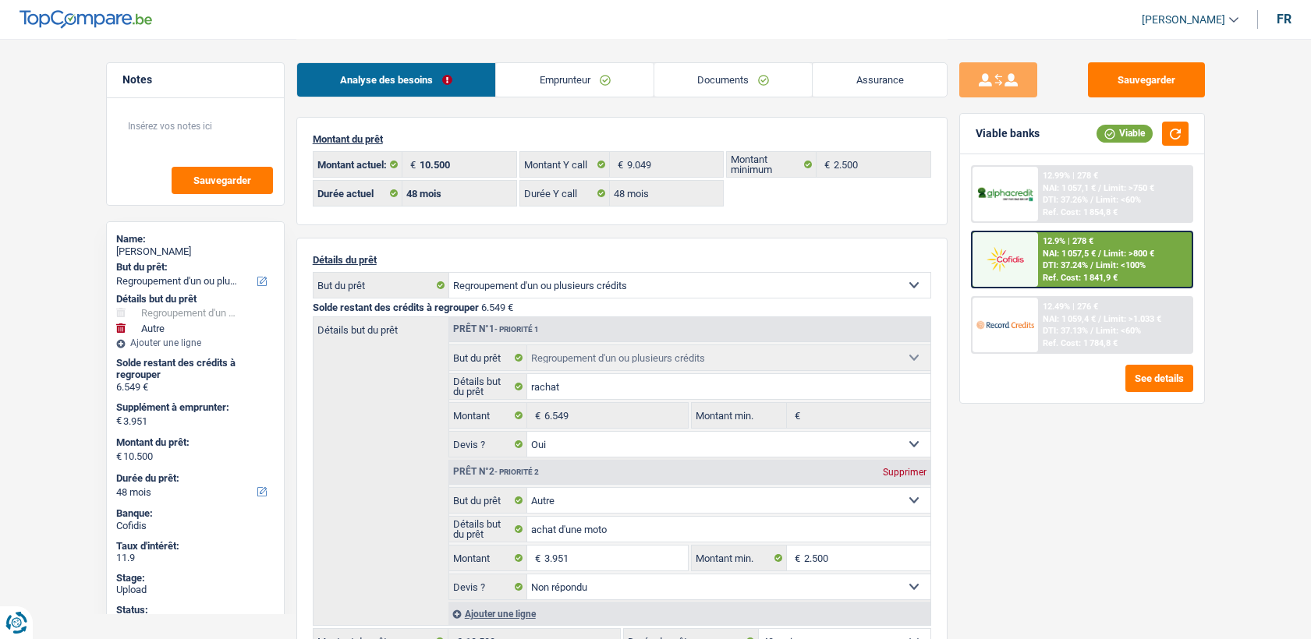
select select "not_answered"
select select "48"
drag, startPoint x: 768, startPoint y: 77, endPoint x: 731, endPoint y: 98, distance: 42.9
click at [767, 77] on link "Documents" at bounding box center [733, 80] width 158 height 34
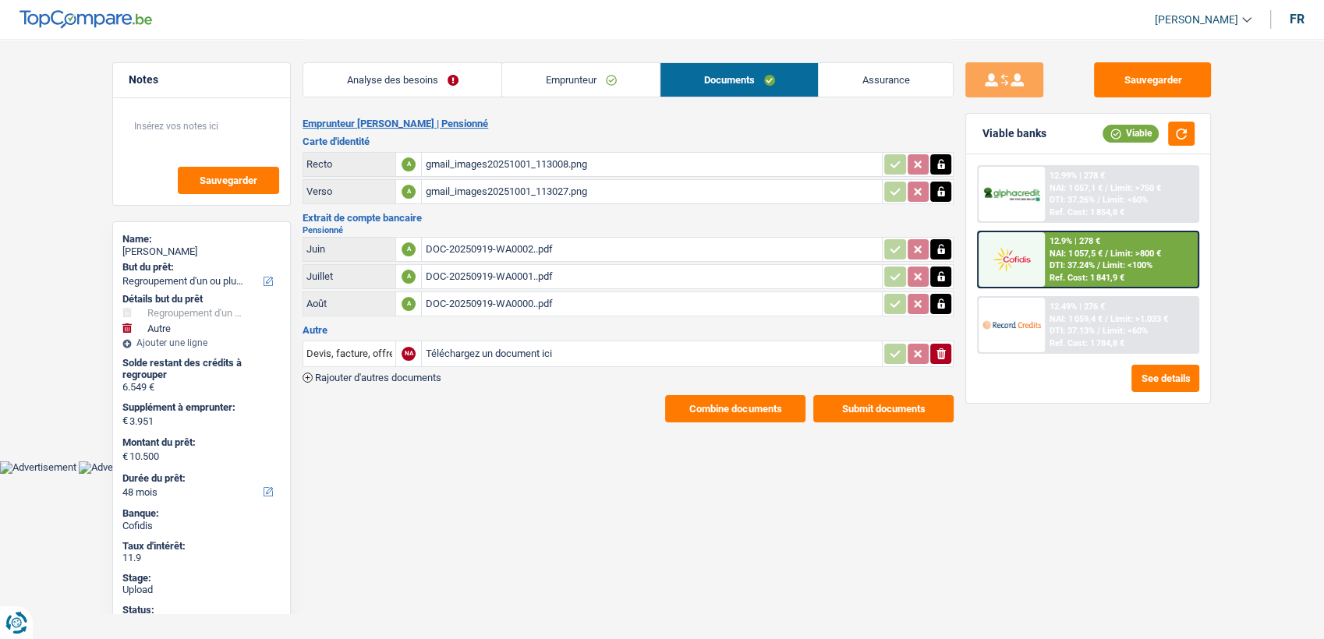
click at [719, 411] on button "Combine documents" at bounding box center [735, 408] width 140 height 27
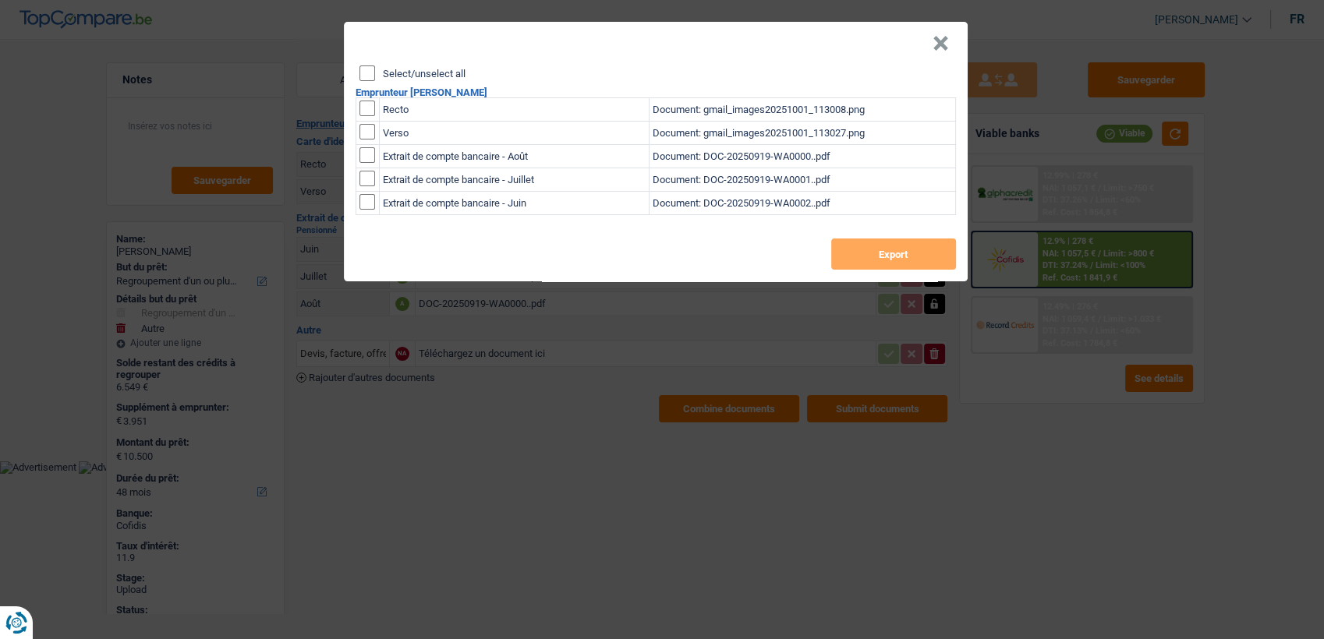
click at [370, 117] on td at bounding box center [367, 109] width 23 height 23
click at [364, 106] on input "checkbox" at bounding box center [368, 109] width 16 height 16
checkbox input "true"
click at [364, 130] on input "checkbox" at bounding box center [368, 132] width 16 height 16
checkbox input "true"
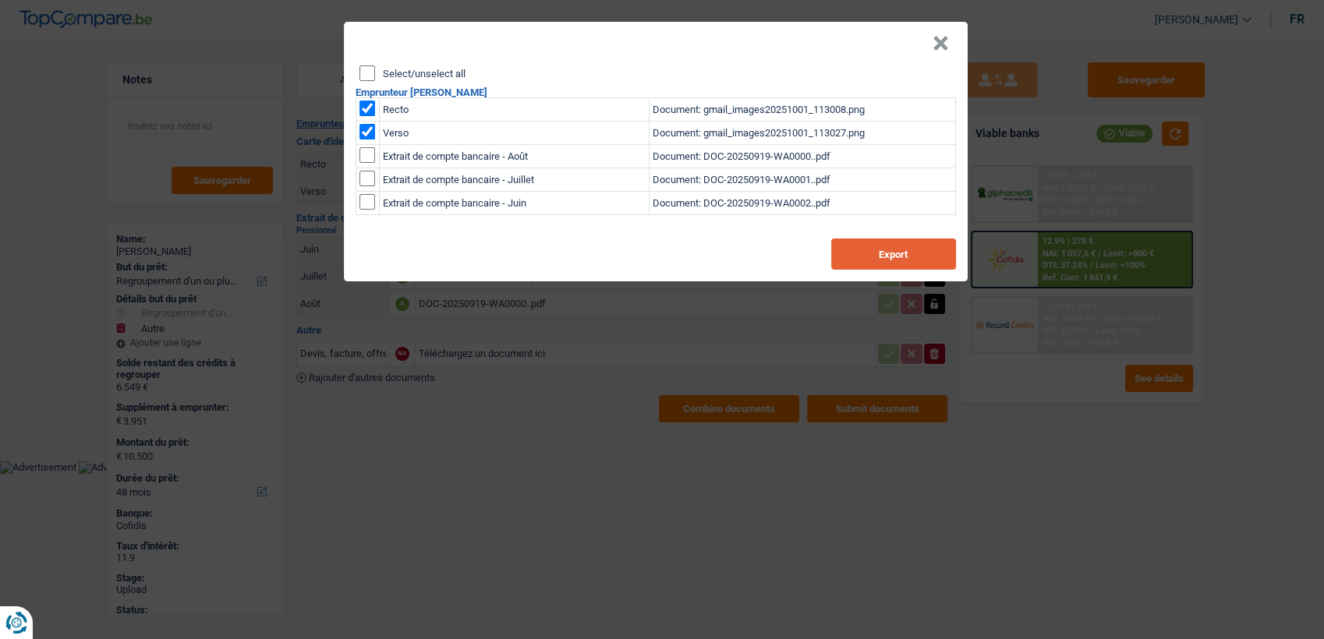
click at [872, 259] on button "Export" at bounding box center [893, 254] width 125 height 31
click at [931, 46] on header "×" at bounding box center [656, 44] width 624 height 44
click at [941, 45] on button "×" at bounding box center [941, 44] width 16 height 16
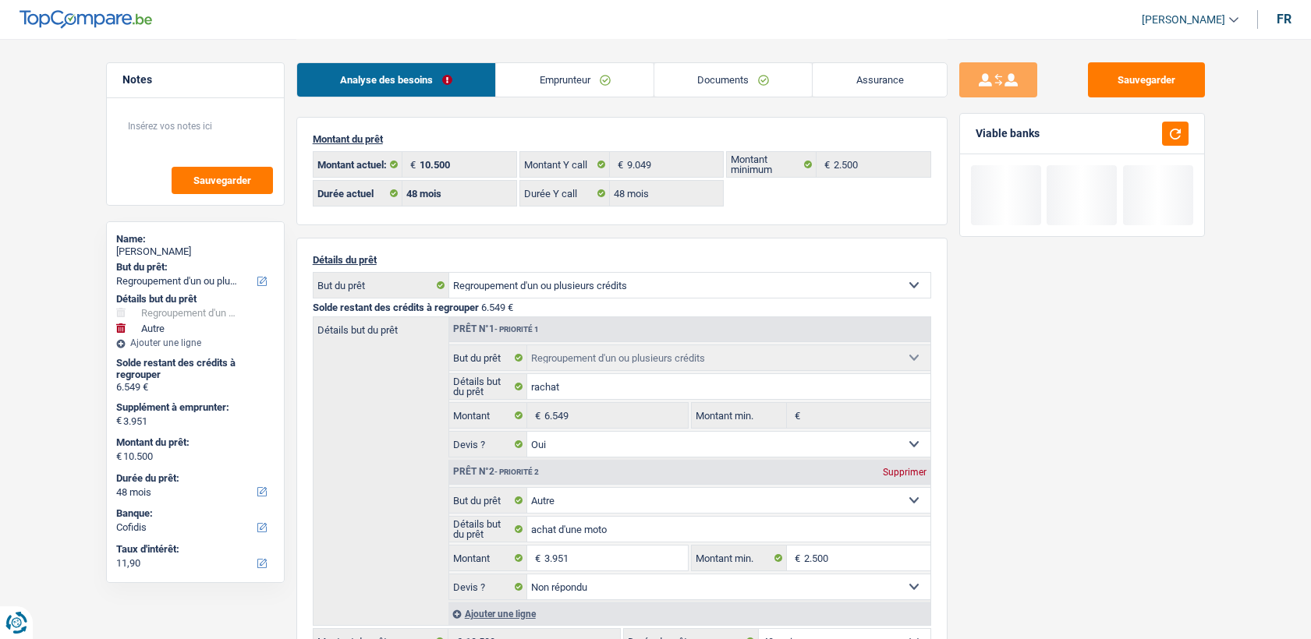
select select "refinancing"
select select "other"
select select "48"
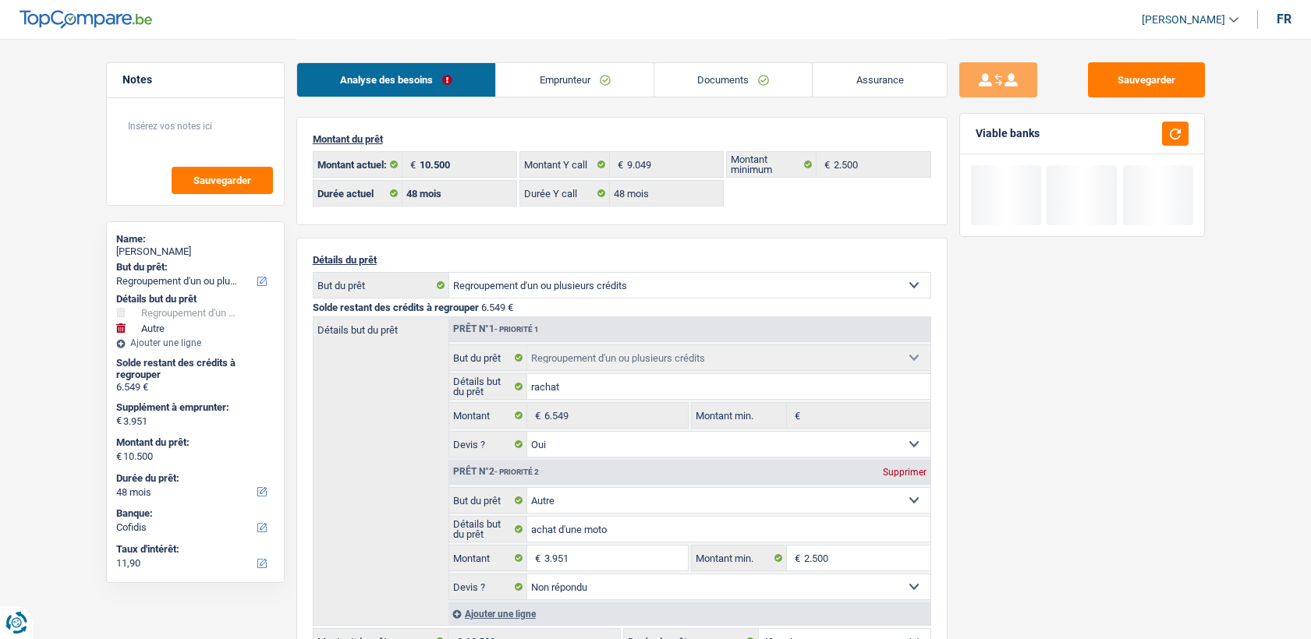
select select "48"
select select "refinancing"
select select "yes"
select select "other"
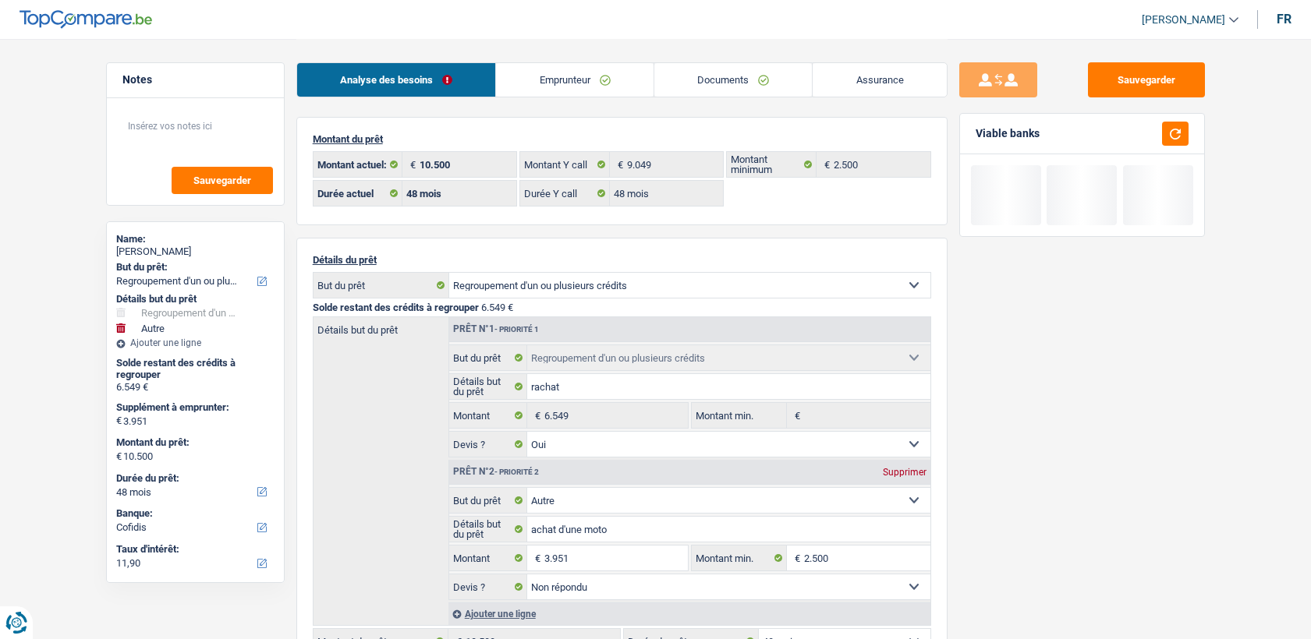
select select "not_answered"
select select "48"
click at [732, 75] on link "Documents" at bounding box center [733, 80] width 158 height 34
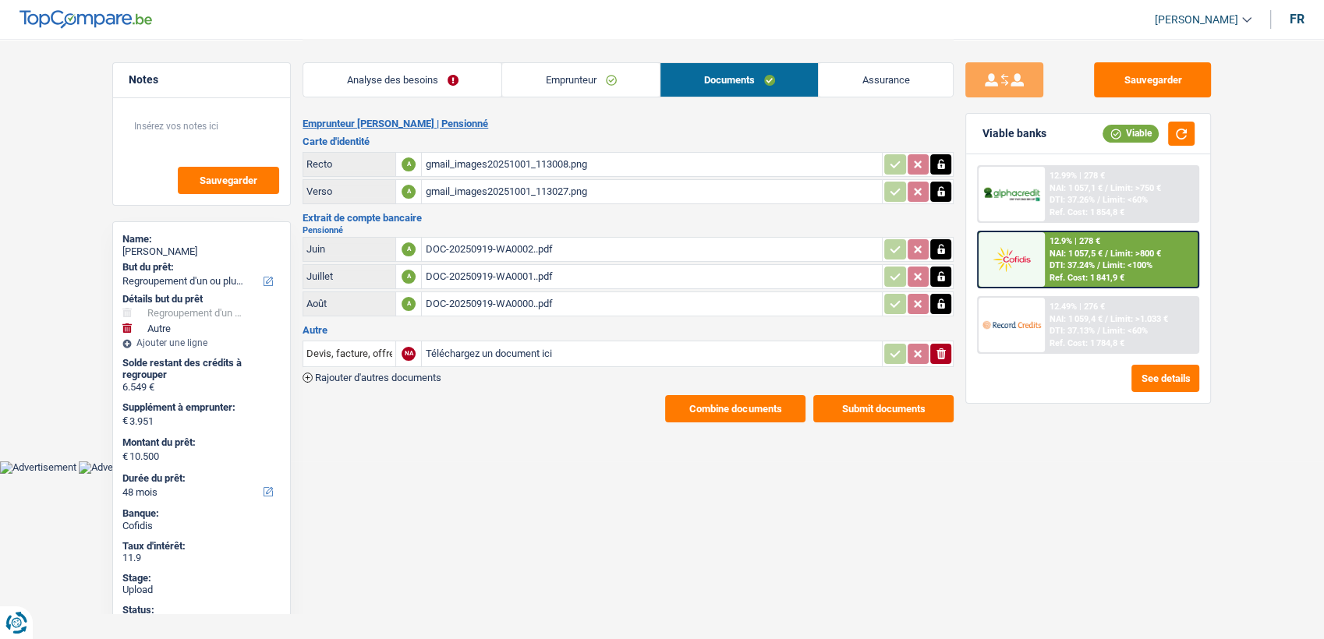
click at [501, 171] on div "gmail_images20251001_113008.png" at bounding box center [652, 164] width 454 height 23
click at [501, 185] on div "gmail_images20251001_113027.png" at bounding box center [652, 191] width 454 height 23
click at [714, 395] on button "Combine documents" at bounding box center [735, 408] width 140 height 27
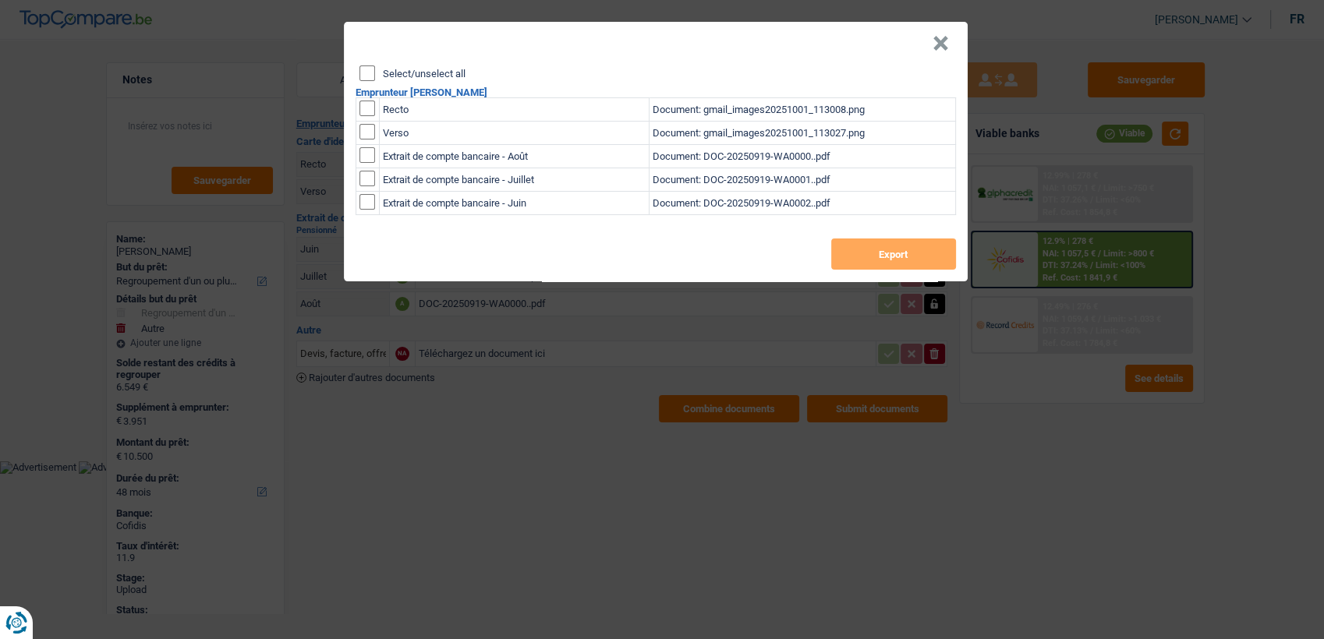
click at [369, 108] on input "checkbox" at bounding box center [368, 109] width 16 height 16
checkbox input "true"
click at [367, 124] on input "checkbox" at bounding box center [368, 132] width 16 height 16
checkbox input "true"
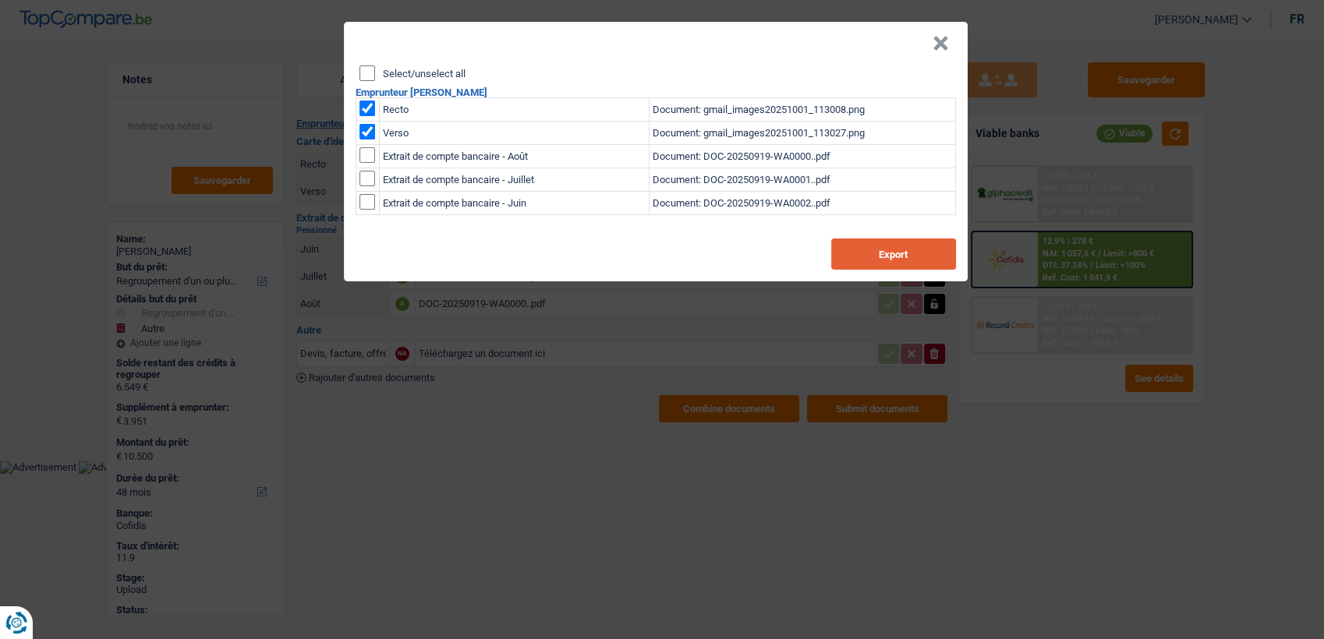
drag, startPoint x: 898, startPoint y: 256, endPoint x: 889, endPoint y: 264, distance: 12.2
click at [898, 256] on button "Export" at bounding box center [893, 254] width 125 height 31
click at [945, 37] on button "×" at bounding box center [941, 44] width 16 height 16
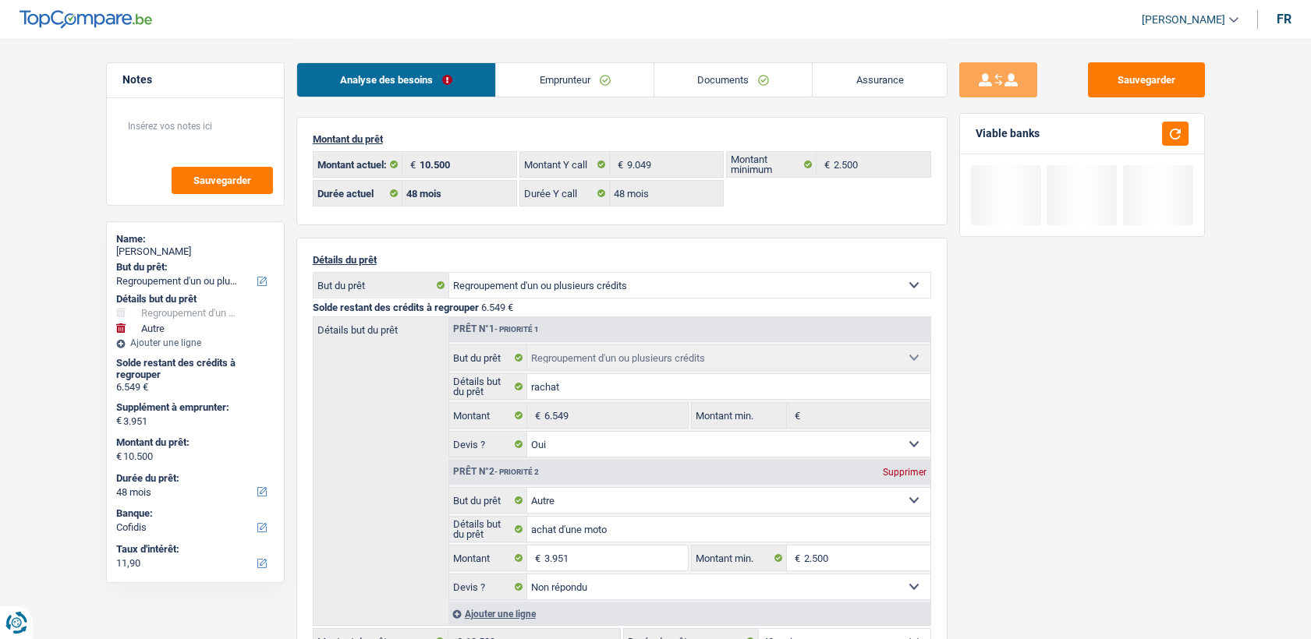
select select "refinancing"
select select "other"
select select "48"
select select "cofidis"
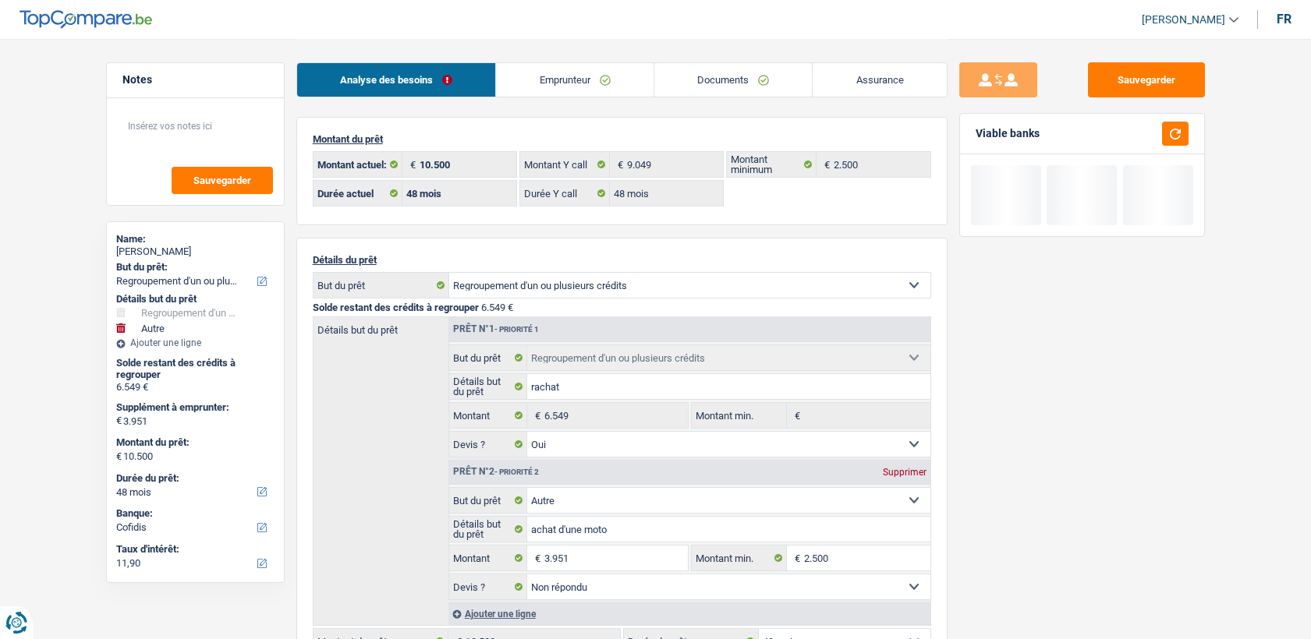
select select "48"
select select "refinancing"
select select "yes"
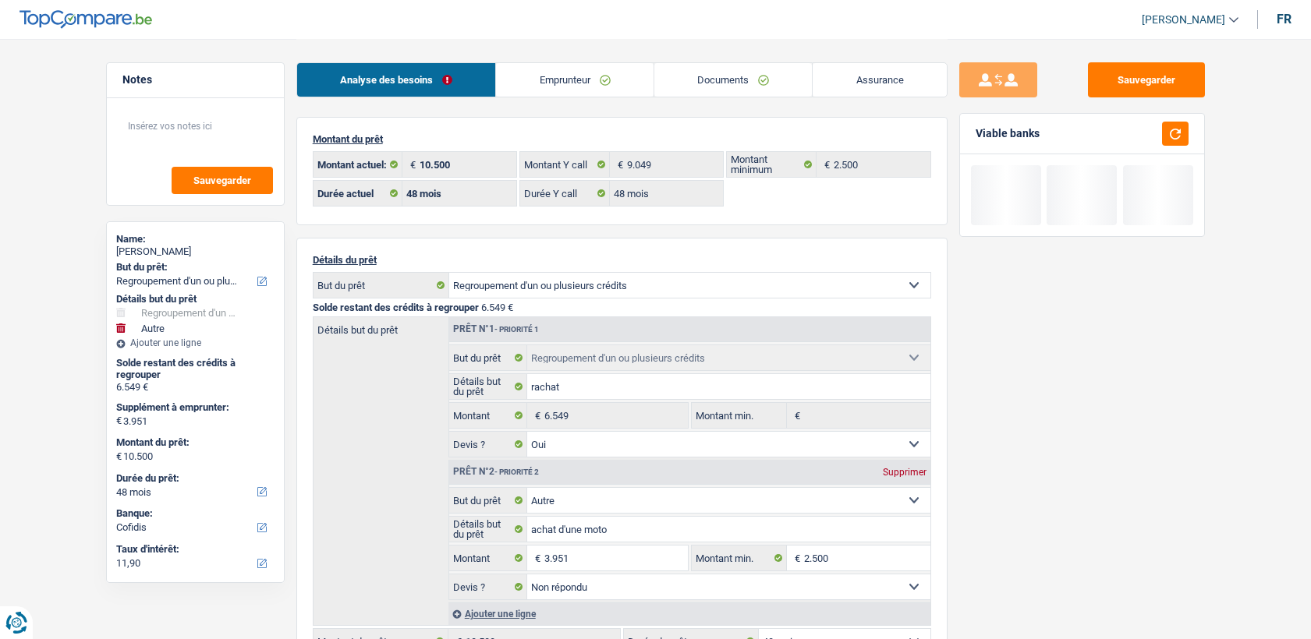
select select "other"
select select "not_answered"
select select "48"
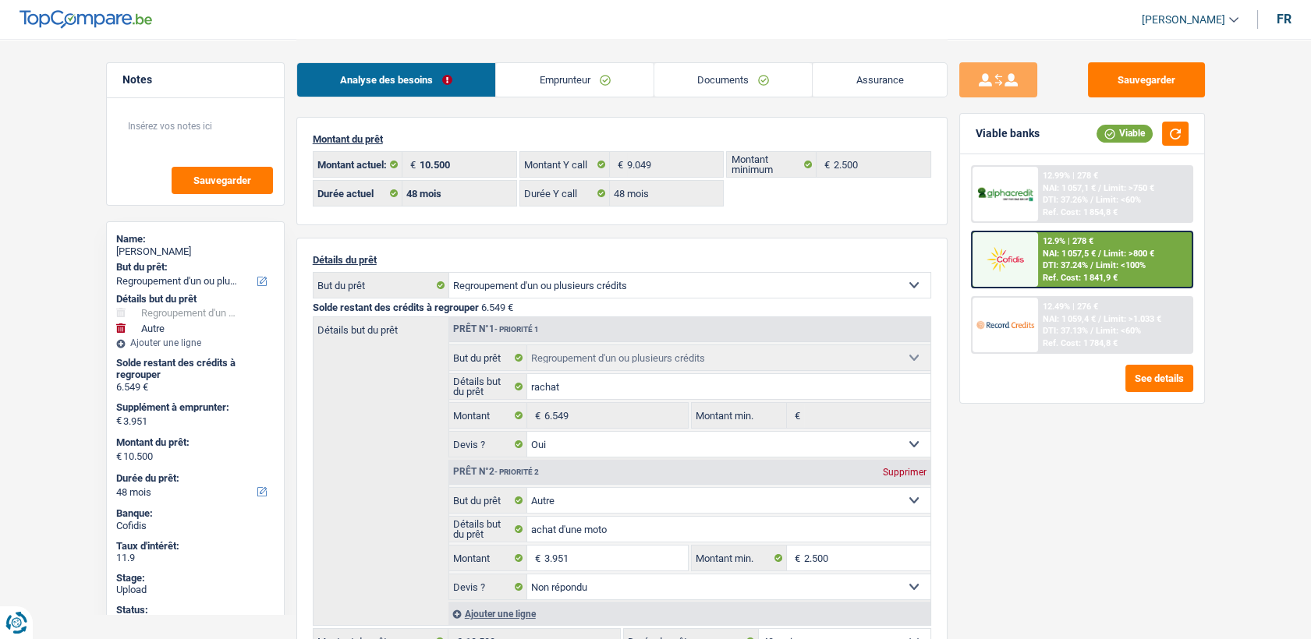
click at [1061, 253] on span "NAI: 1 057,5 €" at bounding box center [1069, 254] width 53 height 10
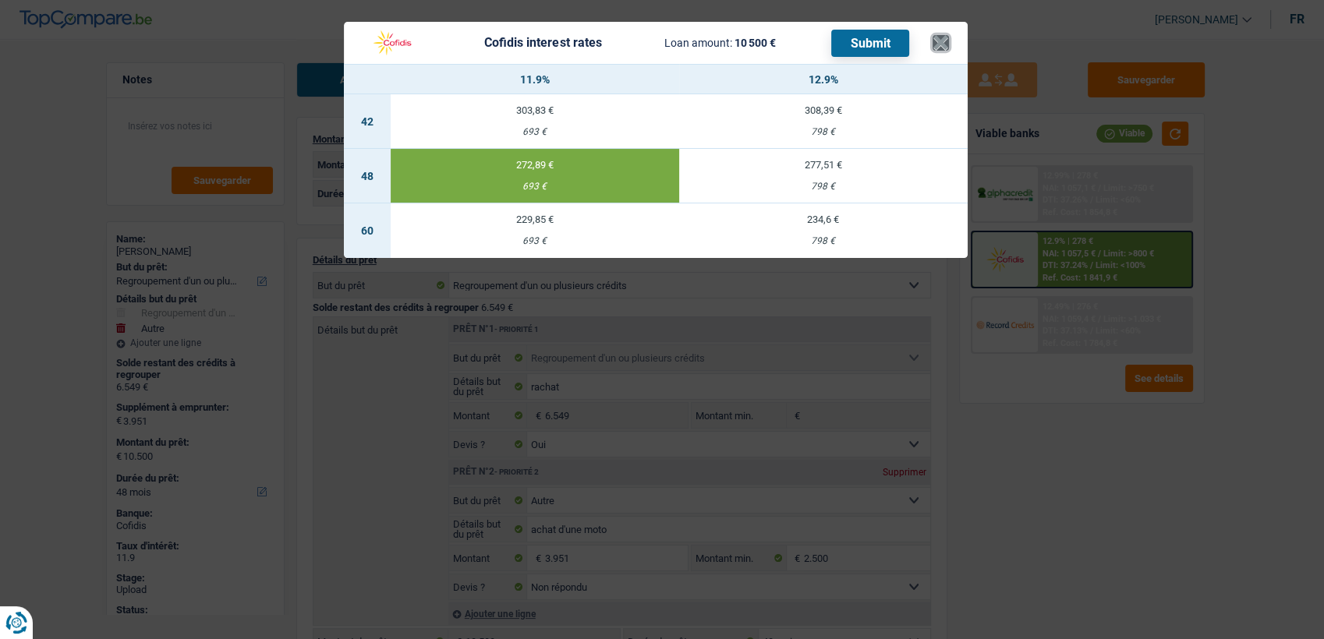
click at [937, 47] on button "×" at bounding box center [941, 43] width 16 height 16
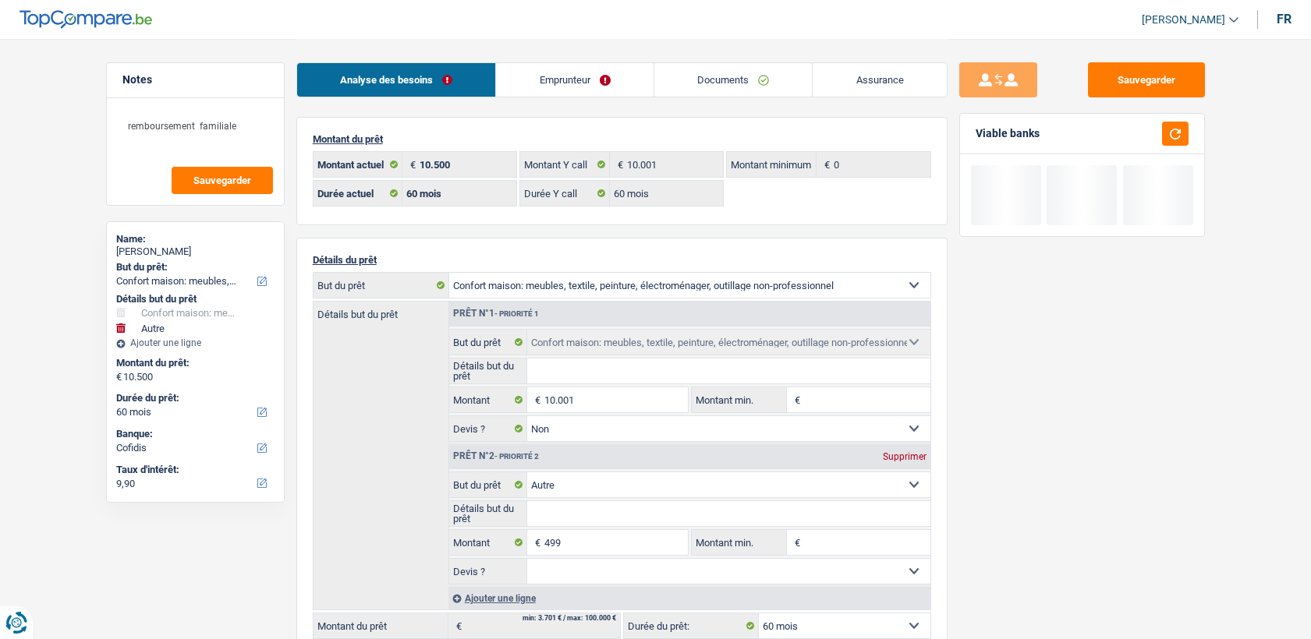
select select "household"
select select "other"
select select "60"
select select "cofidis"
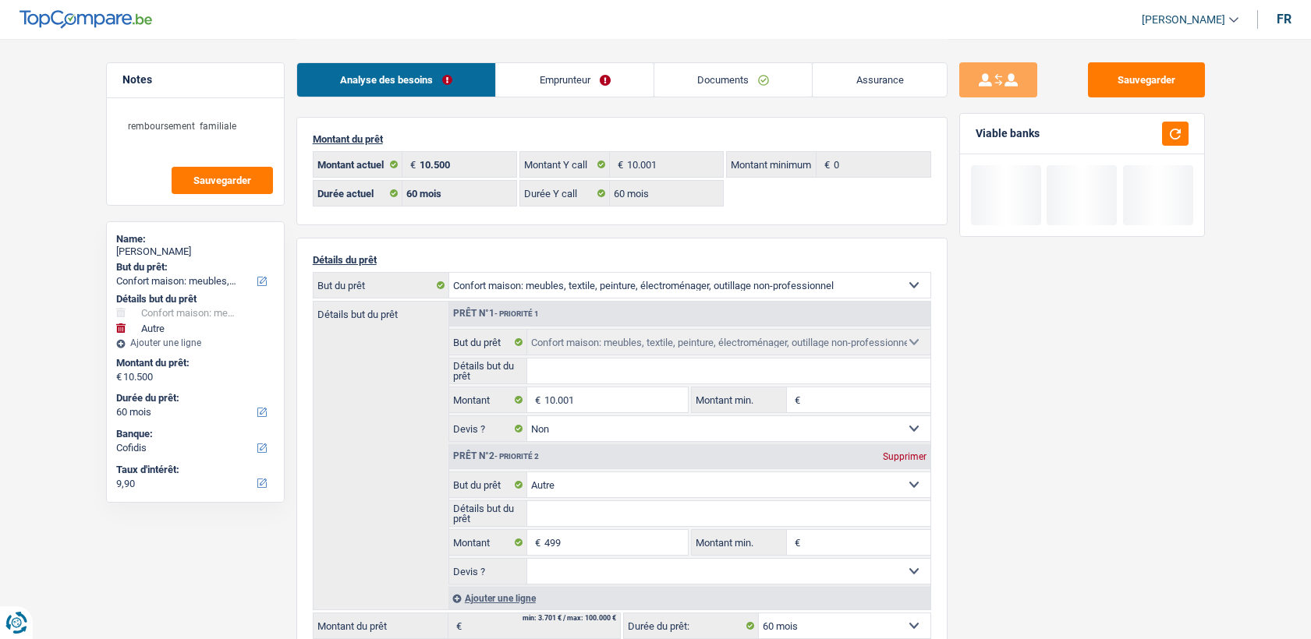
select select "60"
select select "household"
select select "false"
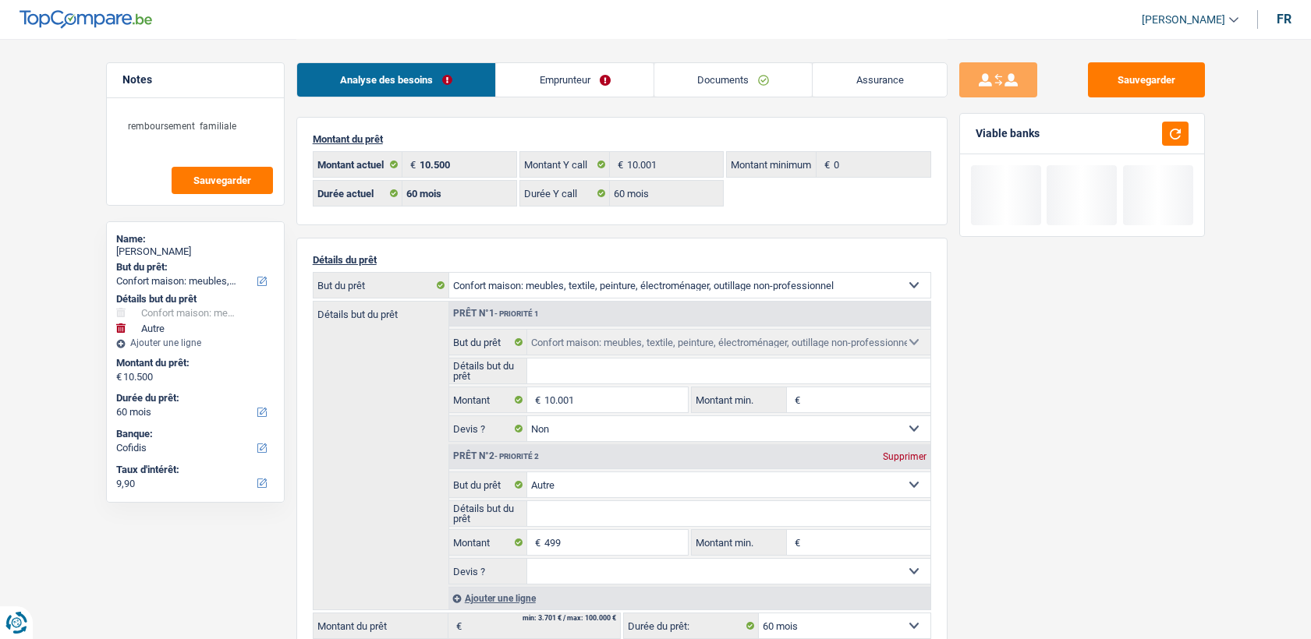
select select "other"
select select "60"
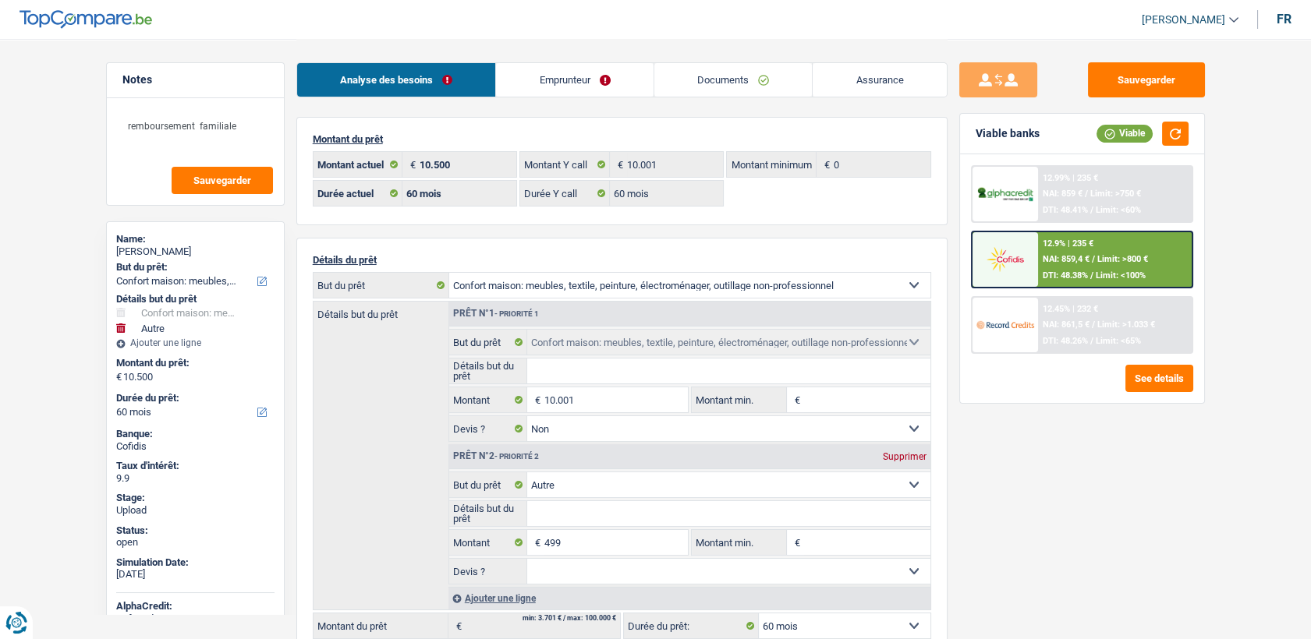
click at [1036, 243] on div at bounding box center [1006, 259] width 66 height 55
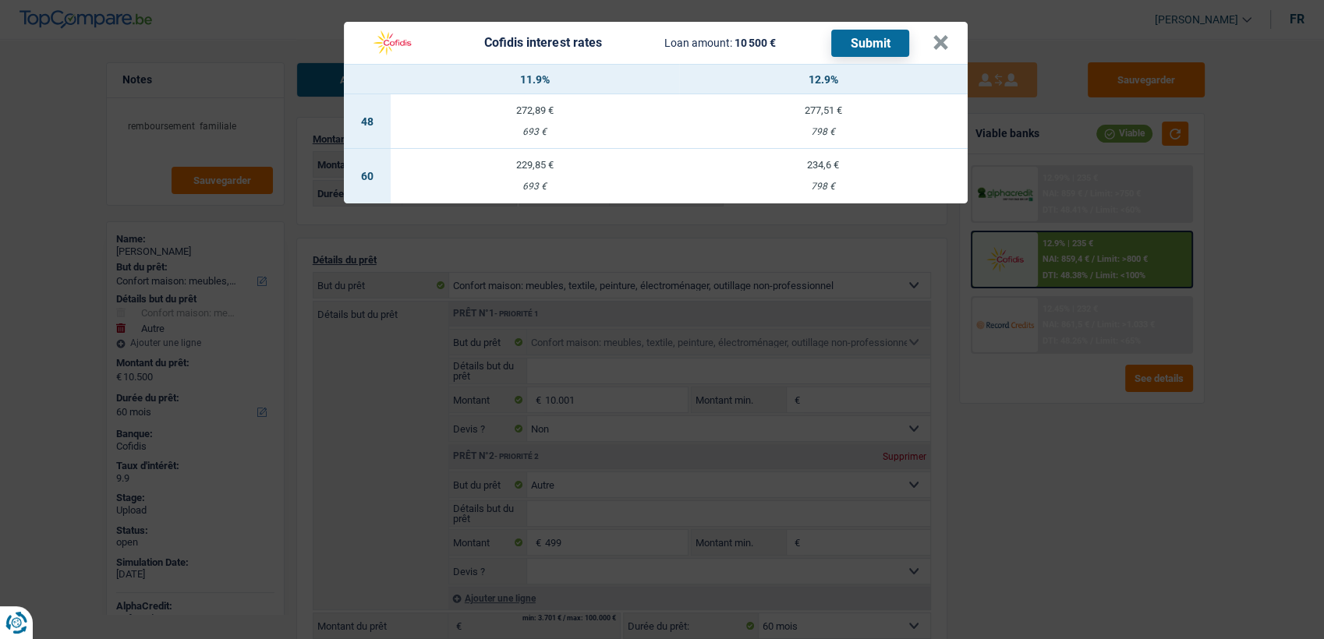
click at [543, 190] on div "693 €" at bounding box center [535, 187] width 289 height 10
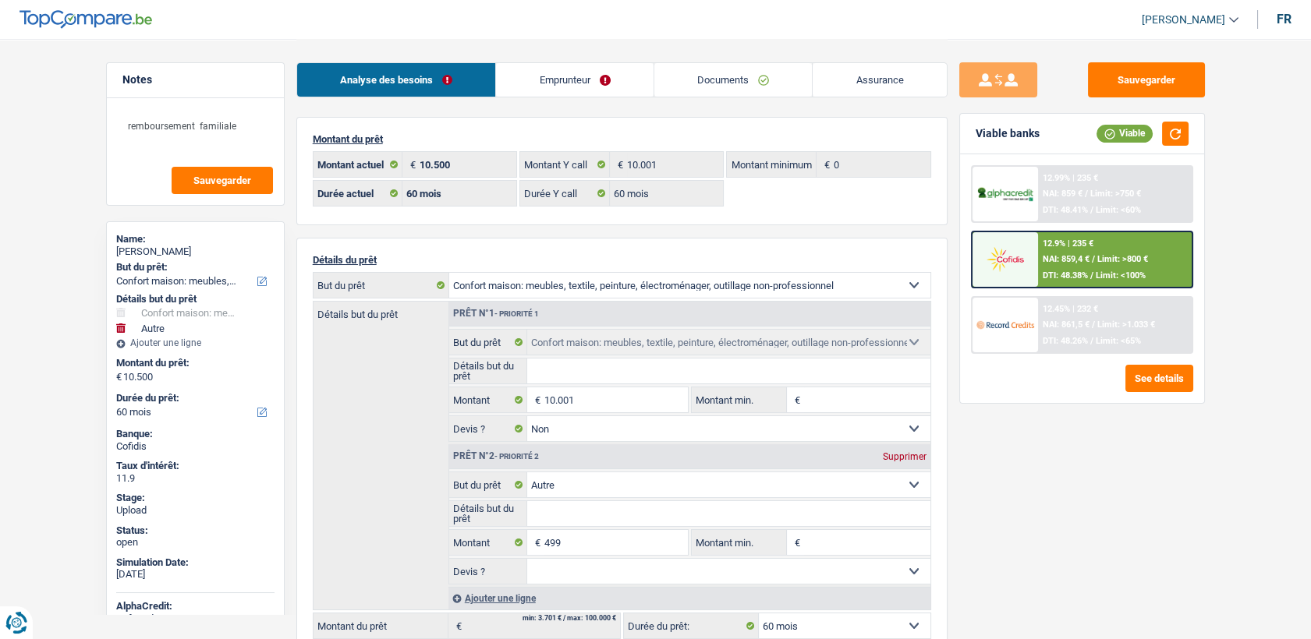
click at [1061, 267] on div "12.9% | 235 € NAI: 859,4 € / Limit: >800 € DTI: 48.38% / Limit: <100%" at bounding box center [1115, 259] width 154 height 55
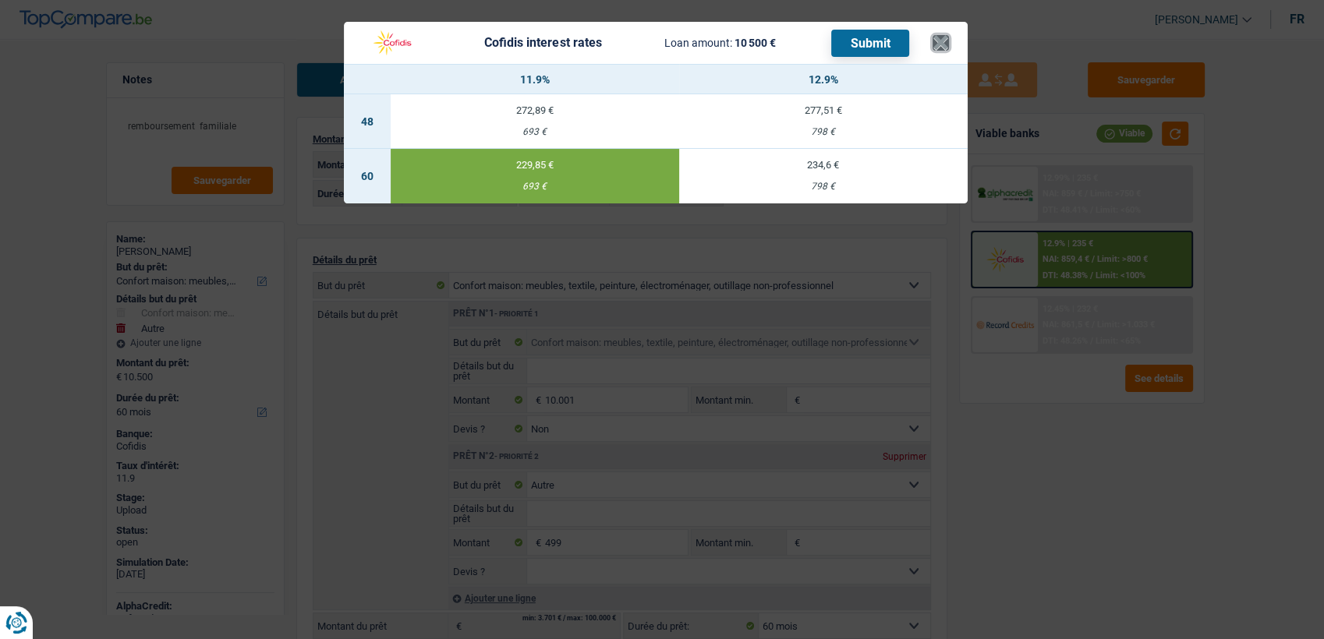
click at [941, 43] on button "×" at bounding box center [941, 43] width 16 height 16
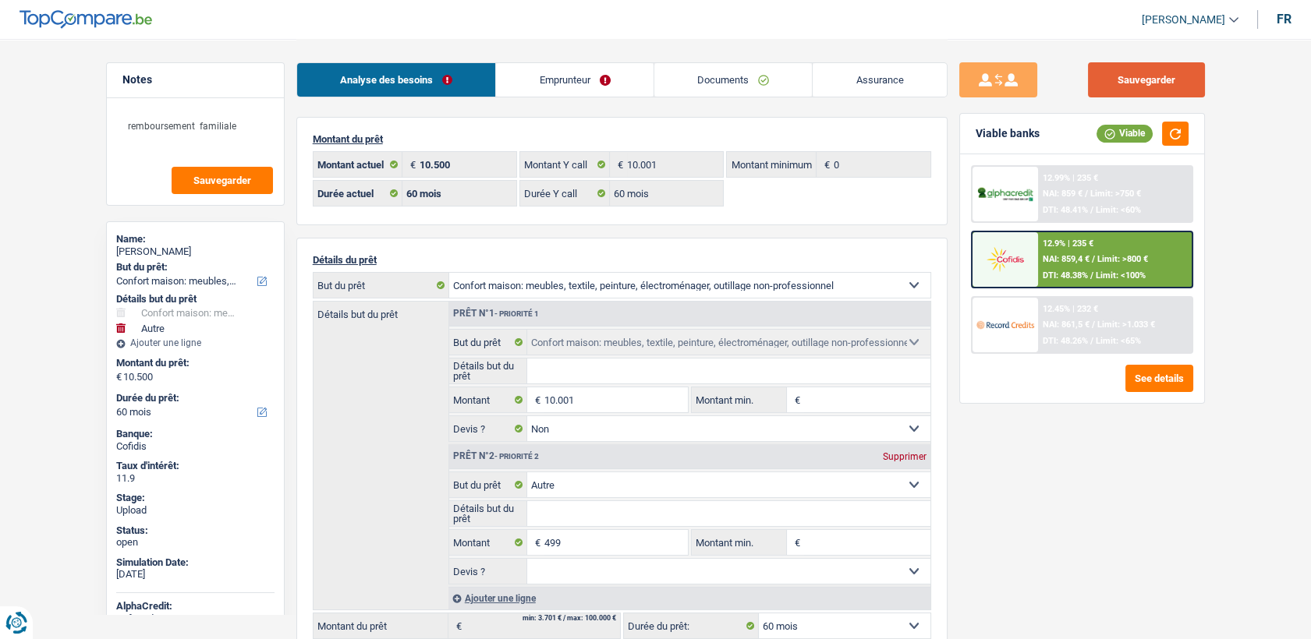
click at [1153, 67] on button "Sauvegarder" at bounding box center [1146, 79] width 117 height 35
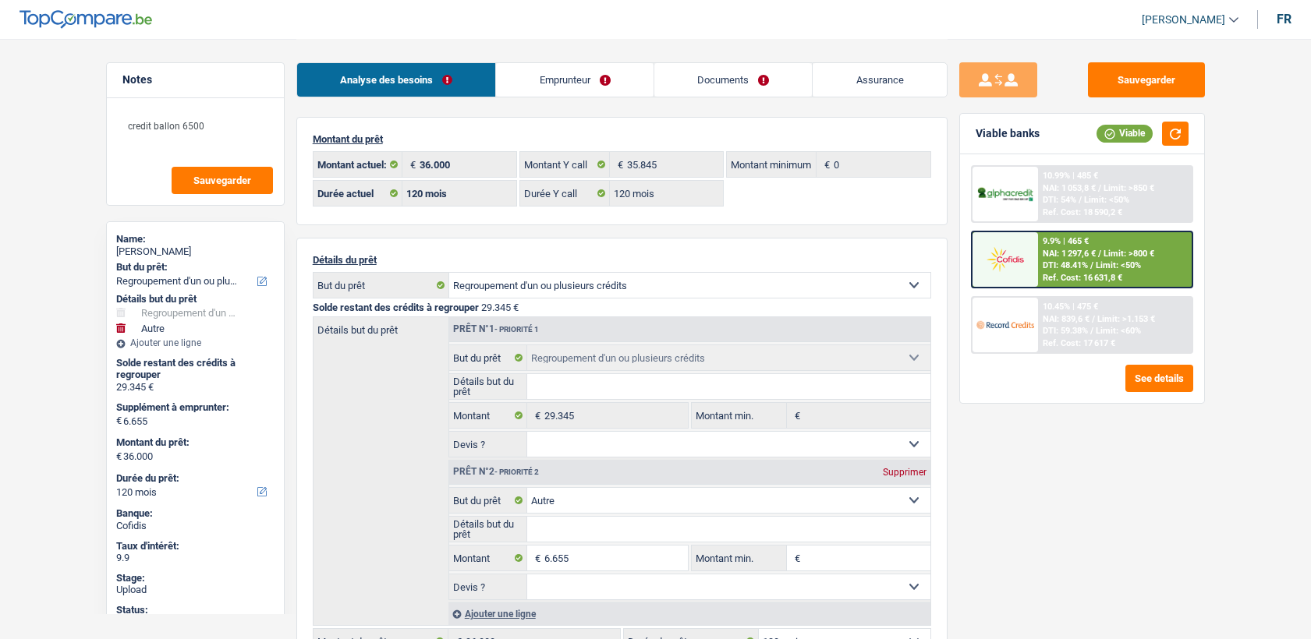
select select "refinancing"
select select "other"
select select "120"
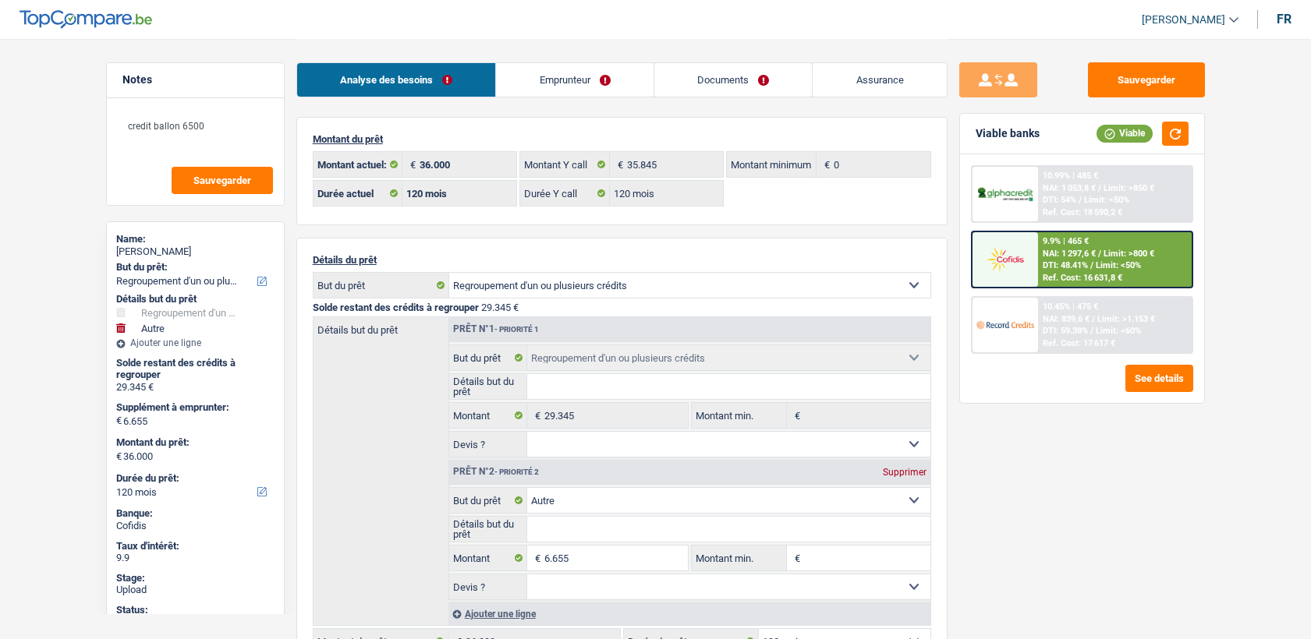
select select "120"
select select "refinancing"
select select "other"
select select "120"
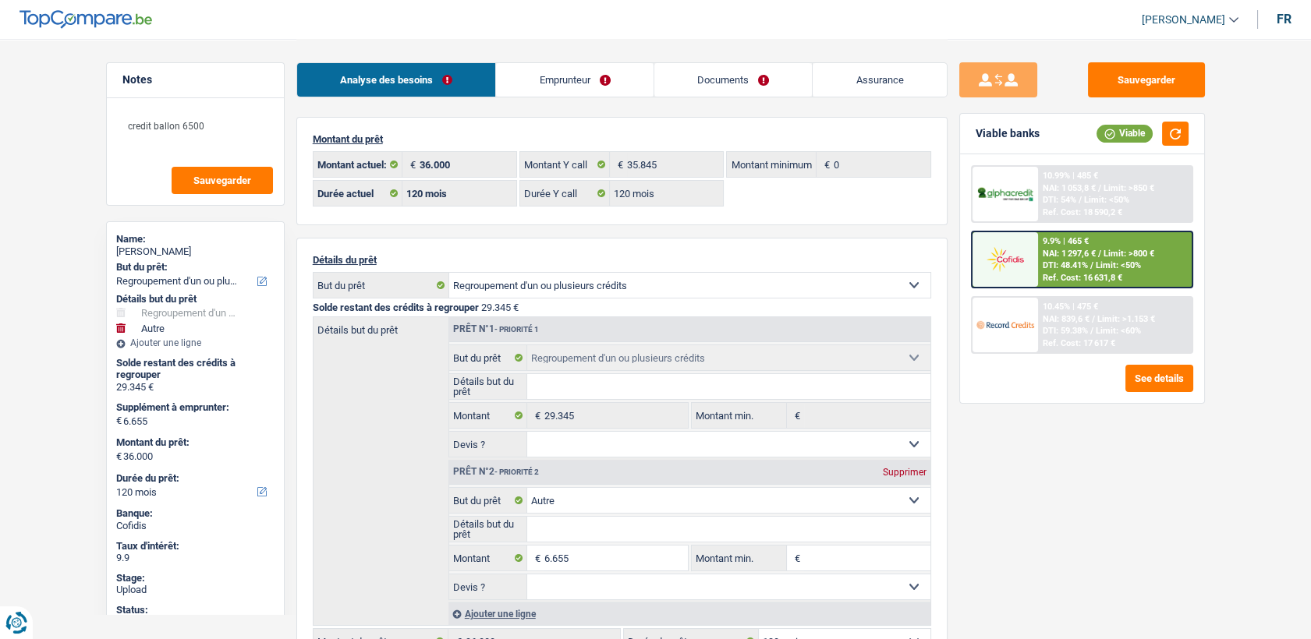
click at [1033, 254] on img at bounding box center [1005, 259] width 58 height 29
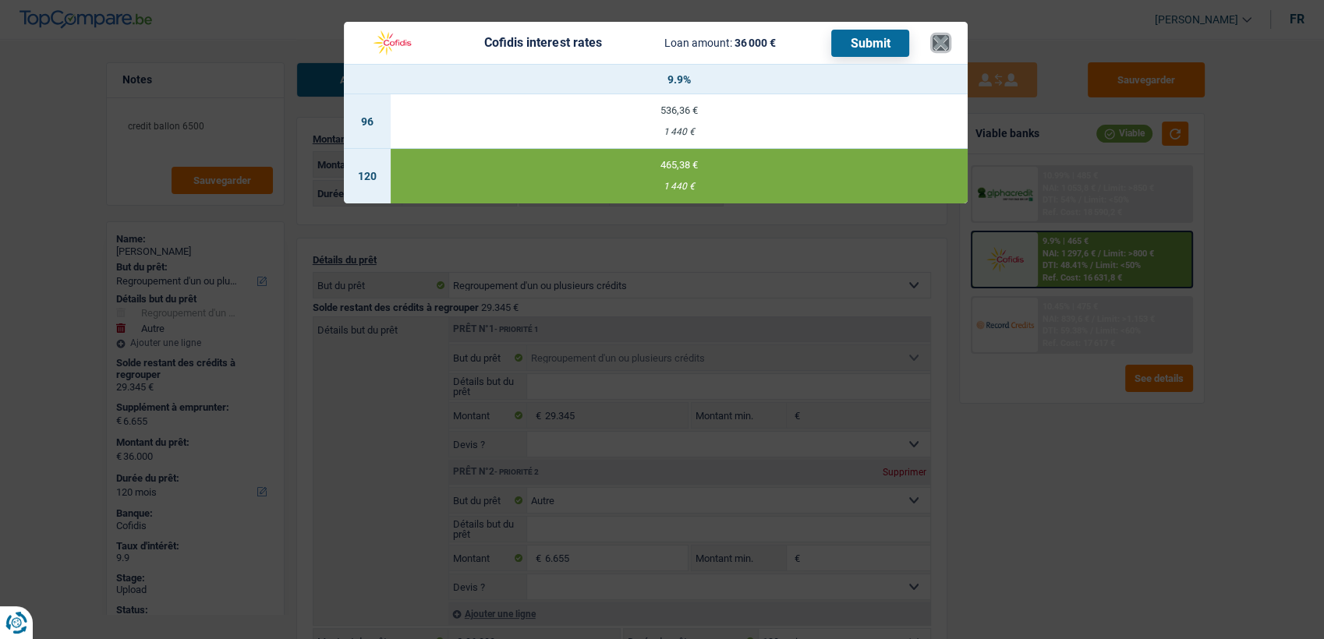
click at [937, 41] on button "×" at bounding box center [941, 43] width 16 height 16
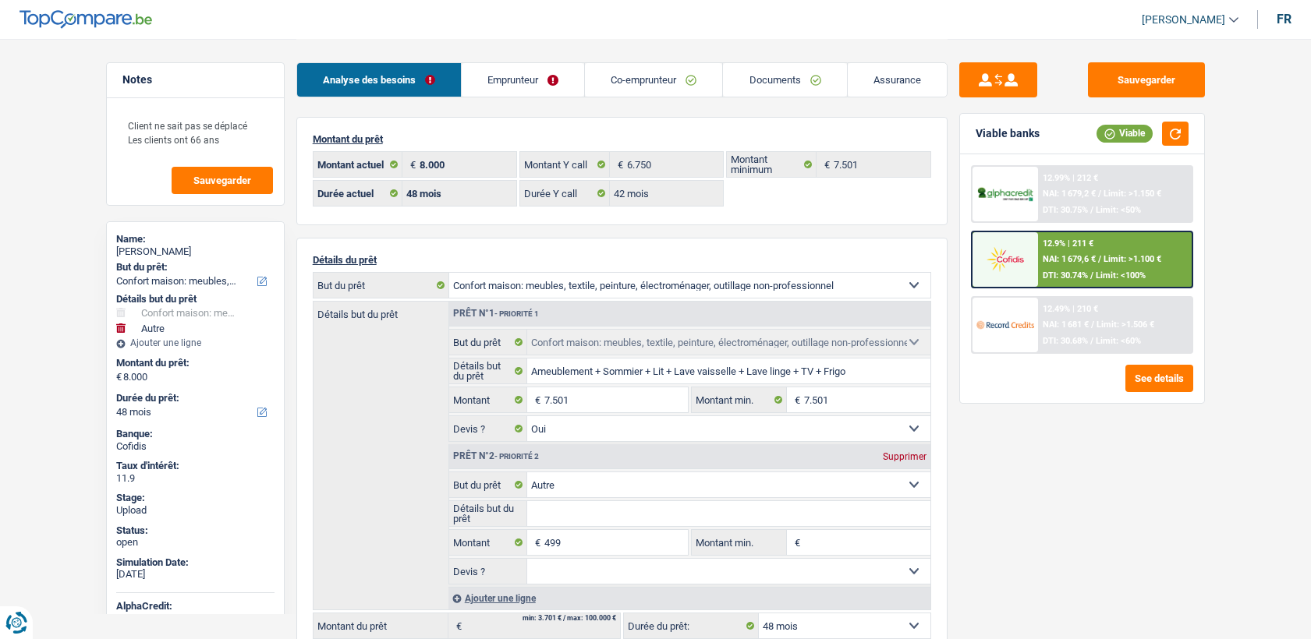
select select "household"
select select "other"
select select "48"
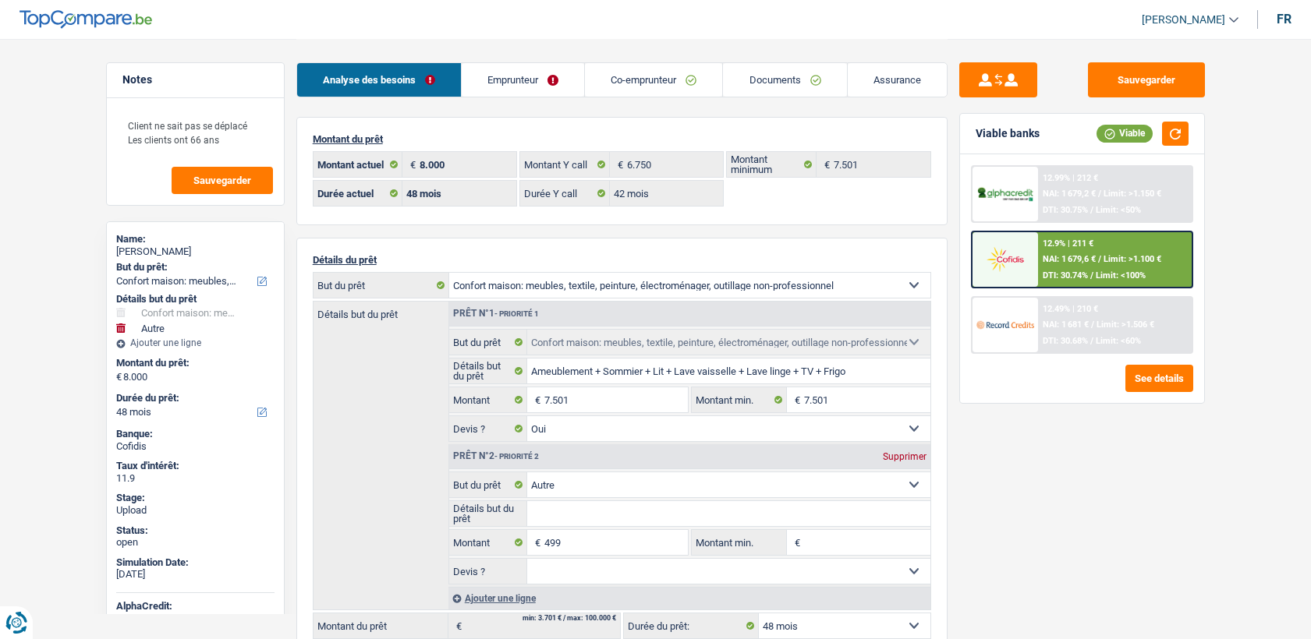
select select "42"
select select "household"
select select "yes"
select select "other"
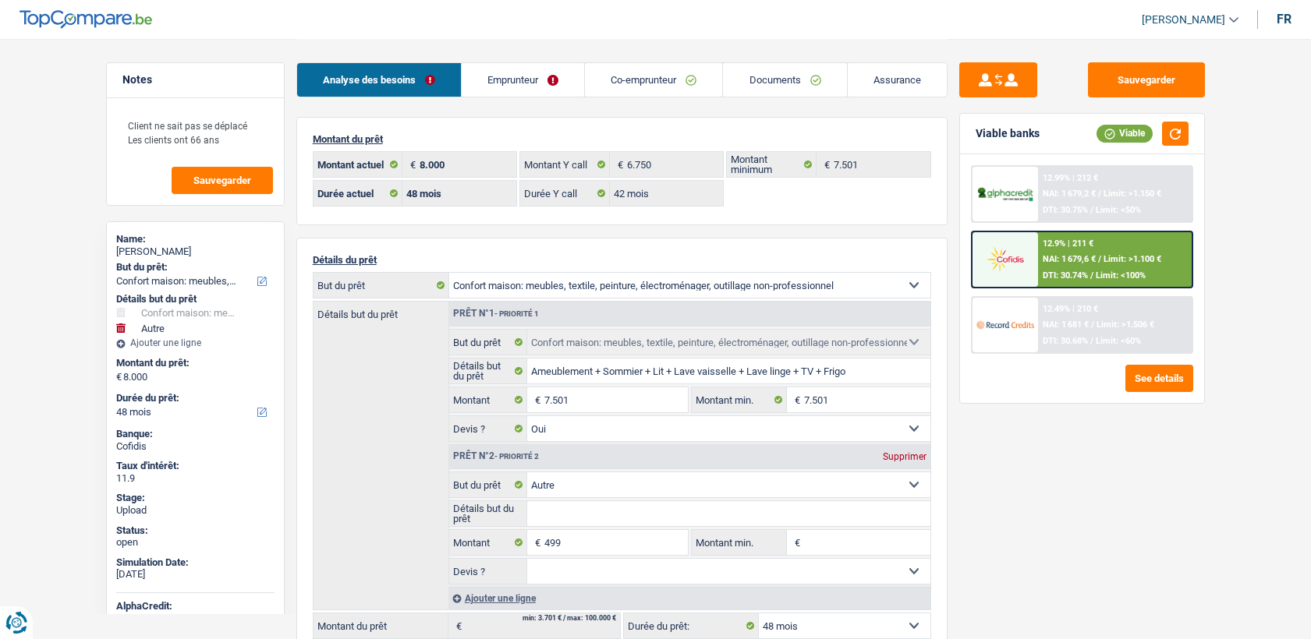
select select "48"
click at [1057, 260] on span "NAI: 1 679,6 €" at bounding box center [1069, 259] width 53 height 10
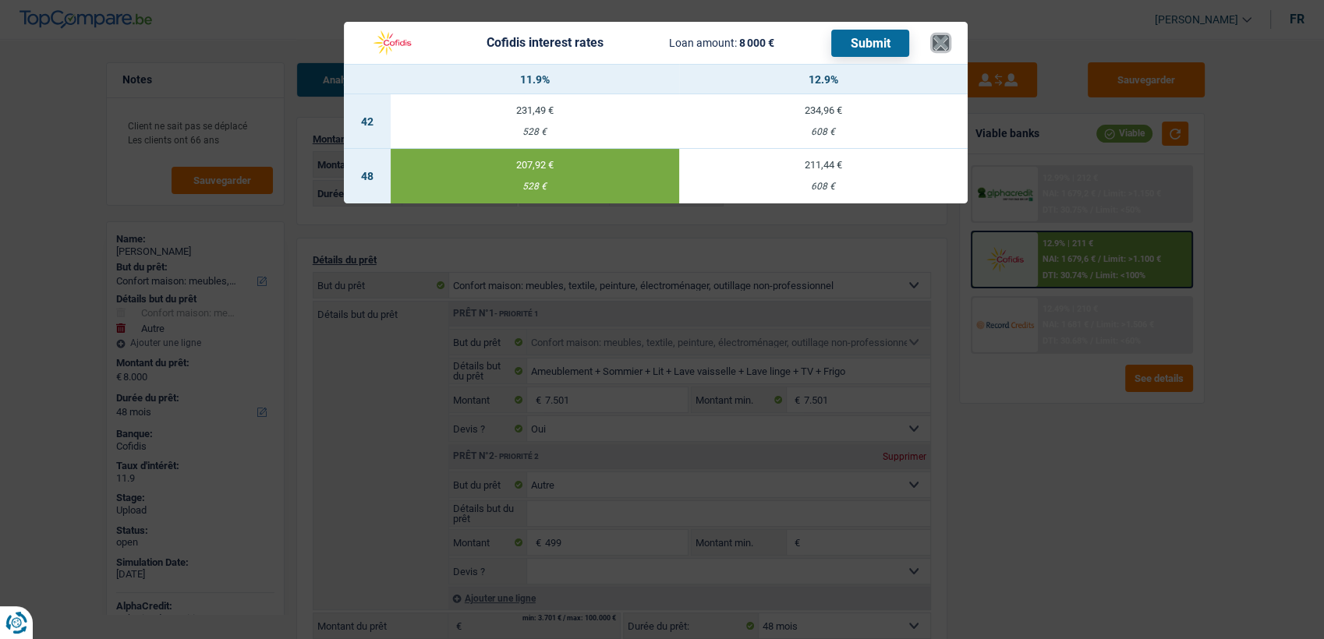
click at [944, 46] on button "×" at bounding box center [941, 43] width 16 height 16
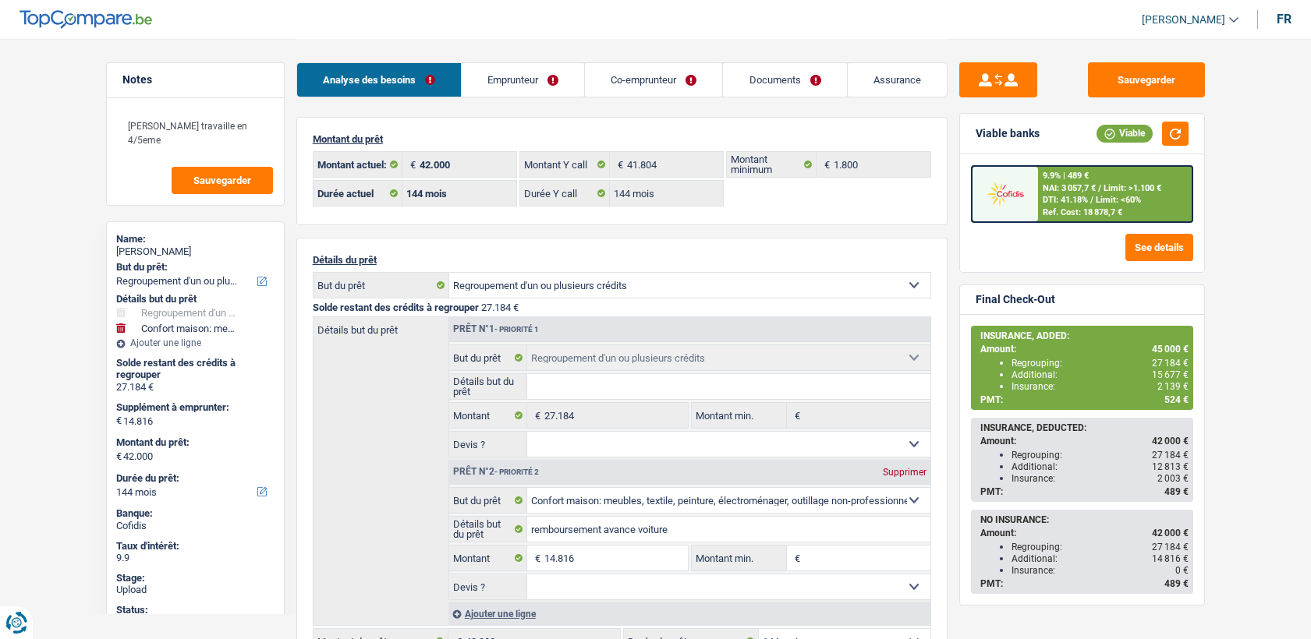
select select "refinancing"
select select "household"
select select "144"
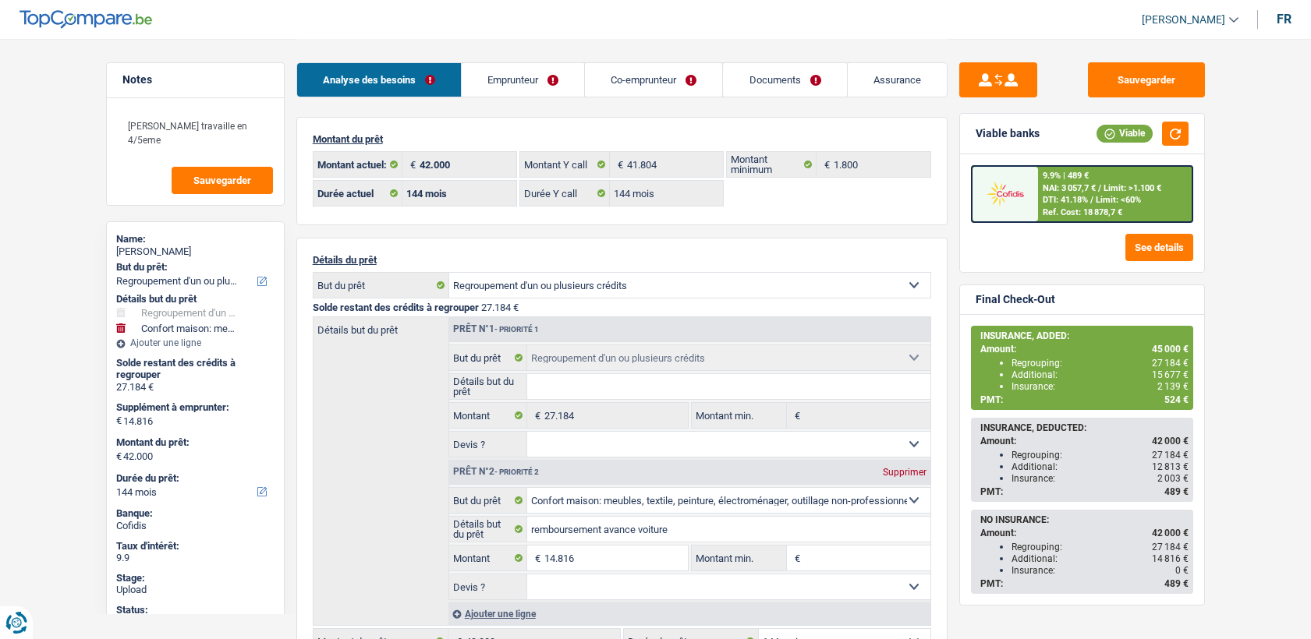
select select "144"
select select "refinancing"
select select "household"
select select "144"
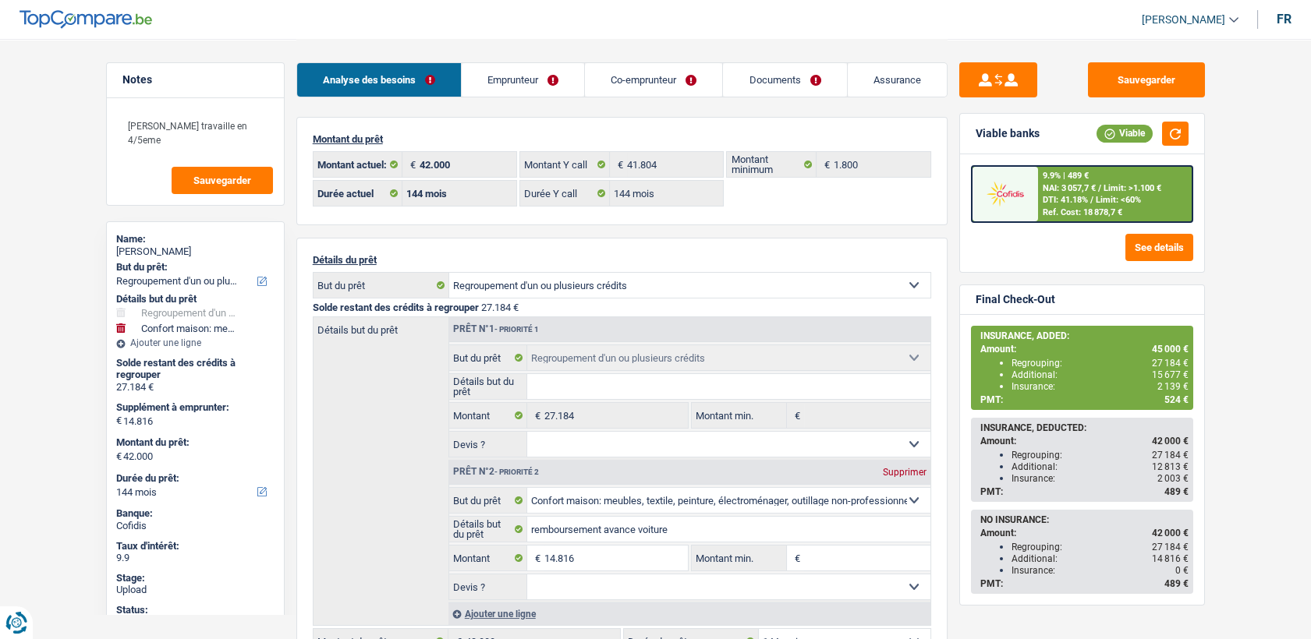
click at [1055, 202] on span "DTI: 41.18%" at bounding box center [1065, 200] width 45 height 10
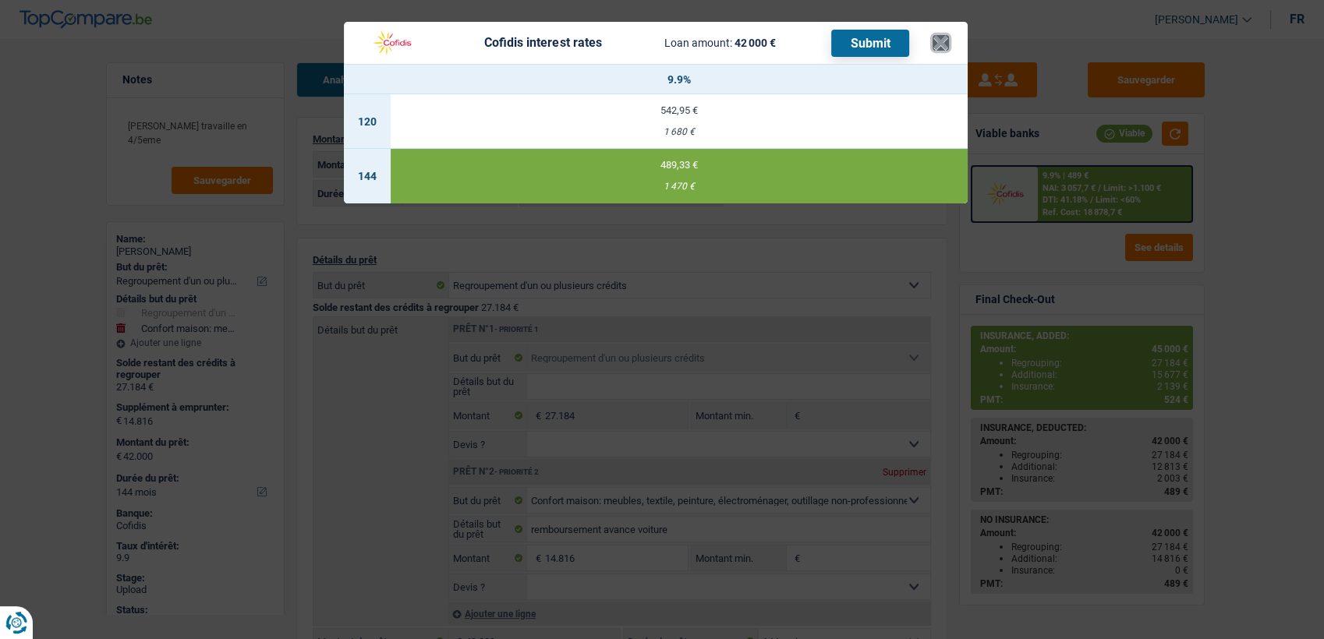
click at [939, 35] on button "×" at bounding box center [941, 43] width 16 height 16
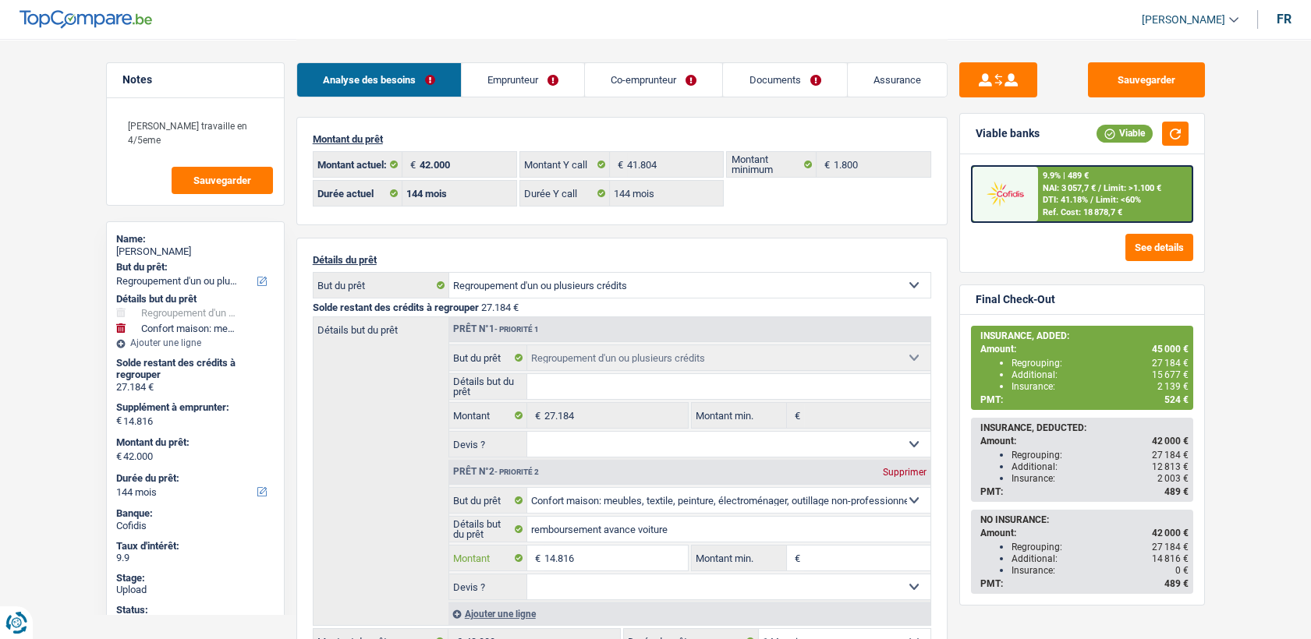
click at [552, 558] on input "14.816" at bounding box center [615, 558] width 143 height 25
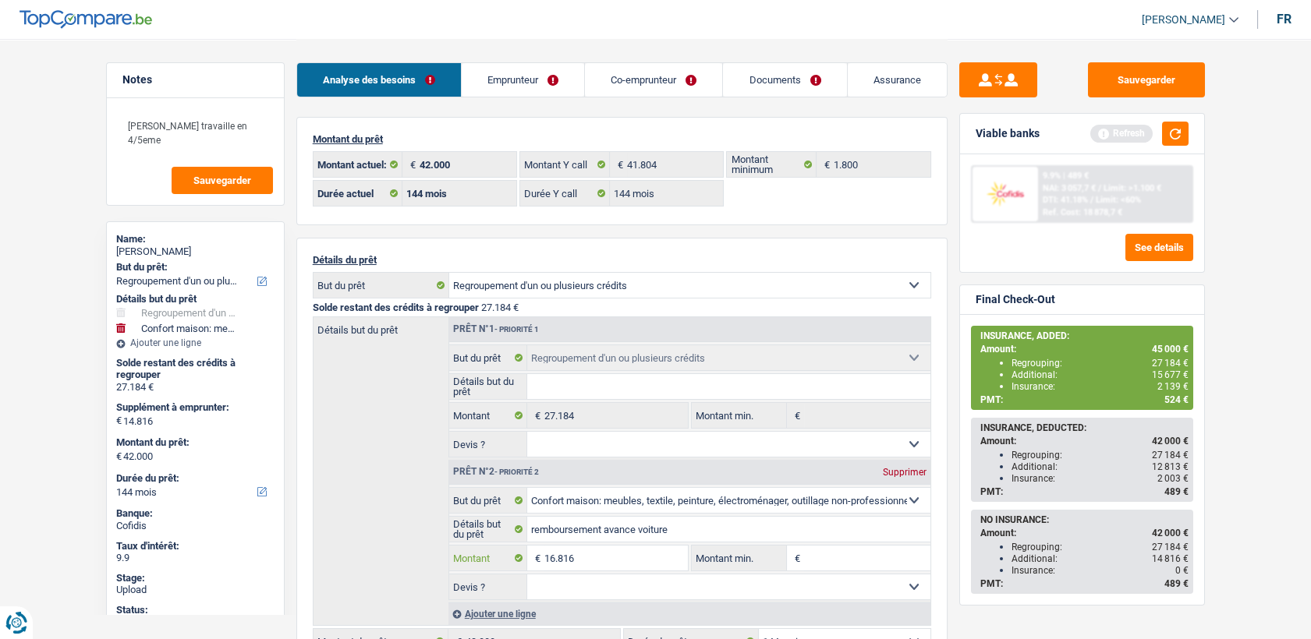
type input "16.816"
type input "44.000"
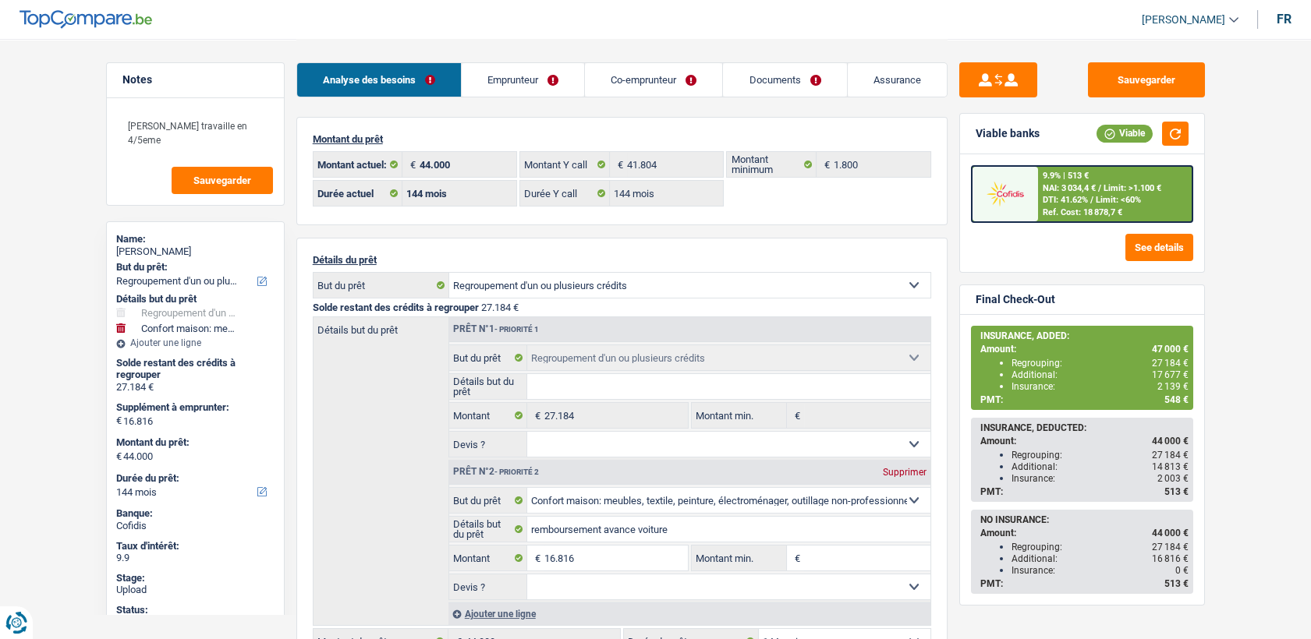
click at [1042, 211] on div "9.9% | 513 € NAI: 3 034,4 € / Limit: >1.100 € DTI: 41.62% / Limit: <60% Ref. Co…" at bounding box center [1115, 194] width 154 height 55
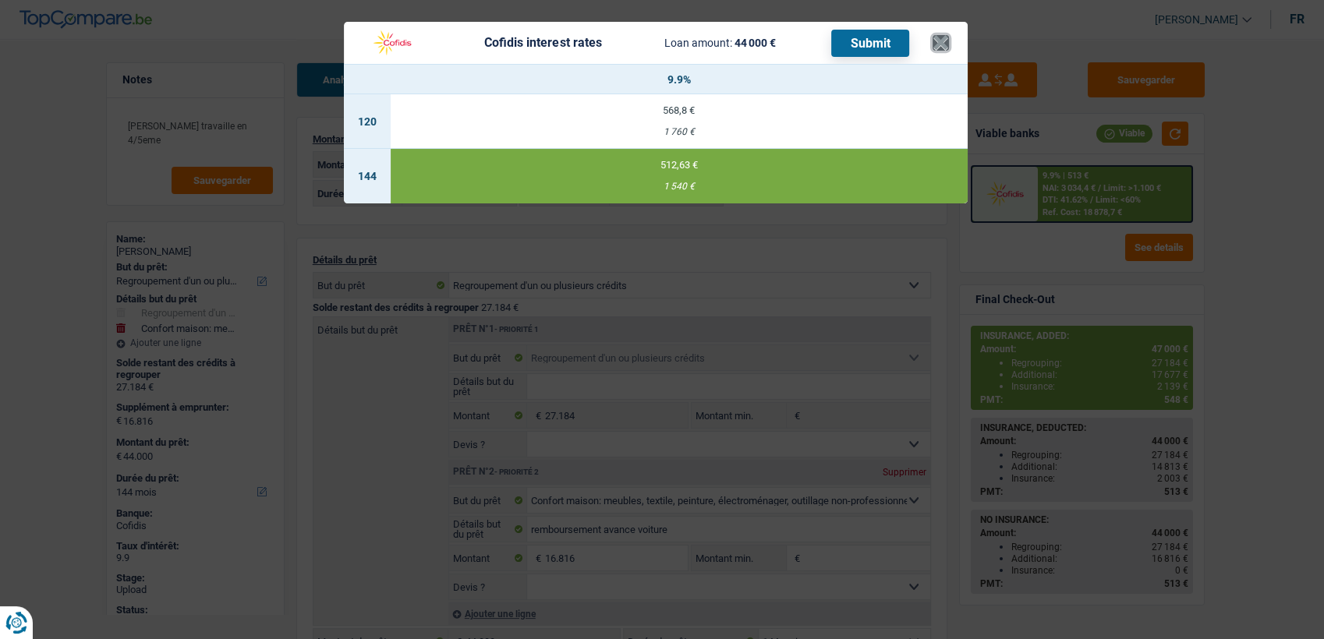
click at [940, 37] on button "×" at bounding box center [941, 43] width 16 height 16
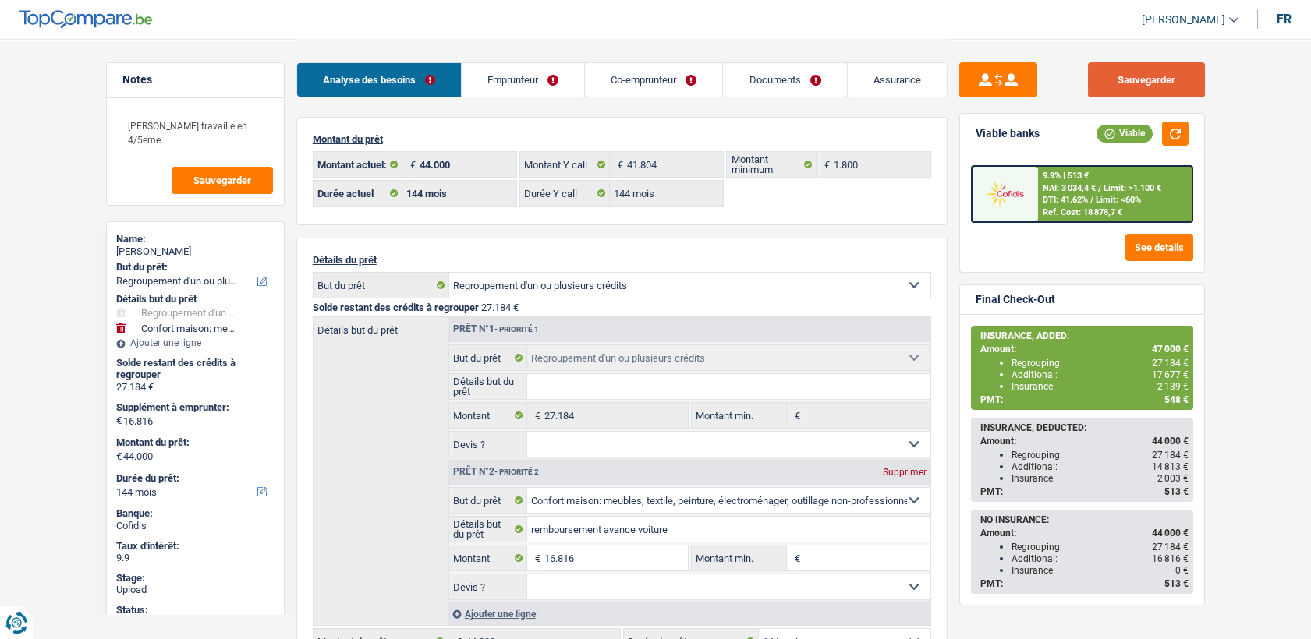
click at [1174, 87] on button "Sauvegarder" at bounding box center [1146, 79] width 117 height 35
click at [1023, 175] on div at bounding box center [1006, 194] width 66 height 55
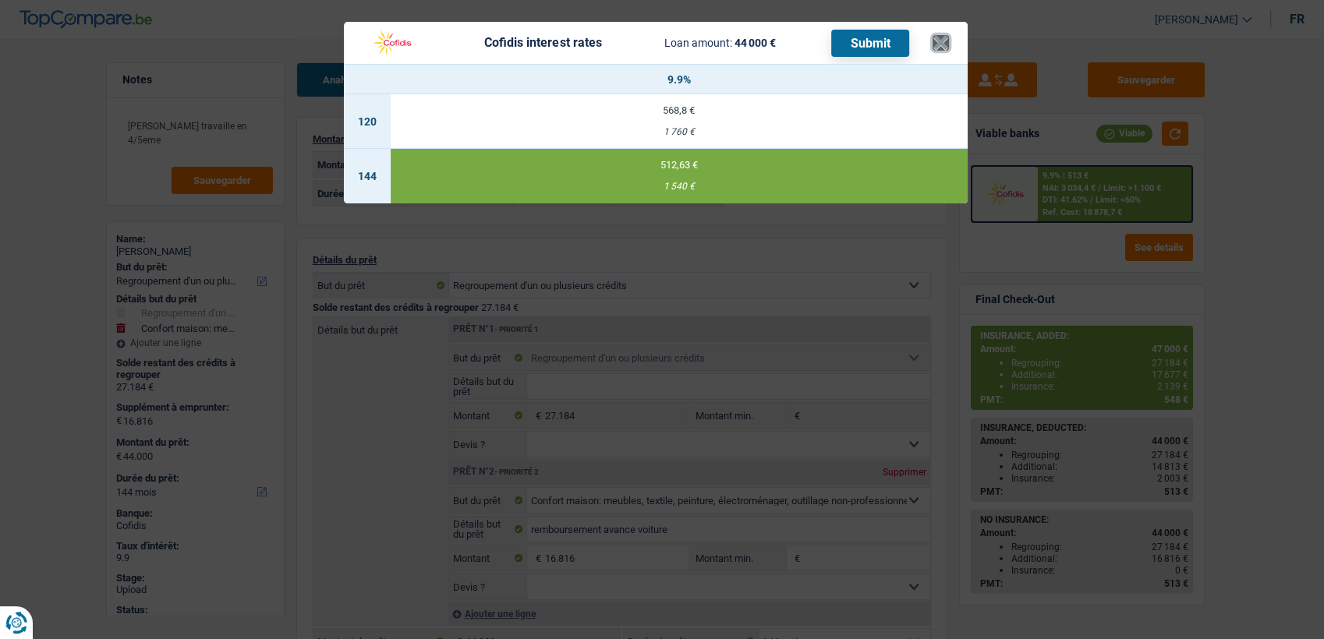
click at [935, 41] on button "×" at bounding box center [941, 43] width 16 height 16
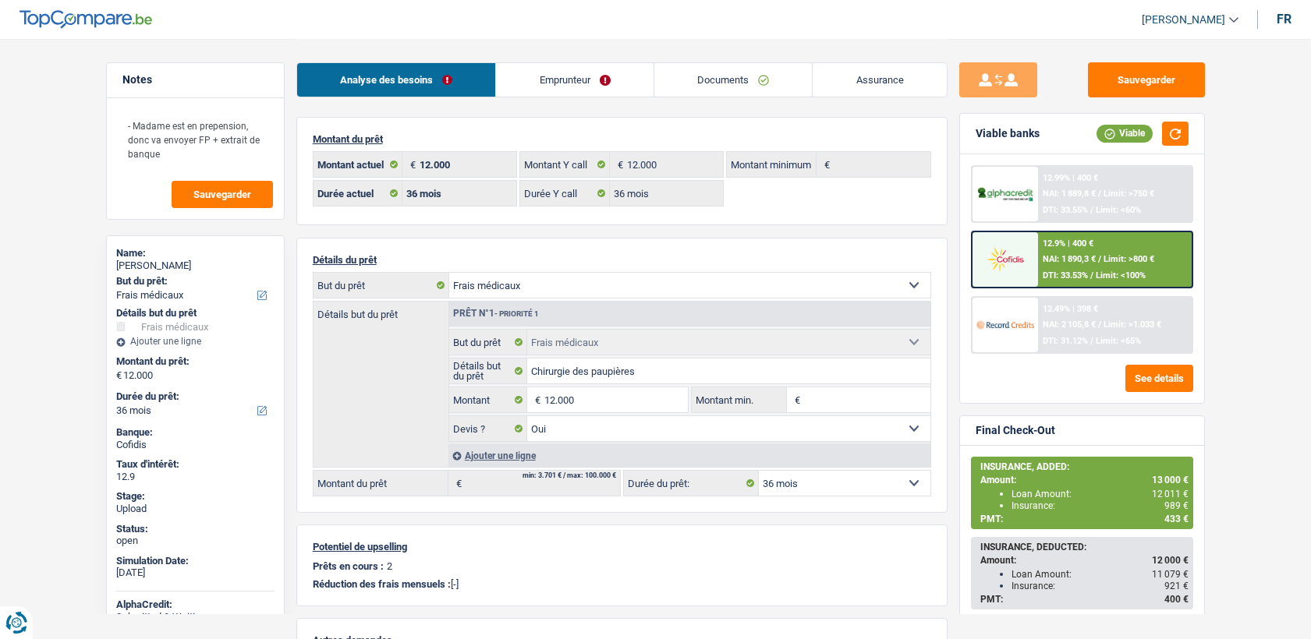
select select "medical"
select select "36"
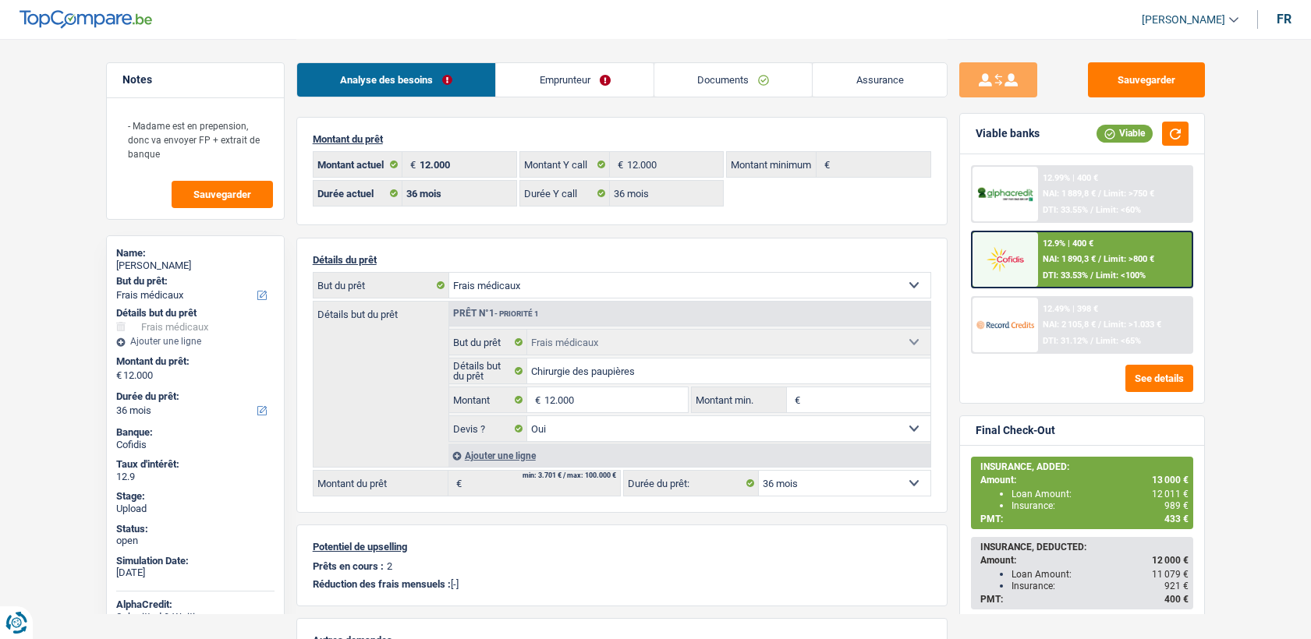
select select "medical"
select select "yes"
select select "36"
click at [1009, 252] on img at bounding box center [1005, 259] width 58 height 29
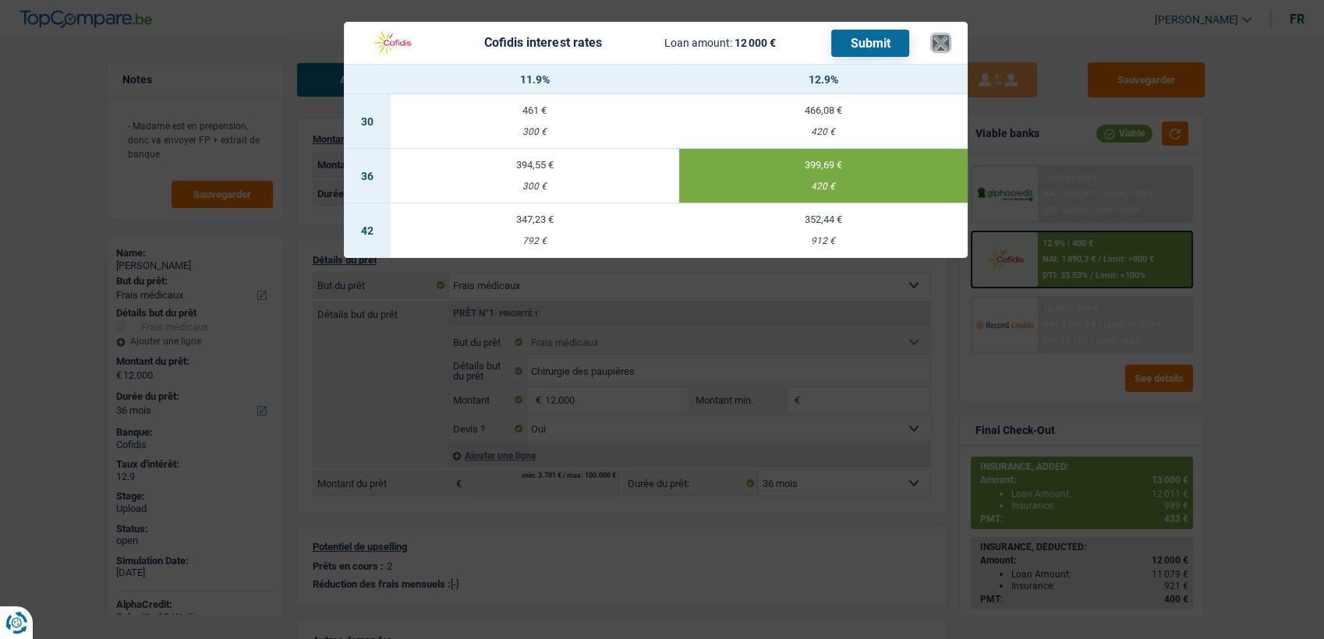
click at [939, 42] on button "×" at bounding box center [941, 43] width 16 height 16
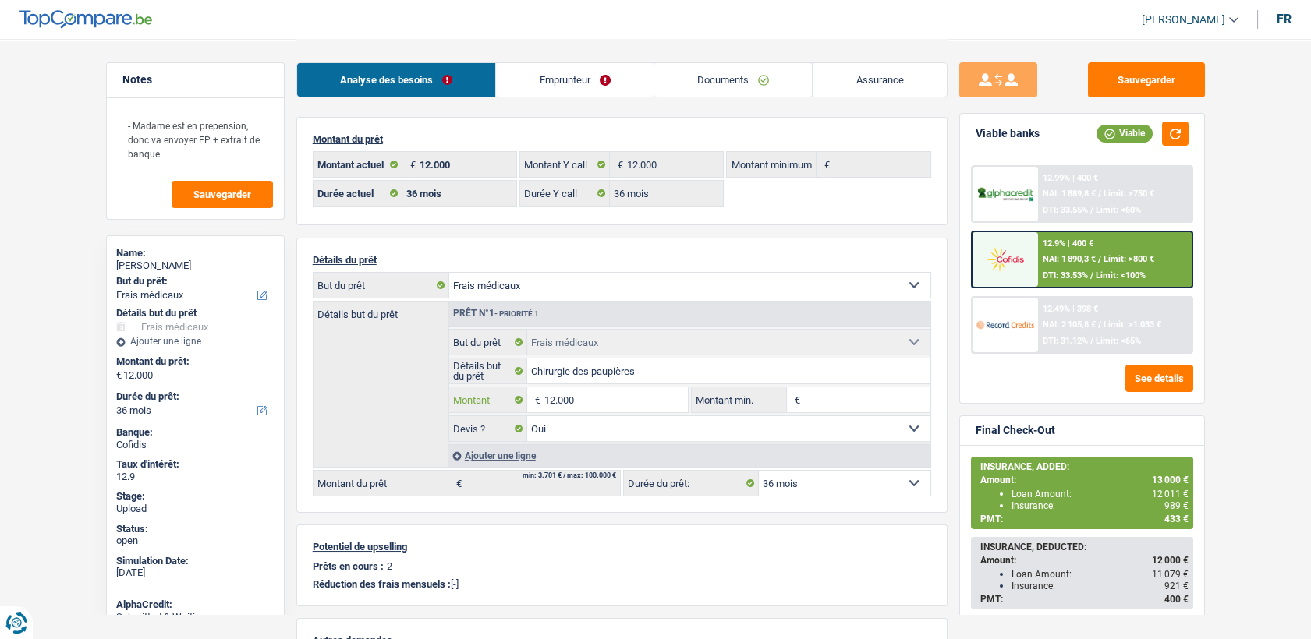
click at [555, 401] on input "12.000" at bounding box center [615, 400] width 143 height 25
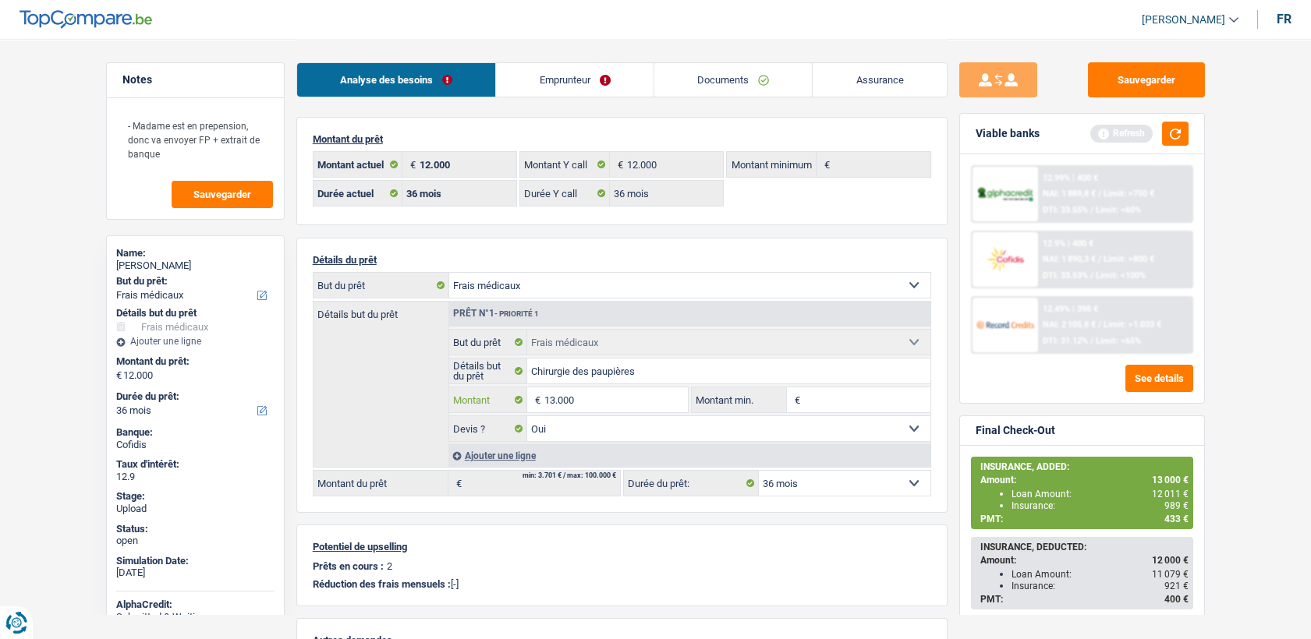
type input "13.000"
select select "60"
type input "13.000"
select select "60"
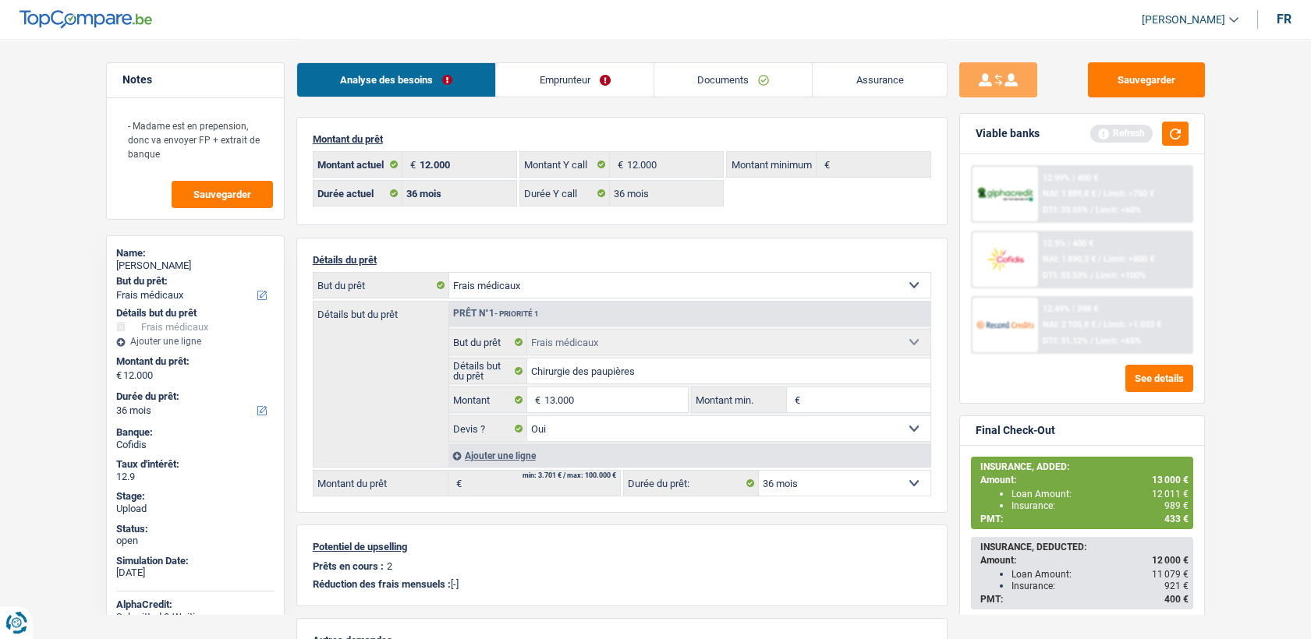
type input "13.000"
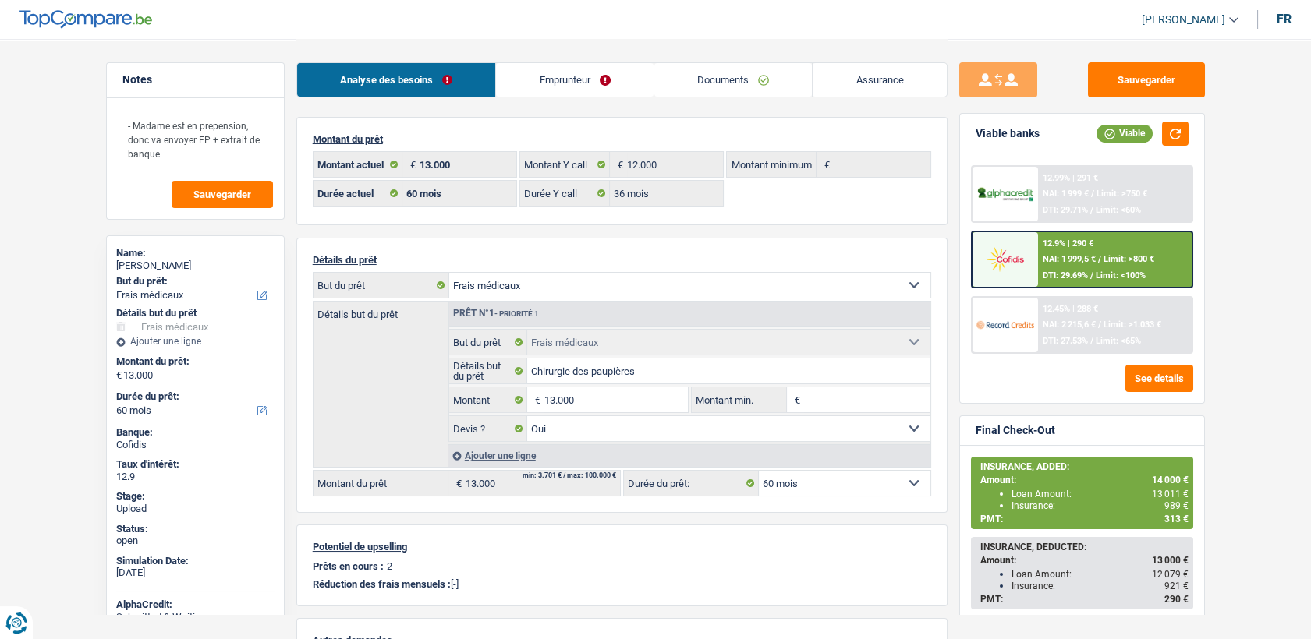
click at [1035, 254] on div at bounding box center [1006, 259] width 66 height 55
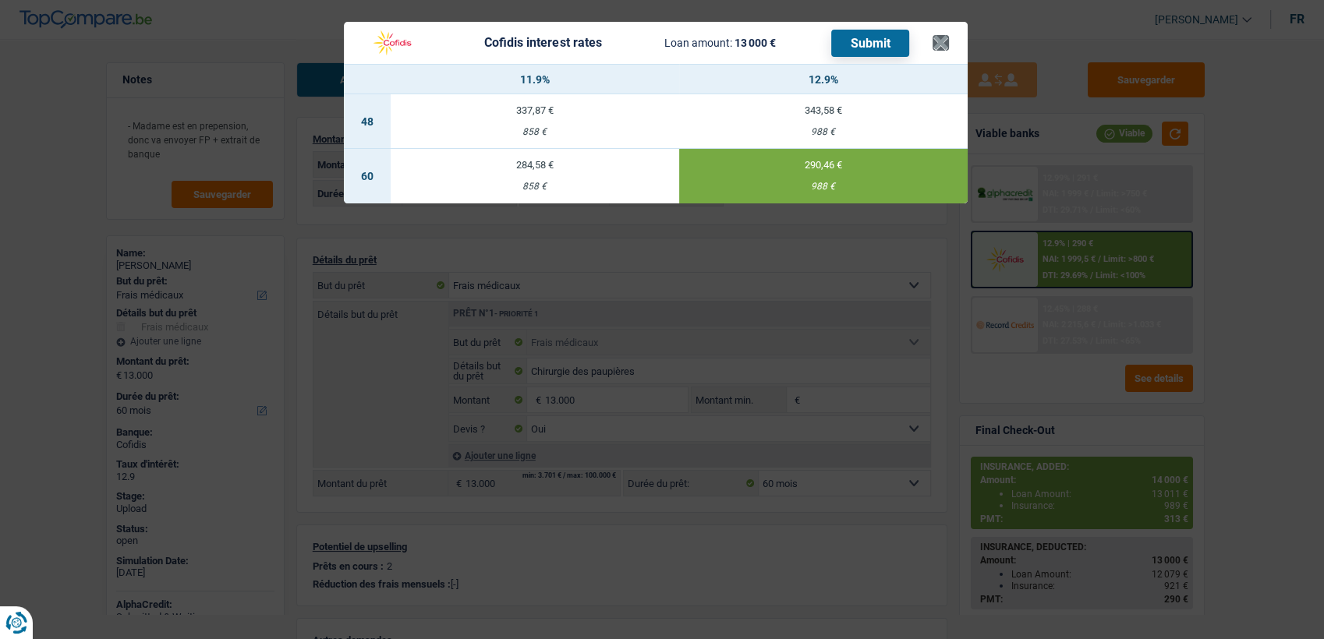
click at [950, 42] on header "Cofidis interest rates Loan amount: 13 000 € Submit ×" at bounding box center [656, 43] width 624 height 42
click at [944, 41] on button "×" at bounding box center [941, 43] width 16 height 16
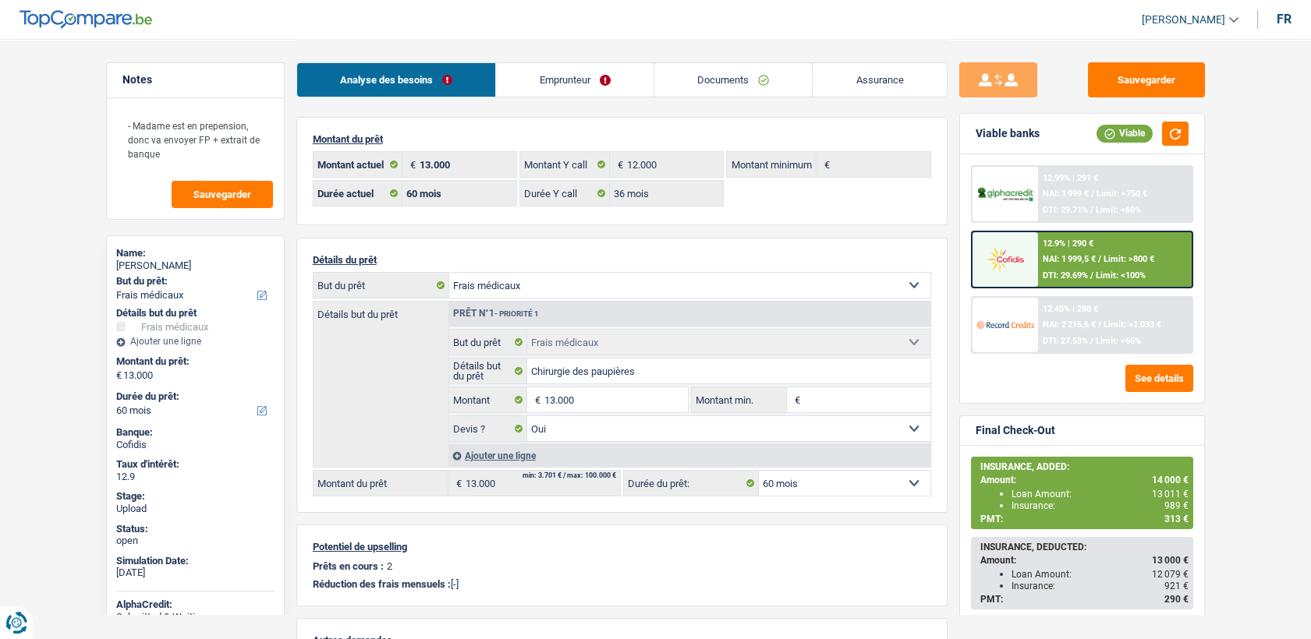
click at [780, 483] on select "12 mois 18 mois 24 mois 30 mois 36 mois 42 mois 48 mois 60 mois Sélectionner un…" at bounding box center [845, 483] width 172 height 25
select select "36"
click at [759, 471] on select "12 mois 18 mois 24 mois 30 mois 36 mois 42 mois 48 mois 60 mois Sélectionner un…" at bounding box center [845, 483] width 172 height 25
select select "36"
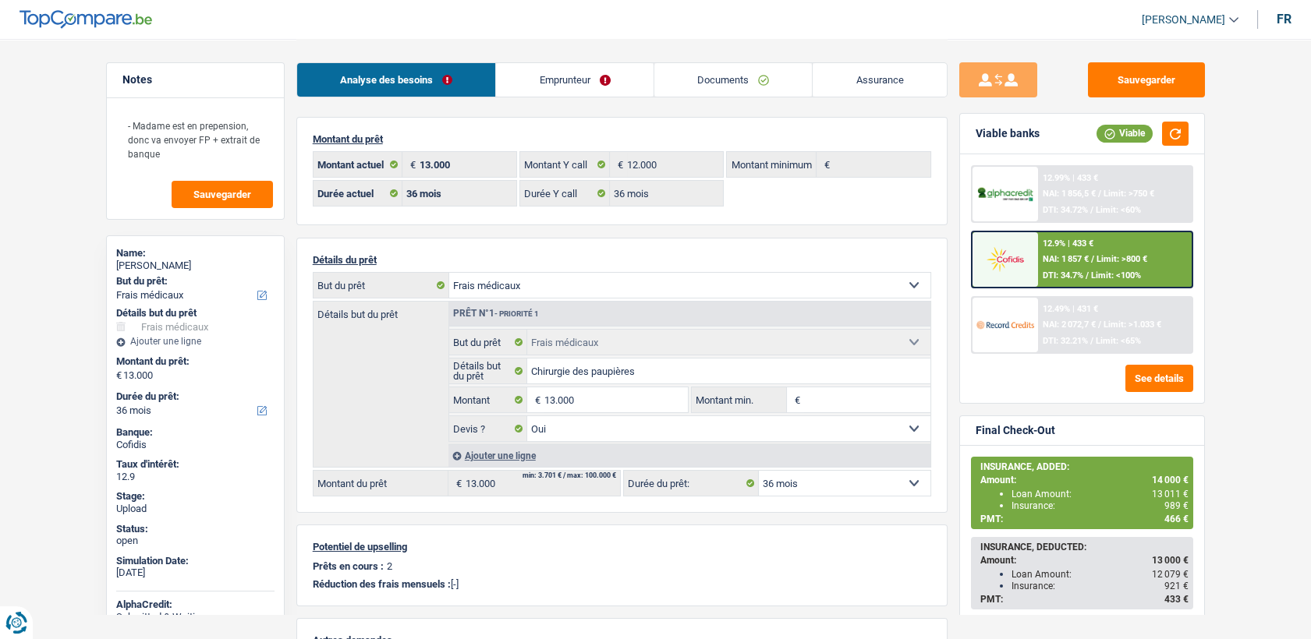
click at [1031, 254] on img at bounding box center [1005, 259] width 58 height 29
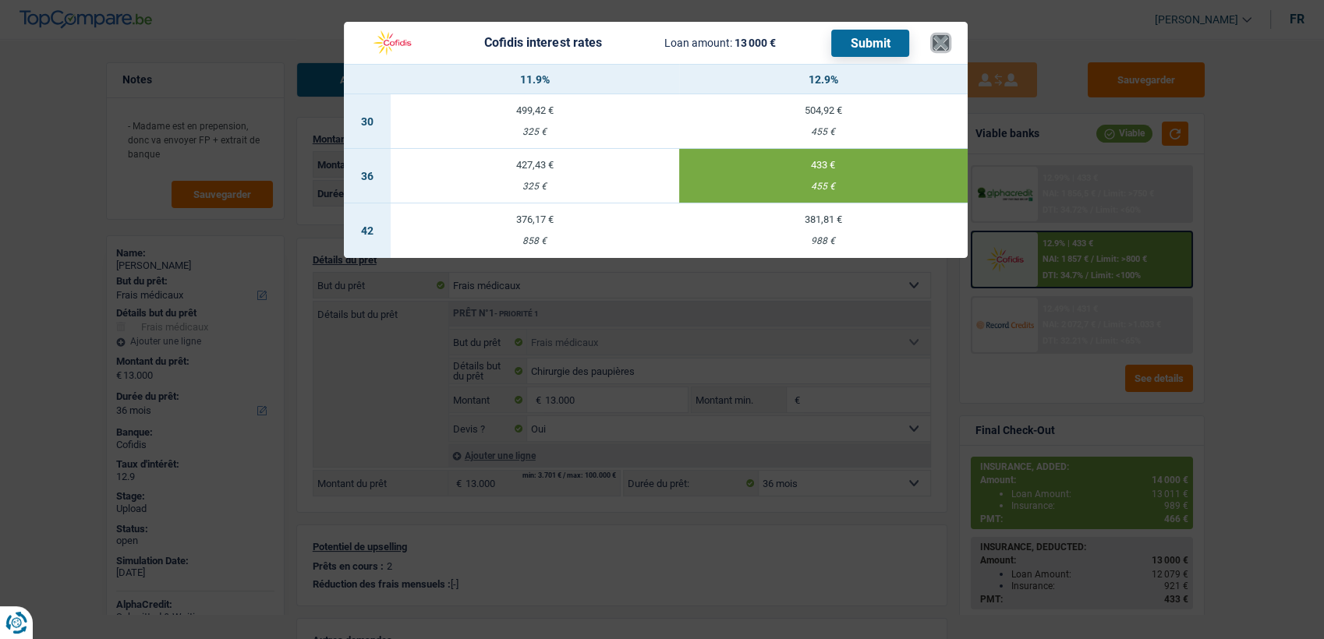
click at [944, 46] on button "×" at bounding box center [941, 43] width 16 height 16
